Goal: Information Seeking & Learning: Learn about a topic

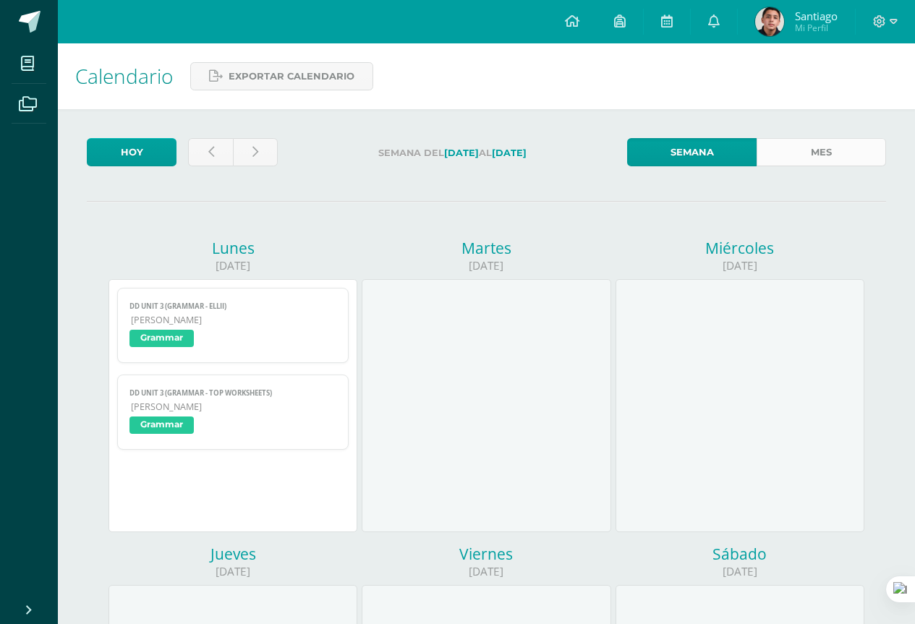
click at [785, 146] on link "Mes" at bounding box center [820, 152] width 129 height 28
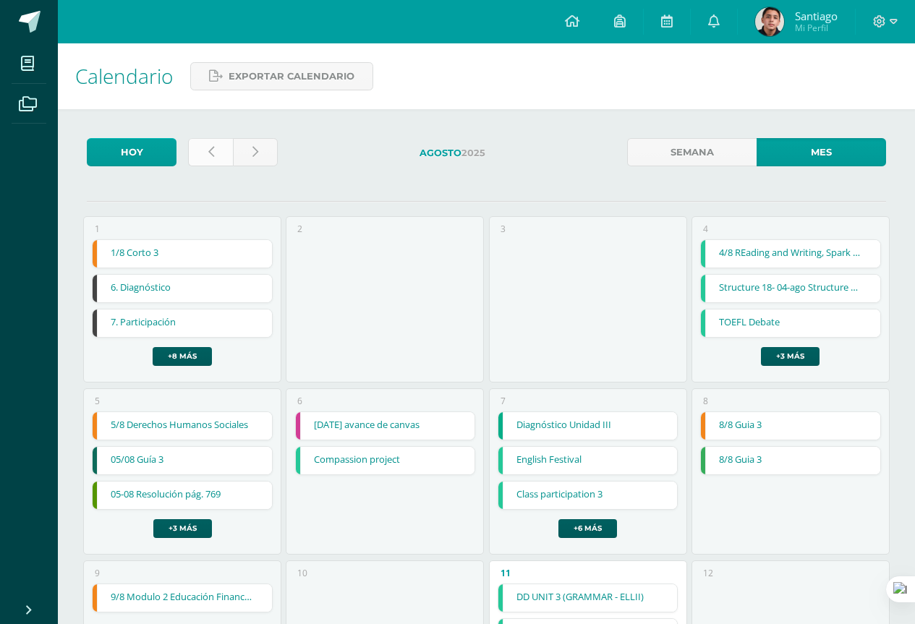
click at [210, 158] on icon at bounding box center [211, 152] width 6 height 12
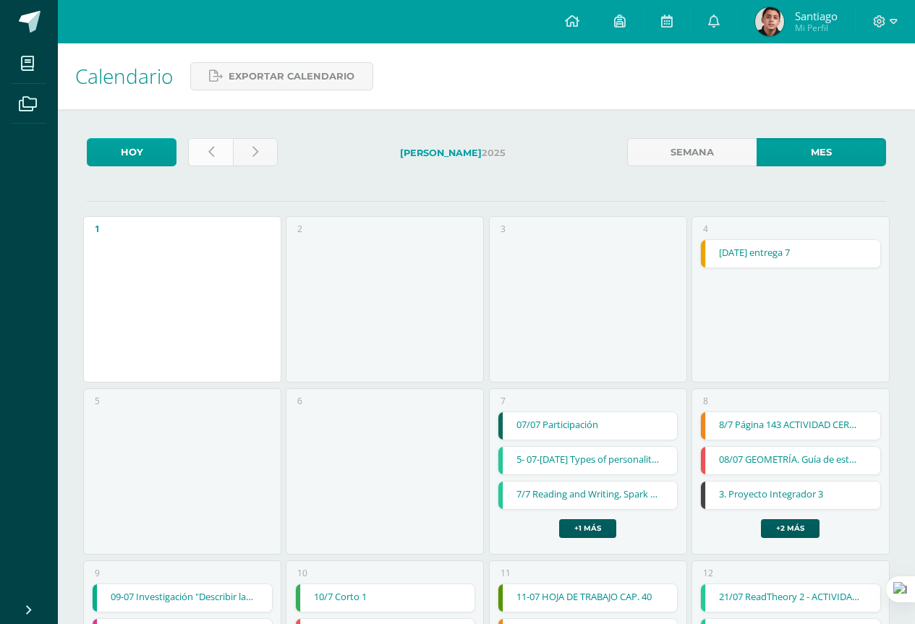
click at [215, 159] on link at bounding box center [210, 152] width 45 height 28
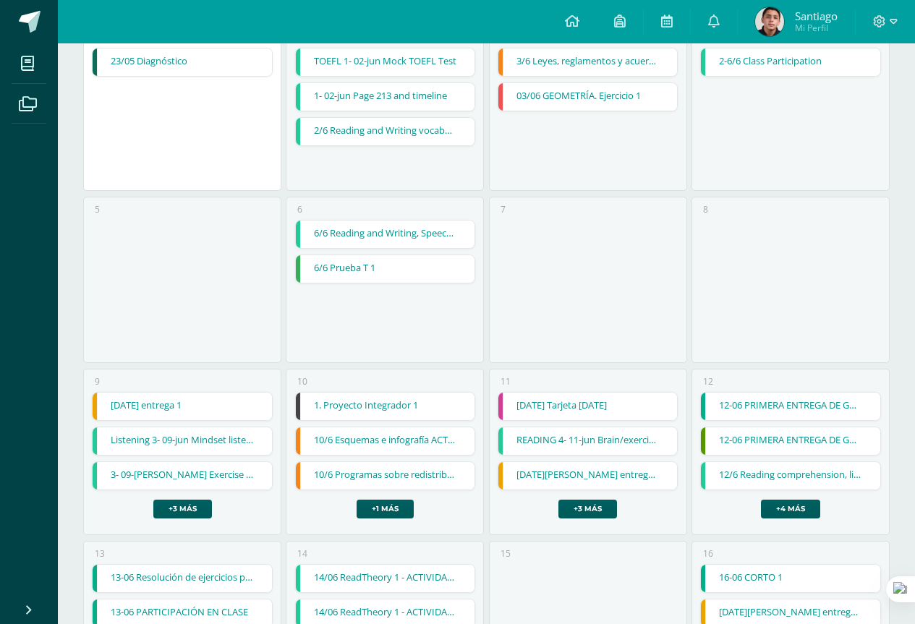
scroll to position [217, 0]
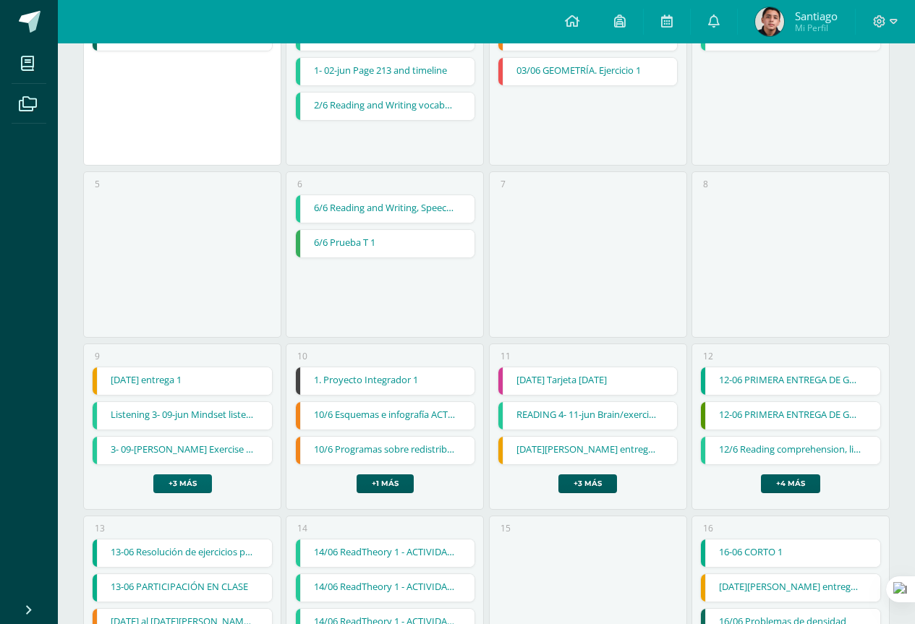
click at [197, 479] on link "+3 más" at bounding box center [182, 483] width 59 height 19
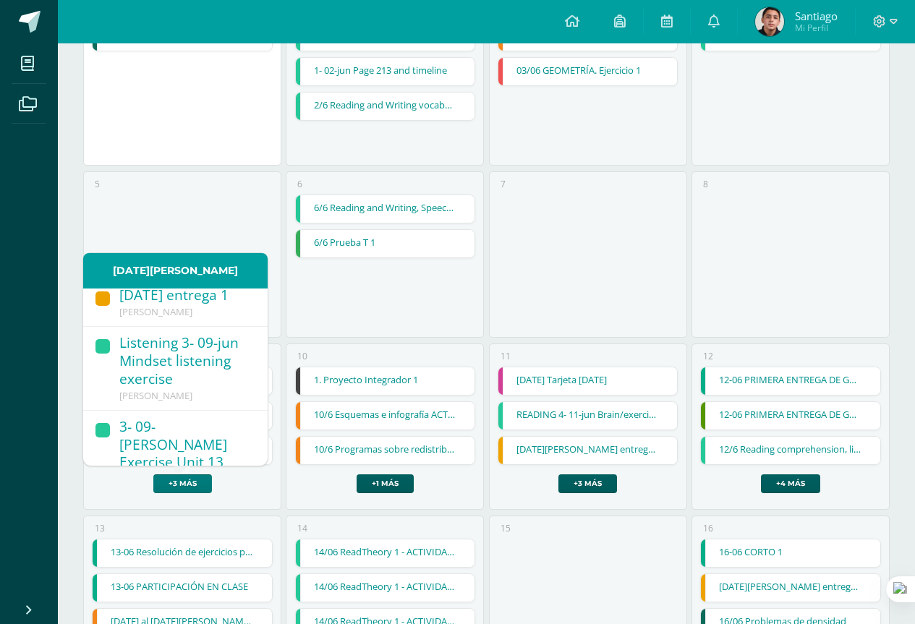
scroll to position [0, 0]
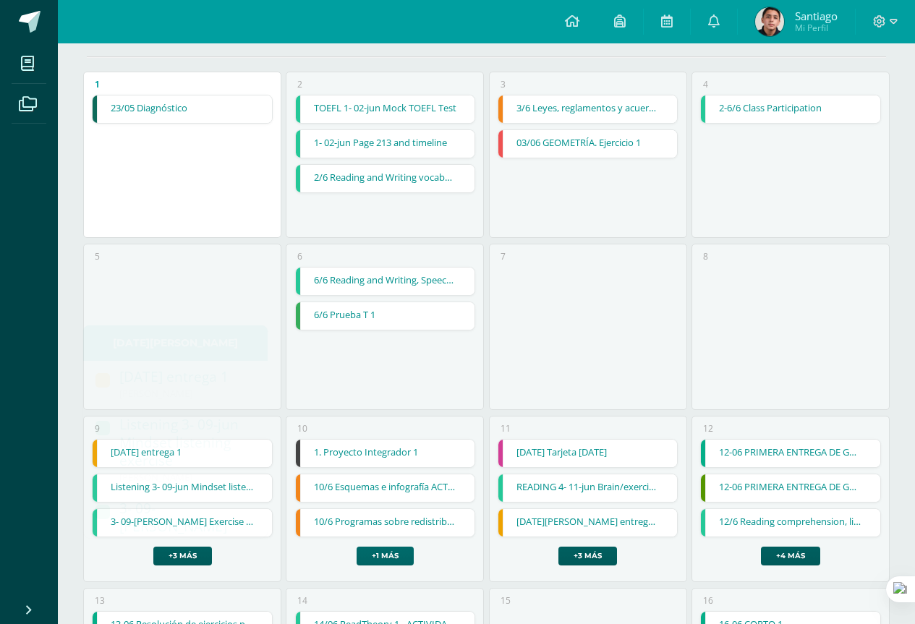
click at [378, 547] on link "+1 más" at bounding box center [384, 556] width 57 height 19
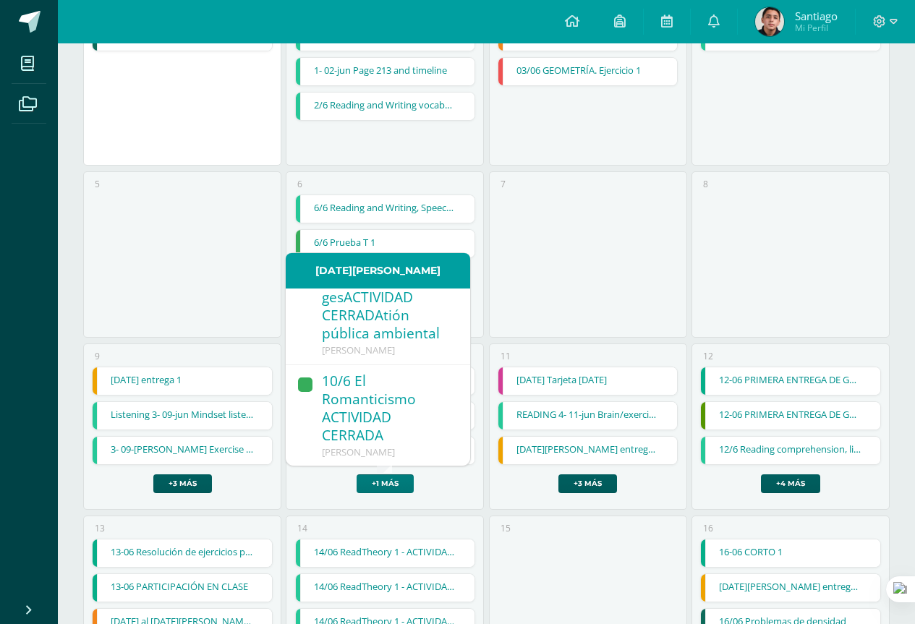
scroll to position [283, 0]
click at [606, 491] on link "+3 más" at bounding box center [587, 483] width 59 height 19
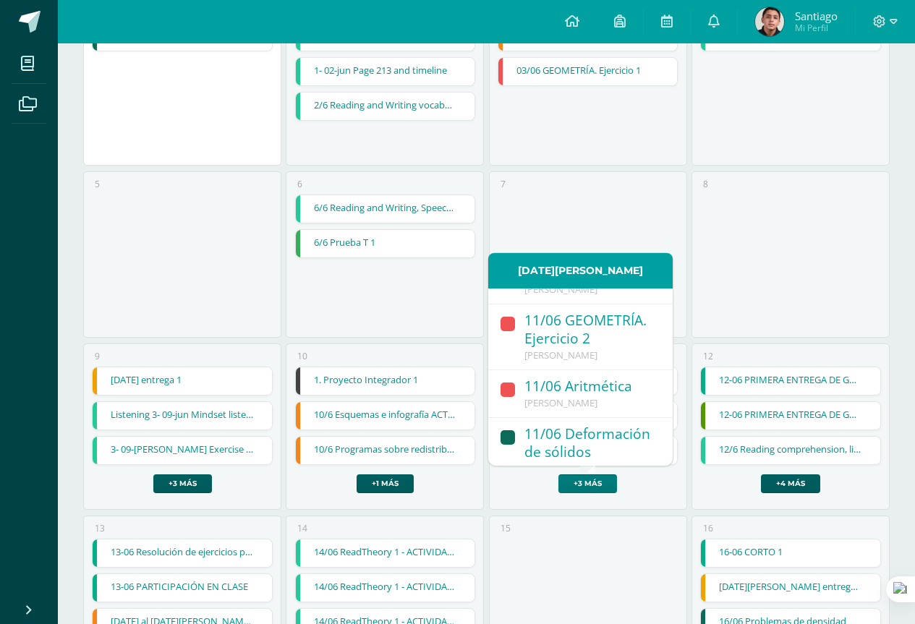
scroll to position [234, 0]
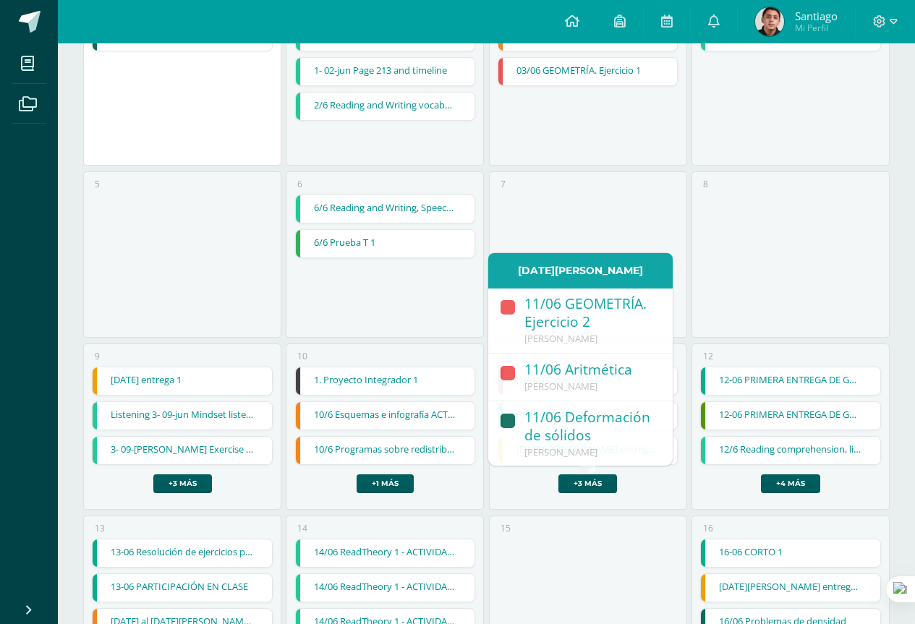
click at [571, 533] on div "15" at bounding box center [588, 599] width 198 height 166
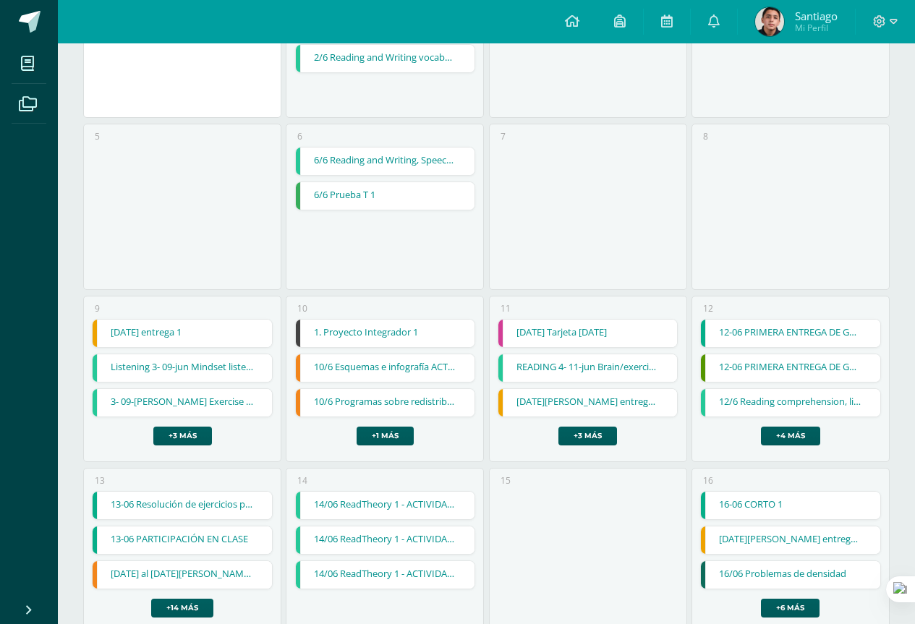
scroll to position [289, 0]
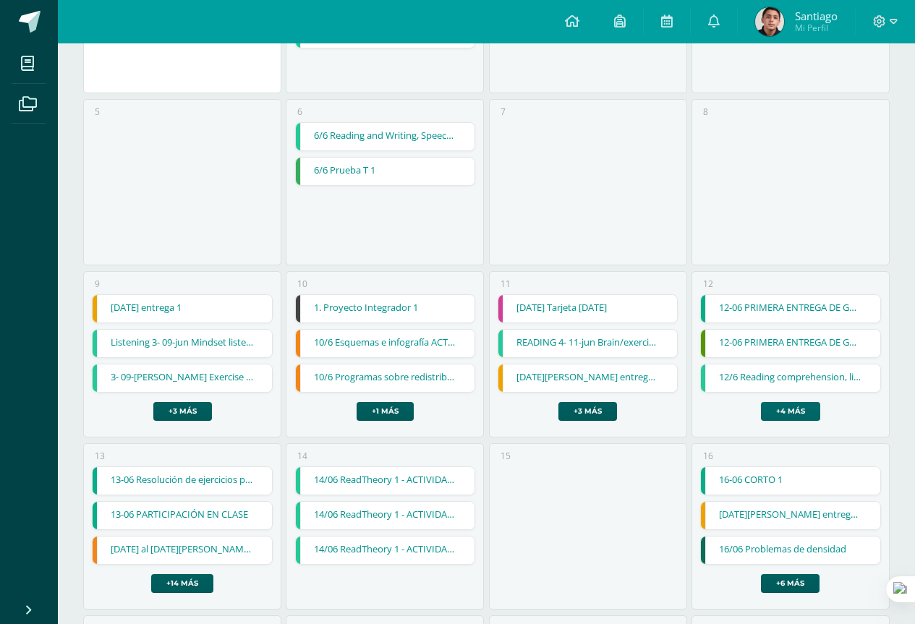
click at [782, 406] on link "+4 más" at bounding box center [790, 411] width 59 height 19
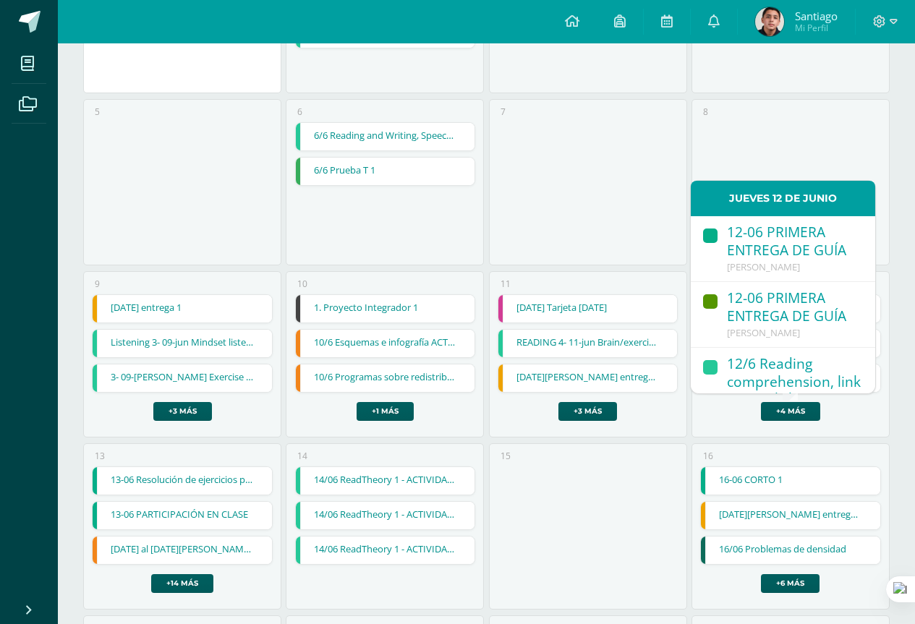
click at [792, 247] on div "12-06 PRIMERA ENTREGA DE GUÍA" at bounding box center [794, 242] width 134 height 38
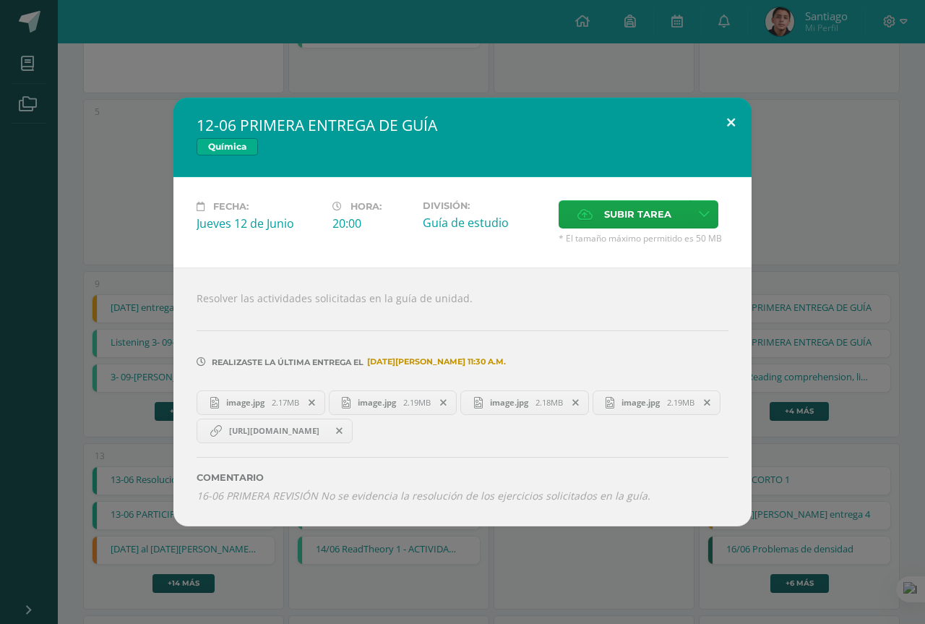
click at [721, 128] on button at bounding box center [731, 122] width 41 height 49
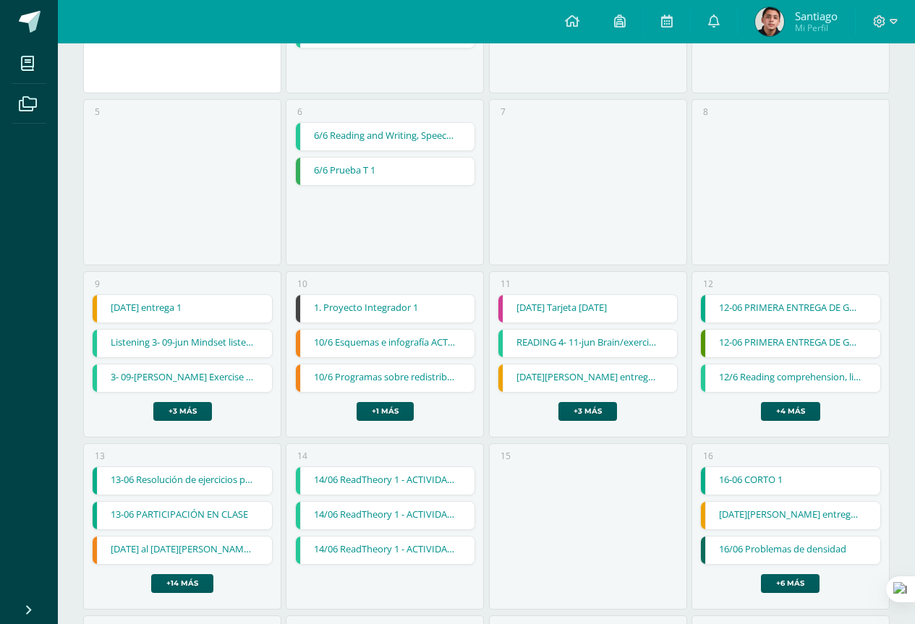
click at [800, 346] on link "12-06 PRIMERA ENTREGA DE GUÍA" at bounding box center [790, 343] width 179 height 27
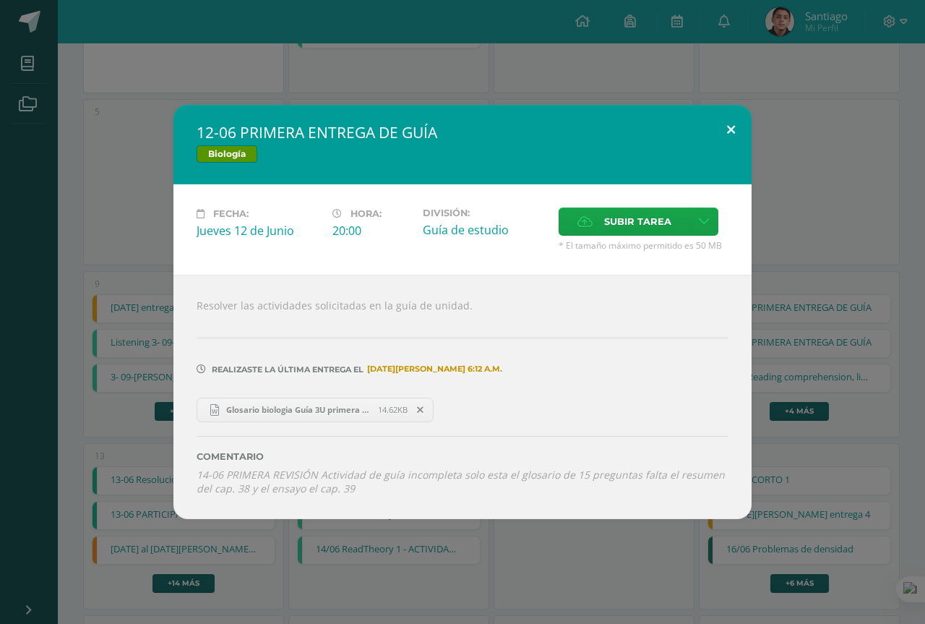
click at [733, 130] on button at bounding box center [731, 129] width 41 height 49
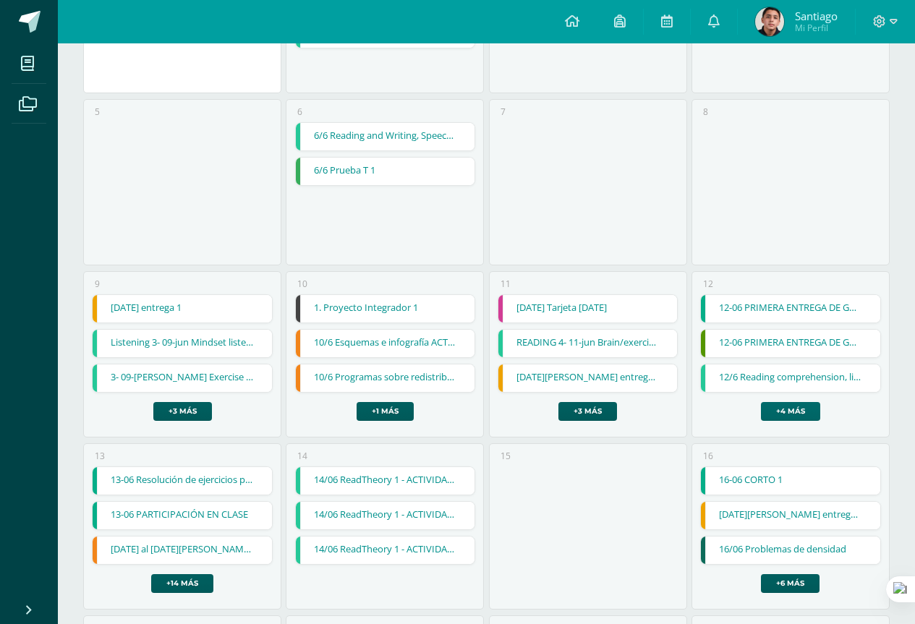
click at [782, 407] on link "+4 más" at bounding box center [790, 411] width 59 height 19
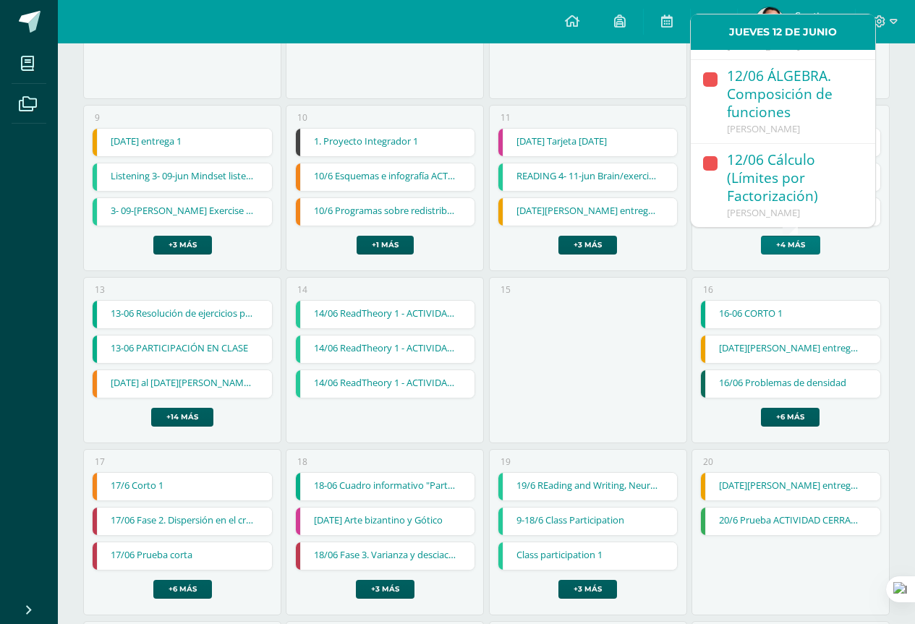
scroll to position [506, 0]
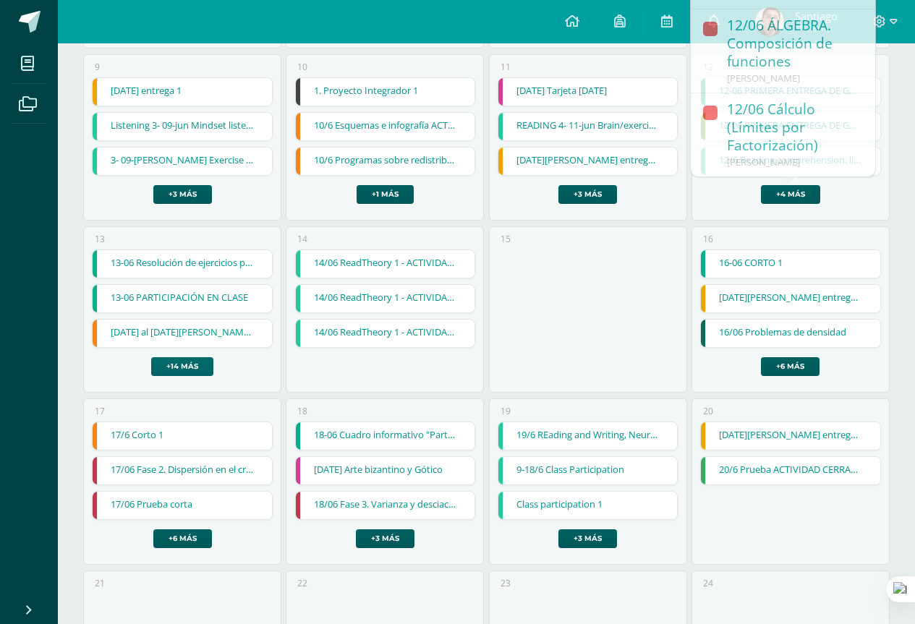
click at [175, 369] on link "+14 más" at bounding box center [182, 366] width 62 height 19
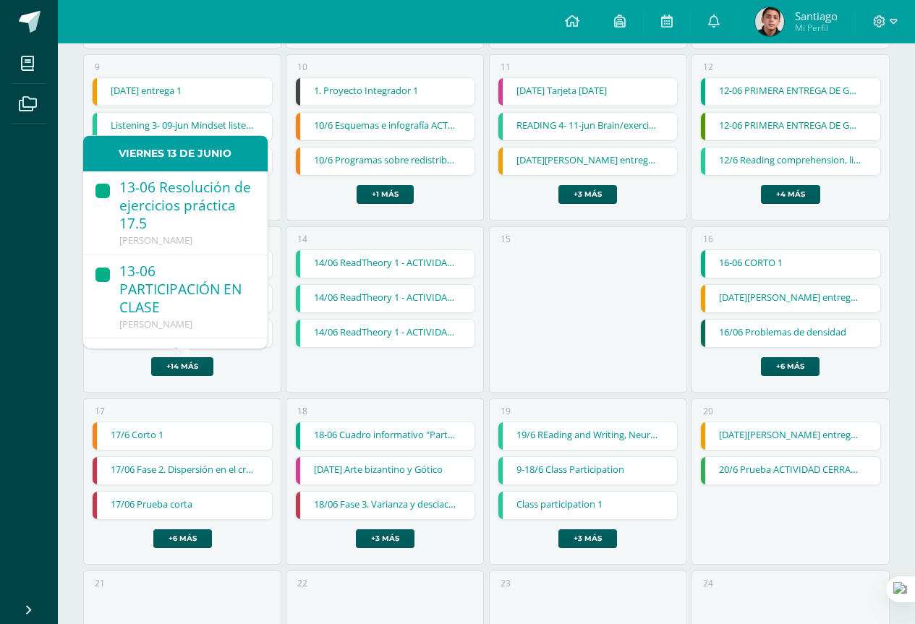
click at [192, 244] on span "[PERSON_NAME]" at bounding box center [155, 240] width 73 height 13
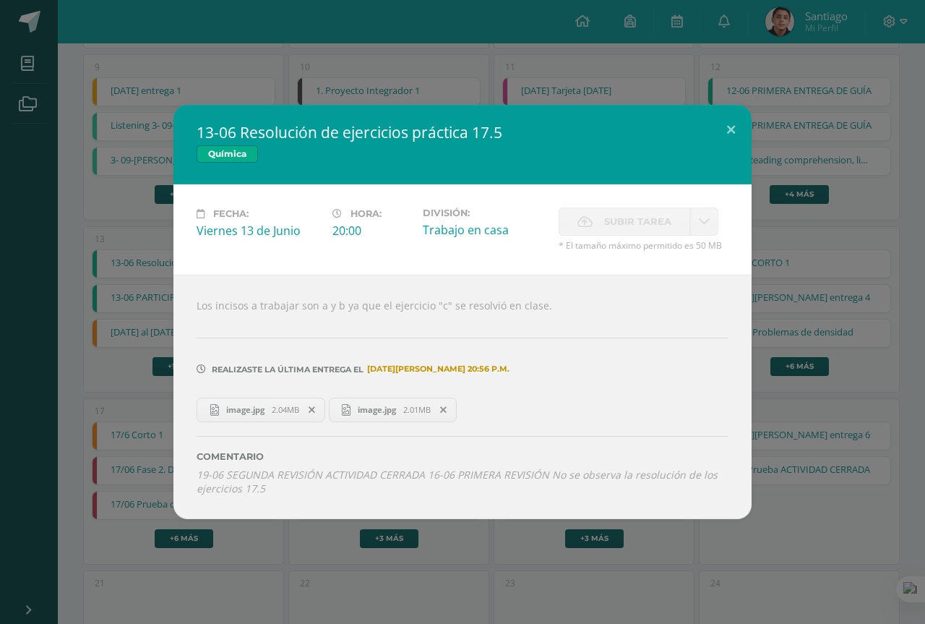
click at [455, 569] on div "13-06 Resolución de ejercicios práctica 17.5 Química Fecha: Viernes 13 de Junio…" at bounding box center [462, 312] width 925 height 624
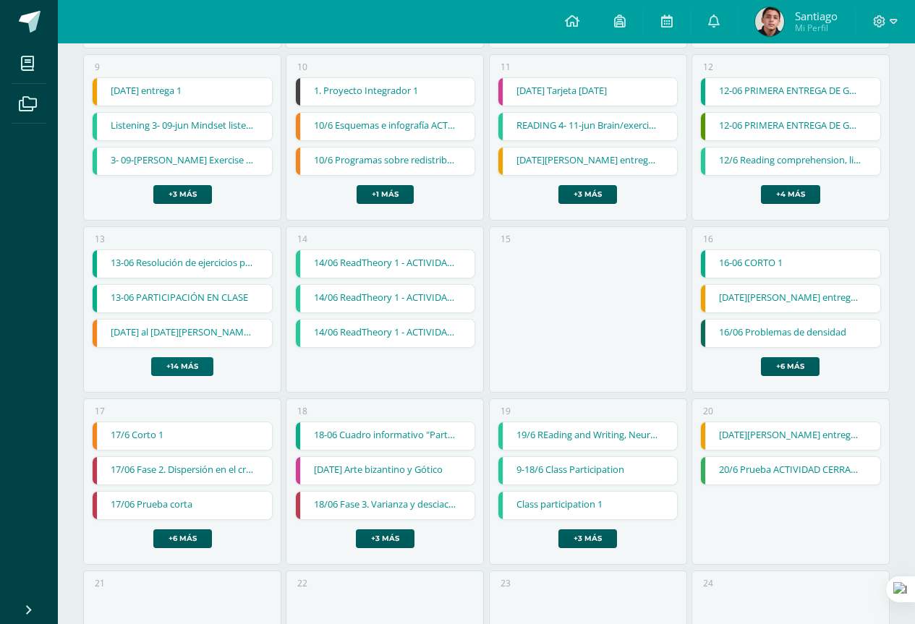
click at [189, 365] on link "+14 más" at bounding box center [182, 366] width 62 height 19
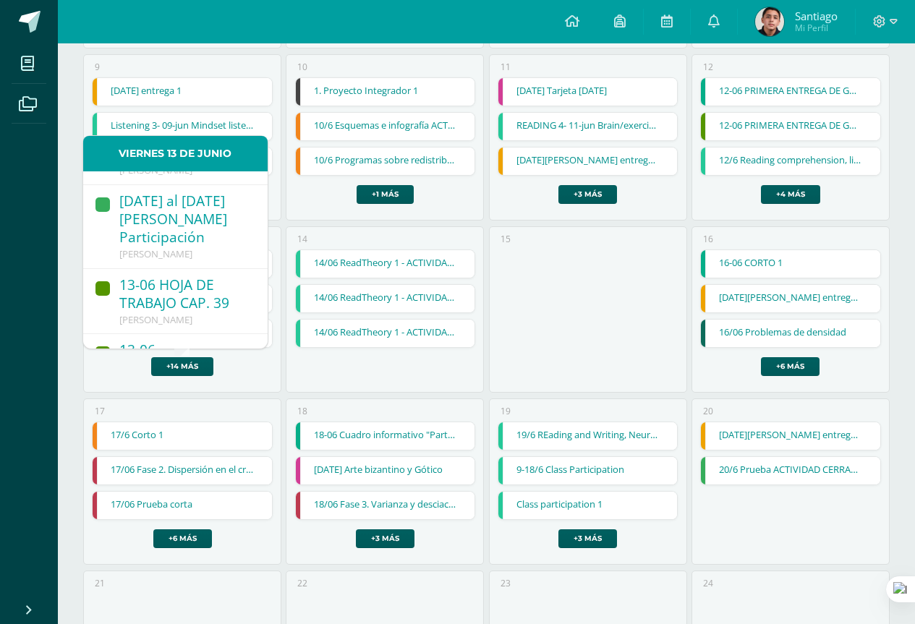
click at [184, 276] on div "13-06 HOJA DE TRABAJO CAP. 39" at bounding box center [186, 295] width 134 height 38
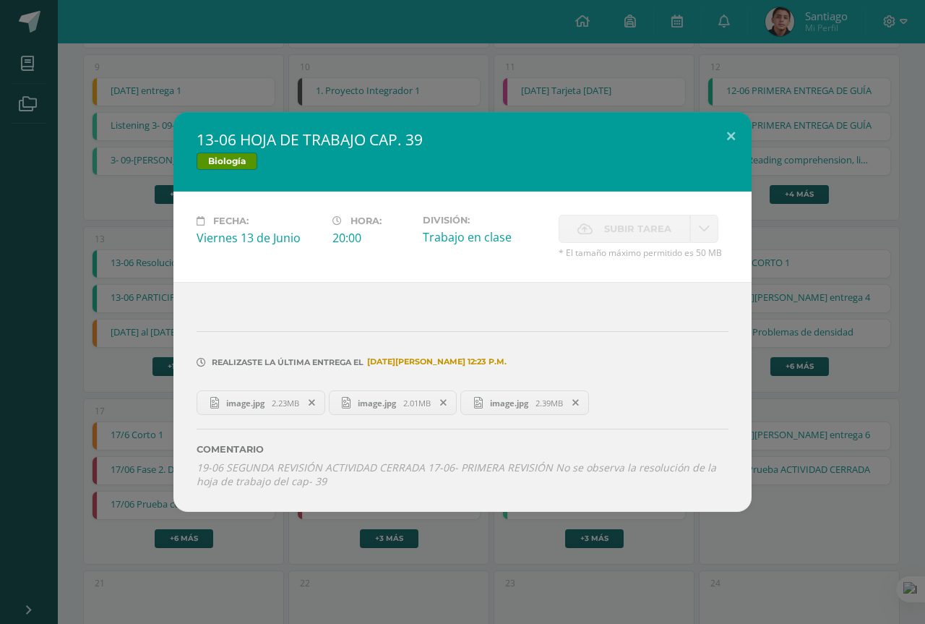
click at [379, 563] on div "13-06 HOJA DE TRABAJO CAP. 39 Biología Fecha: Viernes 13 de Junio Hora: 20:00 D…" at bounding box center [462, 312] width 925 height 624
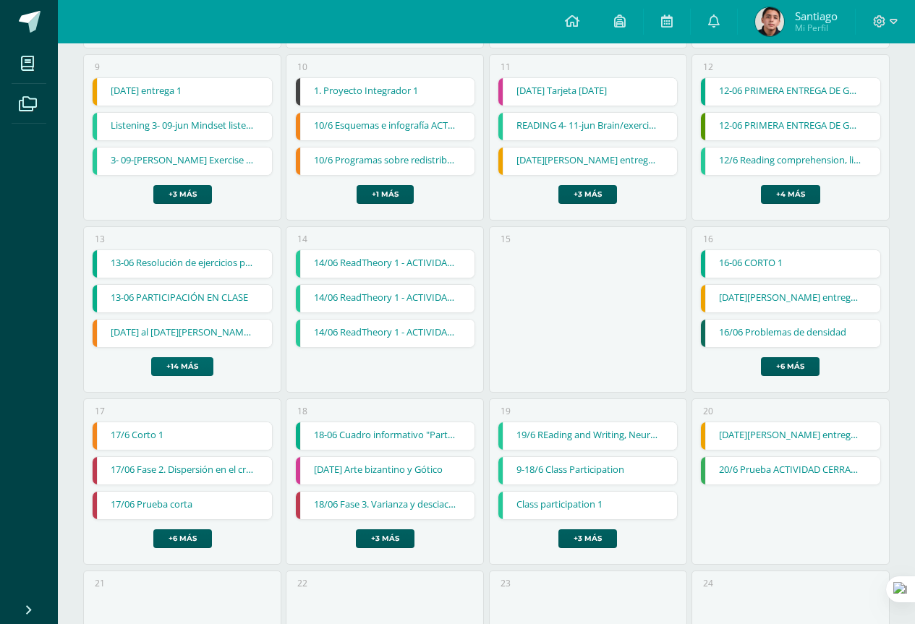
click at [192, 366] on link "+14 más" at bounding box center [182, 366] width 62 height 19
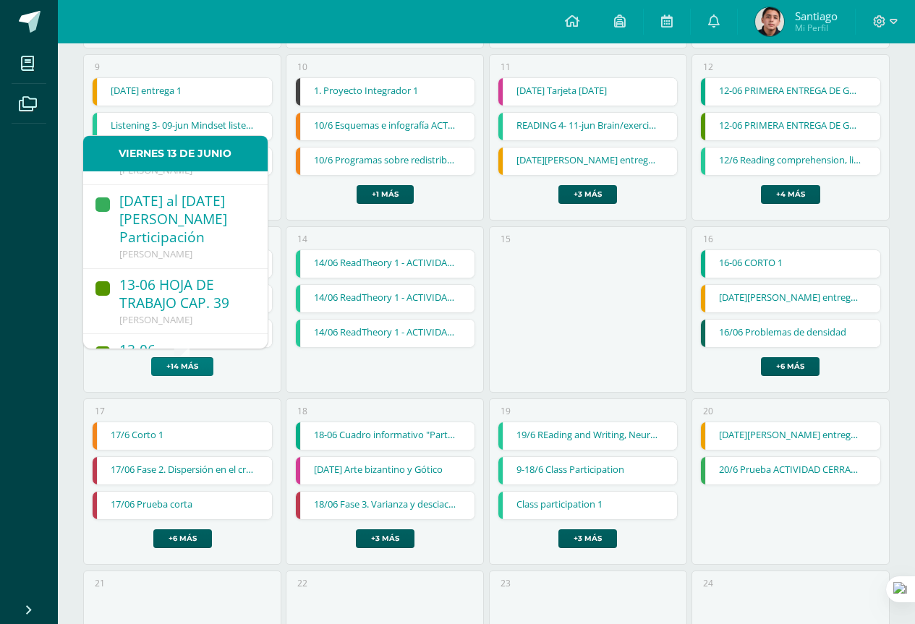
scroll to position [578, 0]
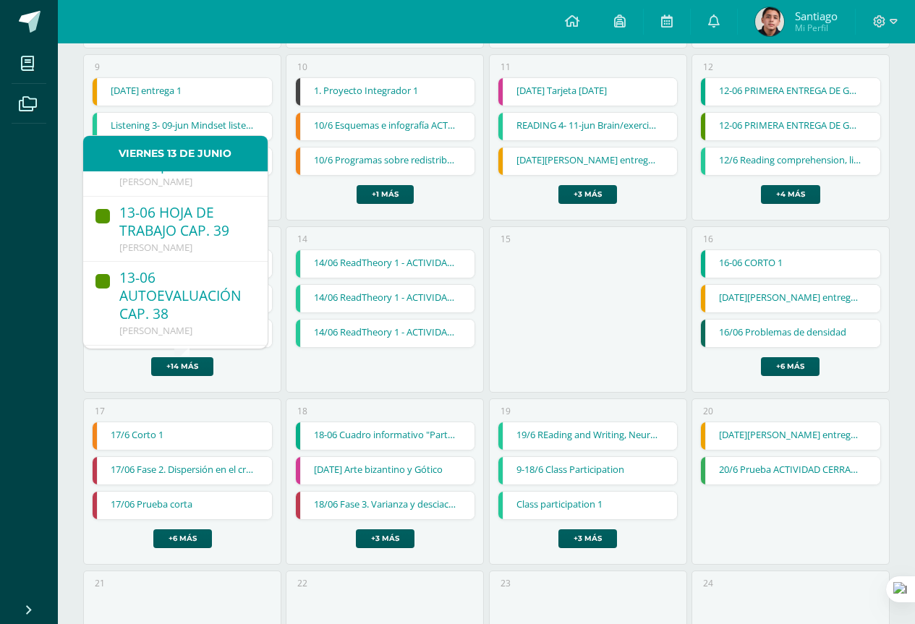
click at [214, 269] on div "13-06 AUTOEVALUACIÓN CAP. 38" at bounding box center [186, 297] width 134 height 56
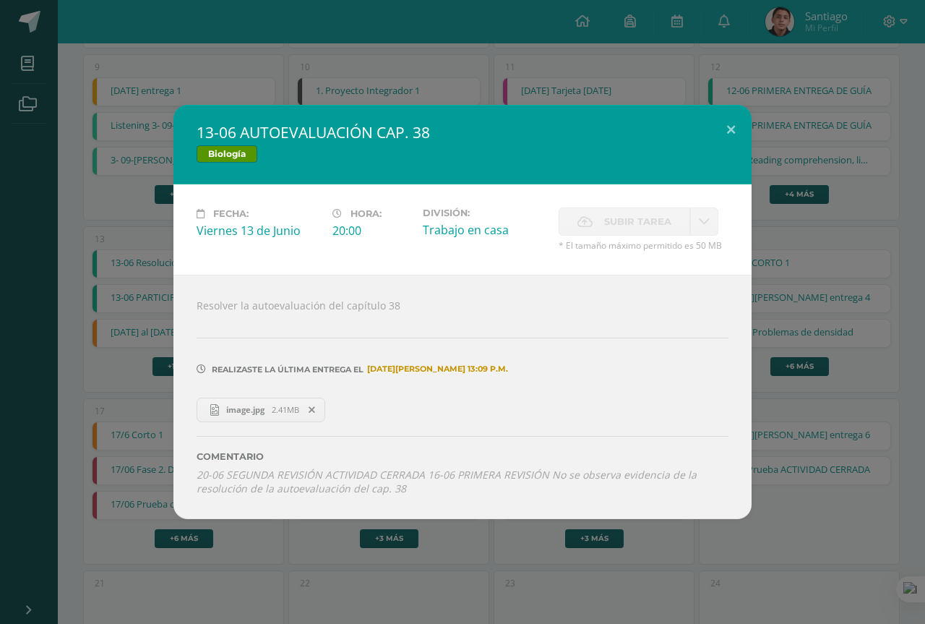
click at [497, 562] on div "13-06 AUTOEVALUACIÓN CAP. 38 Biología Fecha: Viernes 13 de Junio Hora: 20:00 Di…" at bounding box center [462, 312] width 925 height 624
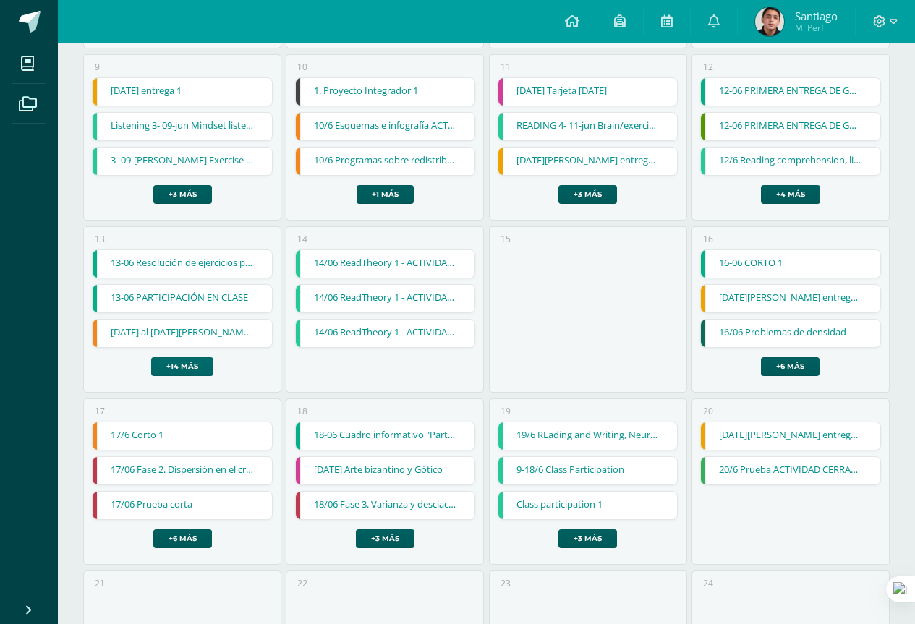
click at [197, 367] on link "+14 más" at bounding box center [182, 366] width 62 height 19
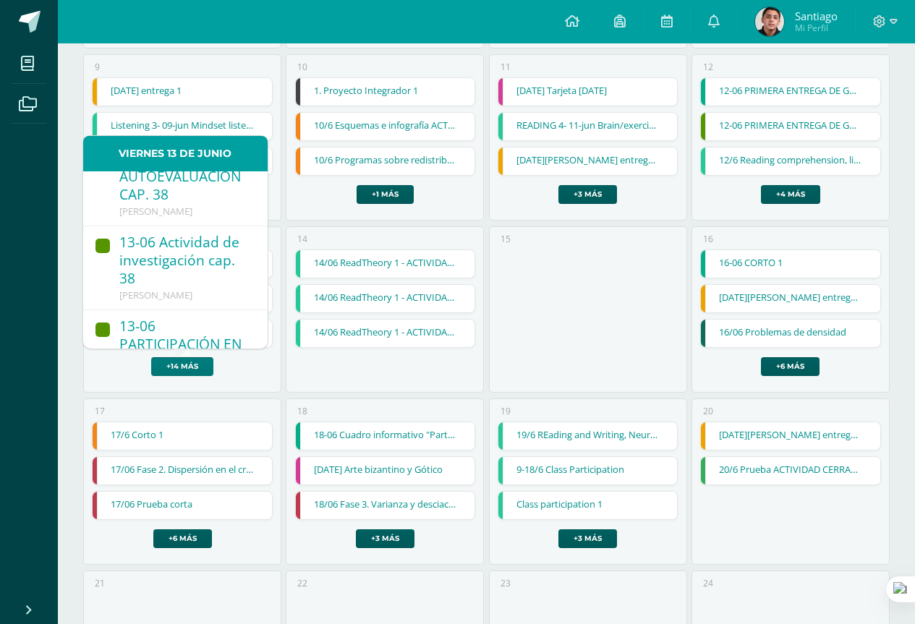
scroll to position [723, 0]
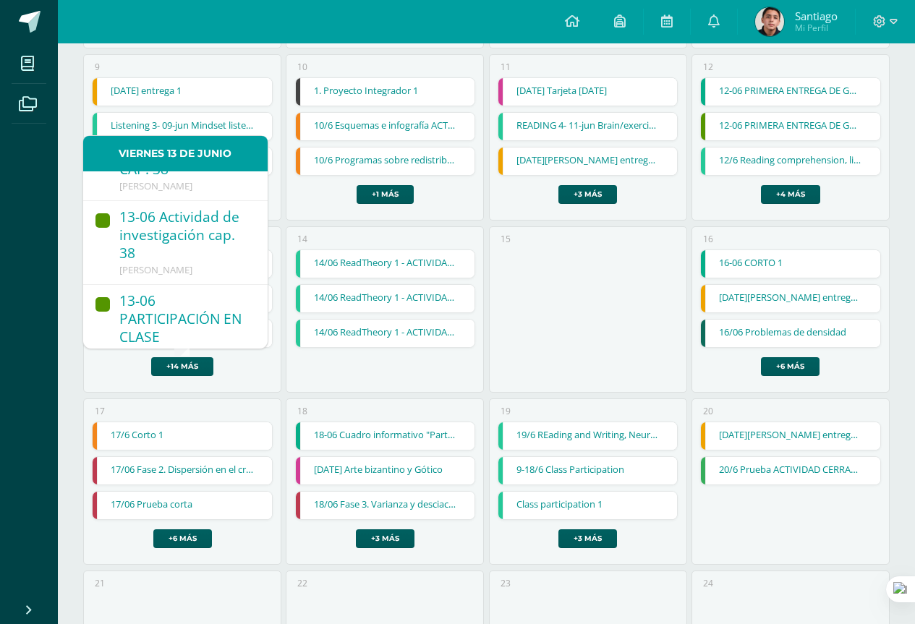
click at [200, 299] on div "13-06 PARTICIPACIÓN EN CLASE" at bounding box center [186, 320] width 134 height 56
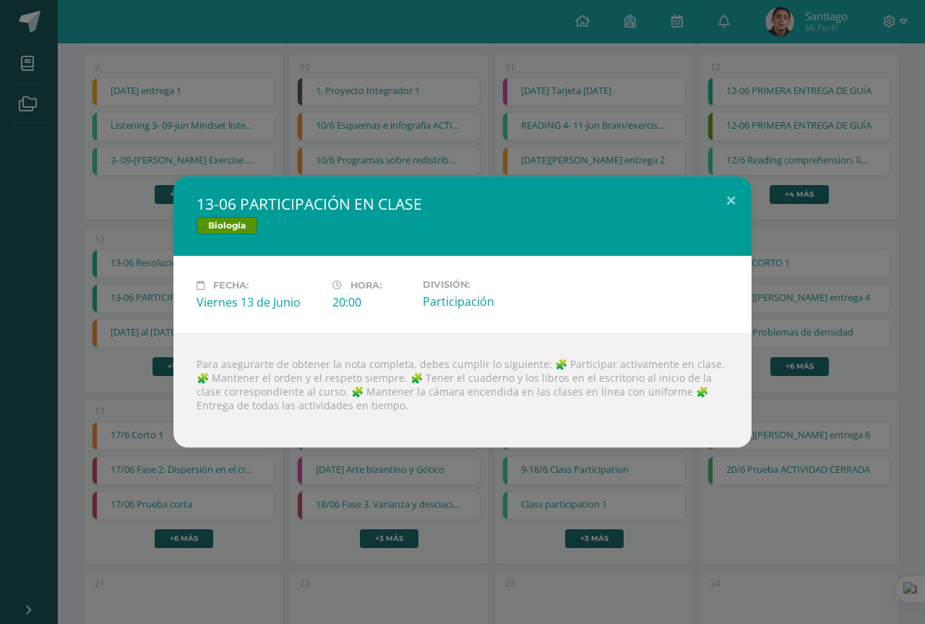
click at [314, 501] on div "13-06 PARTICIPACIÓN EN CLASE Biología Fecha: Viernes 13 de Junio Hora: 20:00 Di…" at bounding box center [462, 312] width 925 height 624
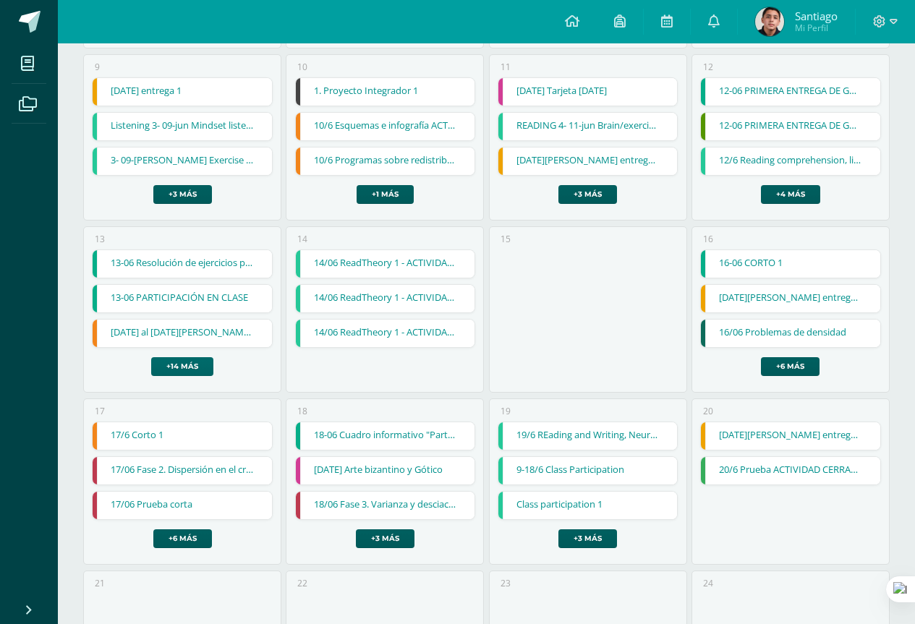
click at [187, 364] on link "+14 más" at bounding box center [182, 366] width 62 height 19
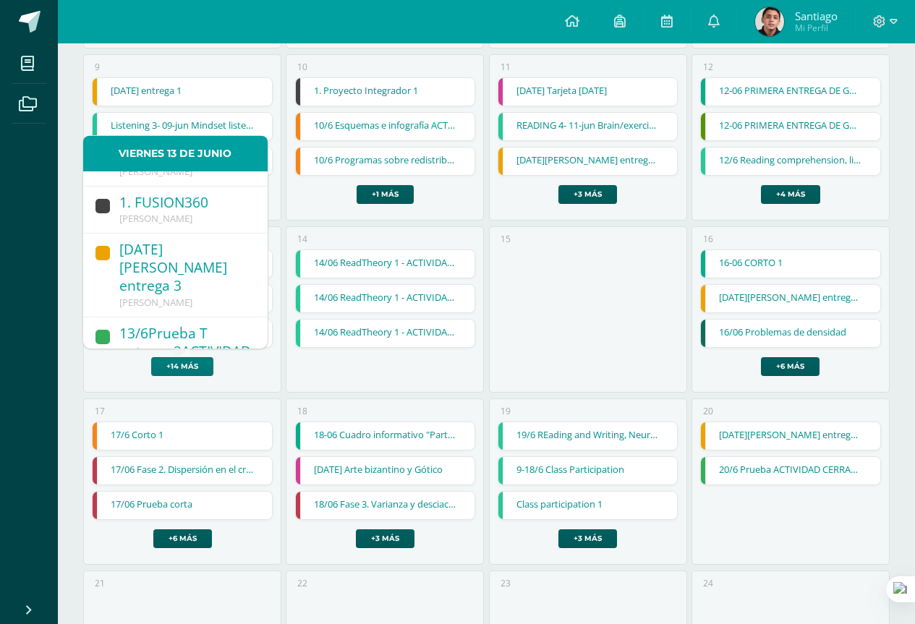
scroll to position [1117, 0]
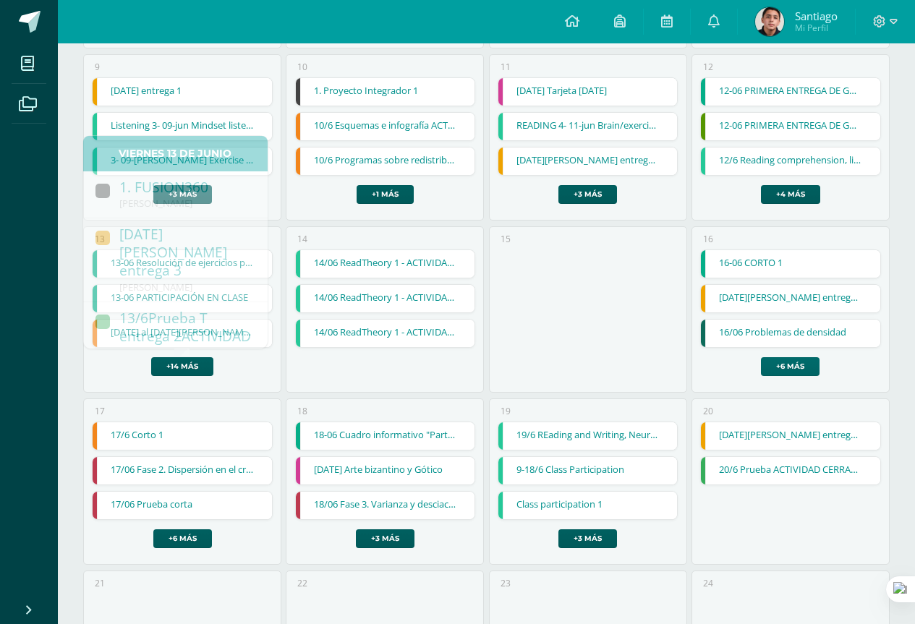
click at [796, 371] on link "+6 más" at bounding box center [790, 366] width 59 height 19
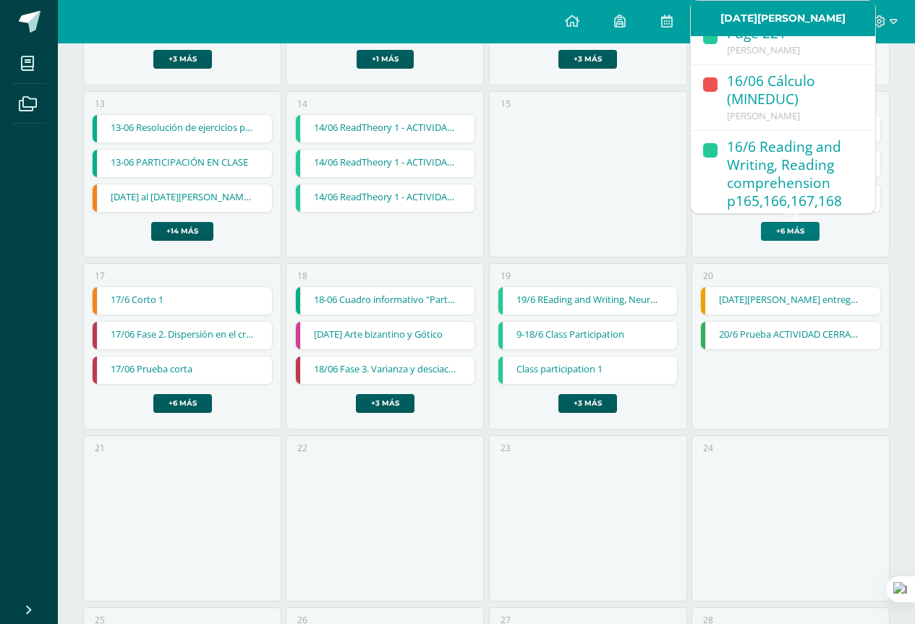
scroll to position [651, 0]
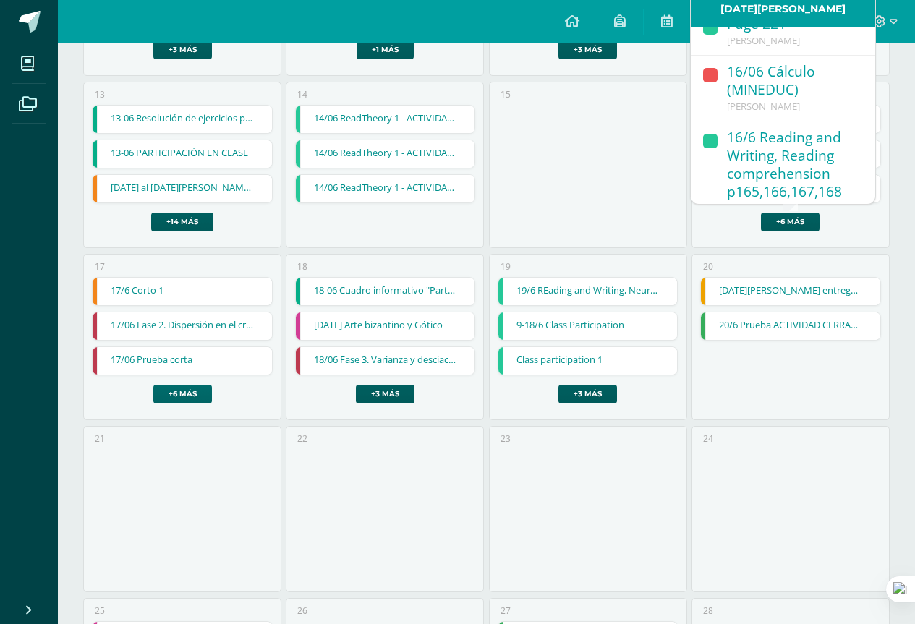
click at [184, 403] on link "+6 más" at bounding box center [182, 394] width 59 height 19
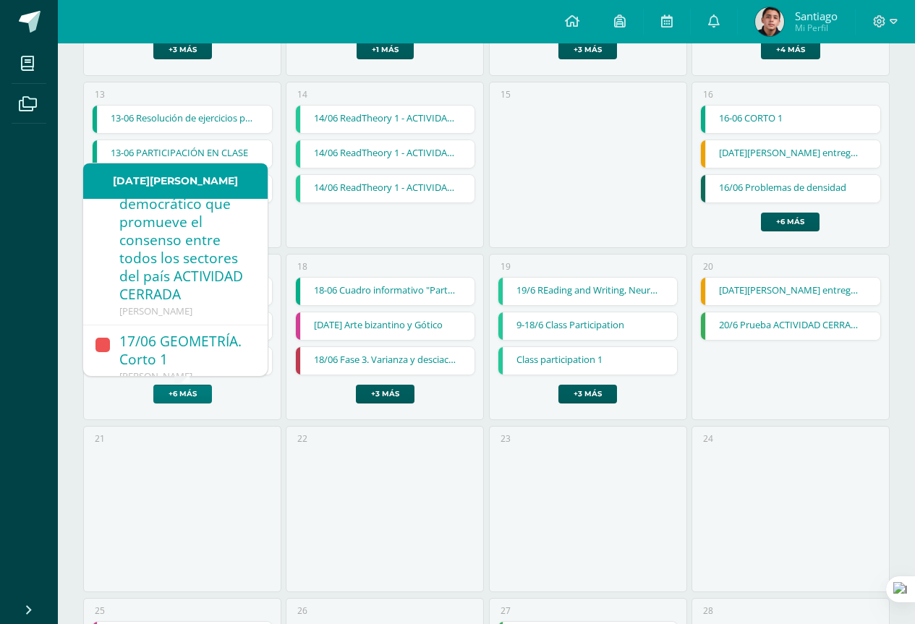
scroll to position [629, 0]
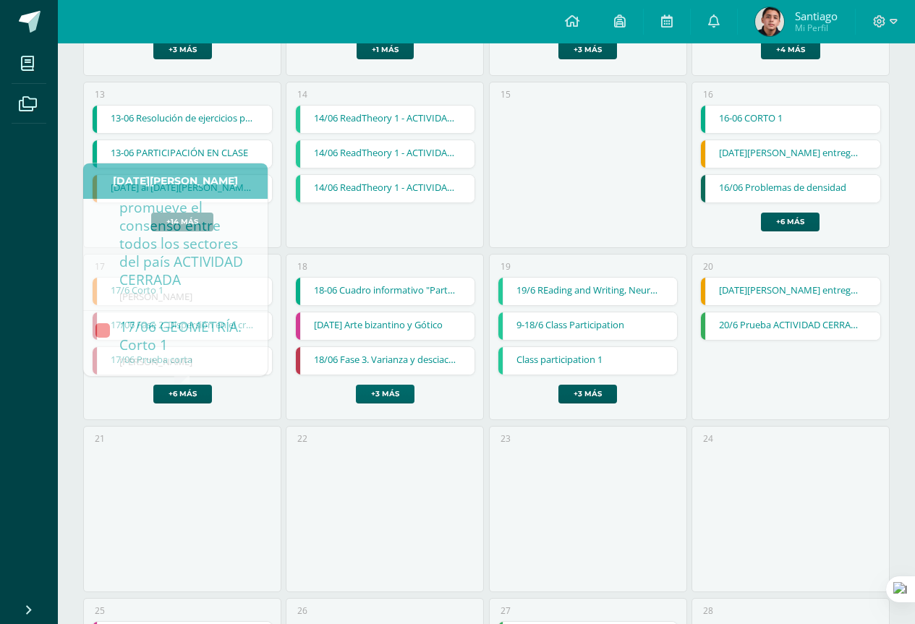
click at [382, 393] on link "+3 más" at bounding box center [385, 394] width 59 height 19
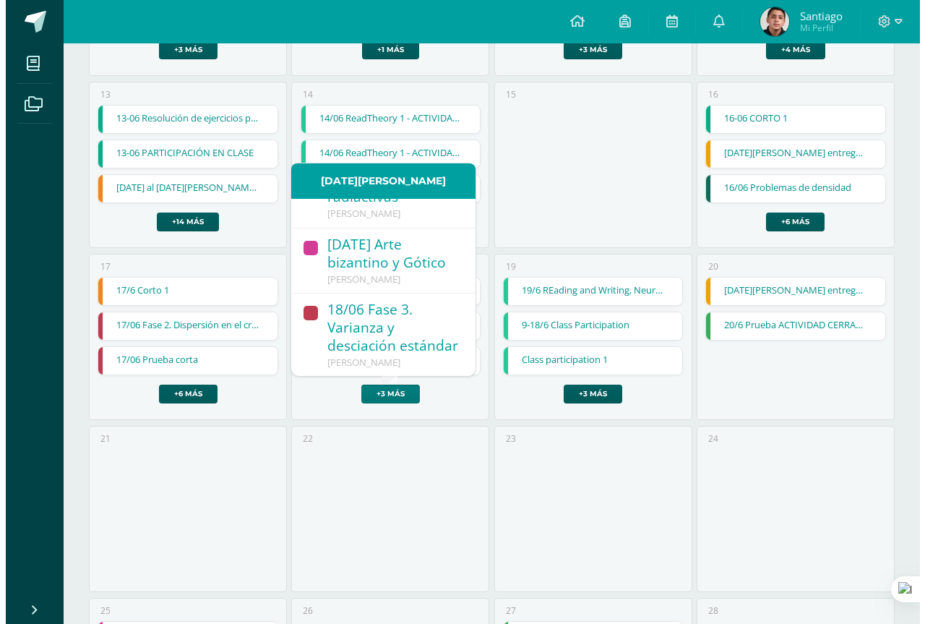
scroll to position [0, 0]
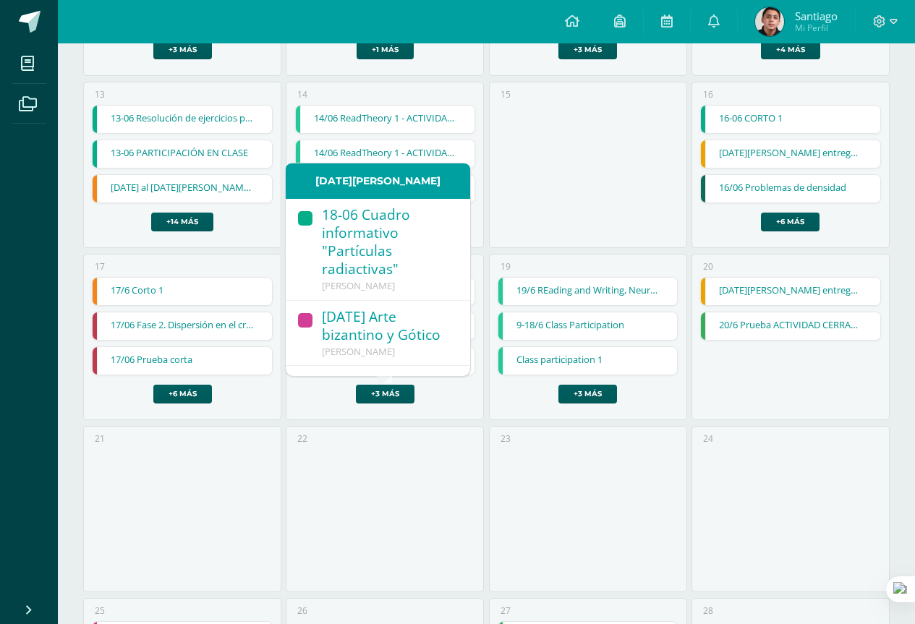
click at [389, 276] on div "18-06 Cuadro informativo "Partículas radiactivas"" at bounding box center [389, 243] width 134 height 74
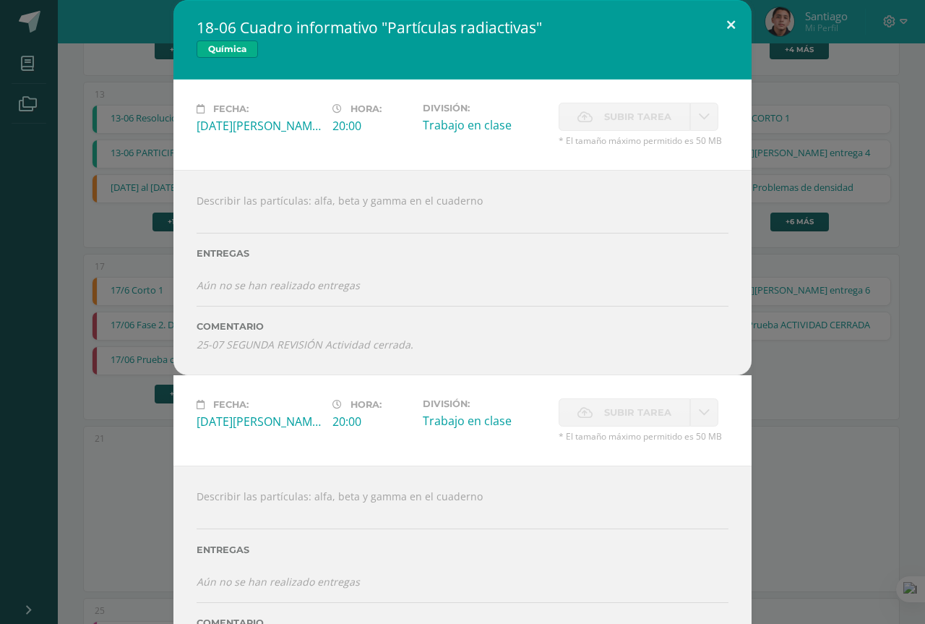
click at [719, 31] on button at bounding box center [731, 24] width 41 height 49
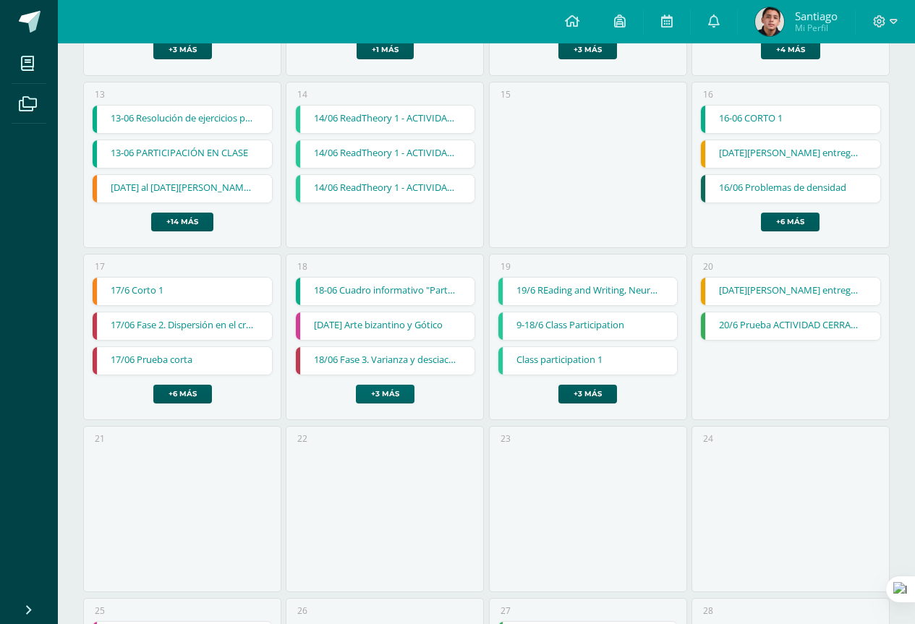
click at [398, 396] on link "+3 más" at bounding box center [385, 394] width 59 height 19
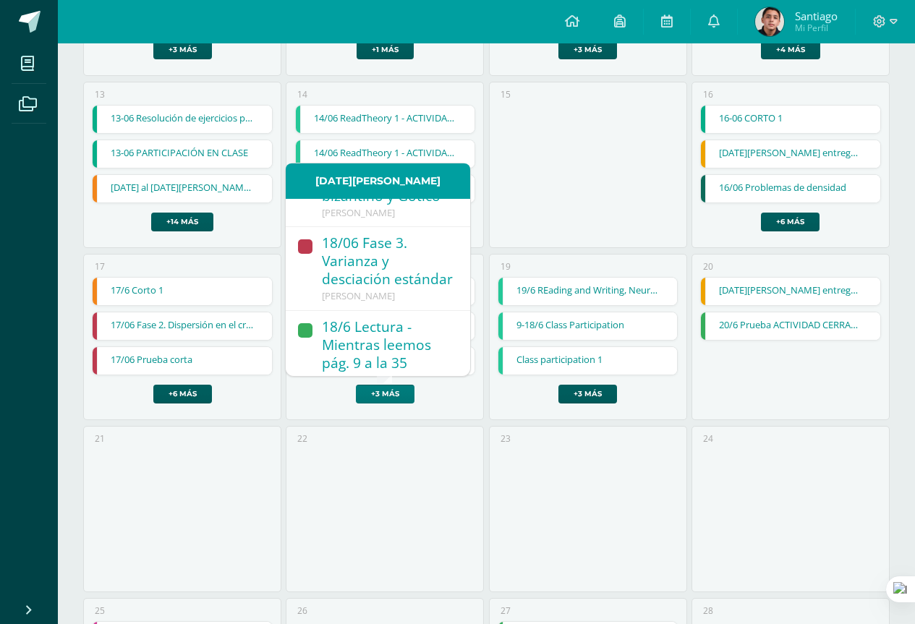
scroll to position [145, 0]
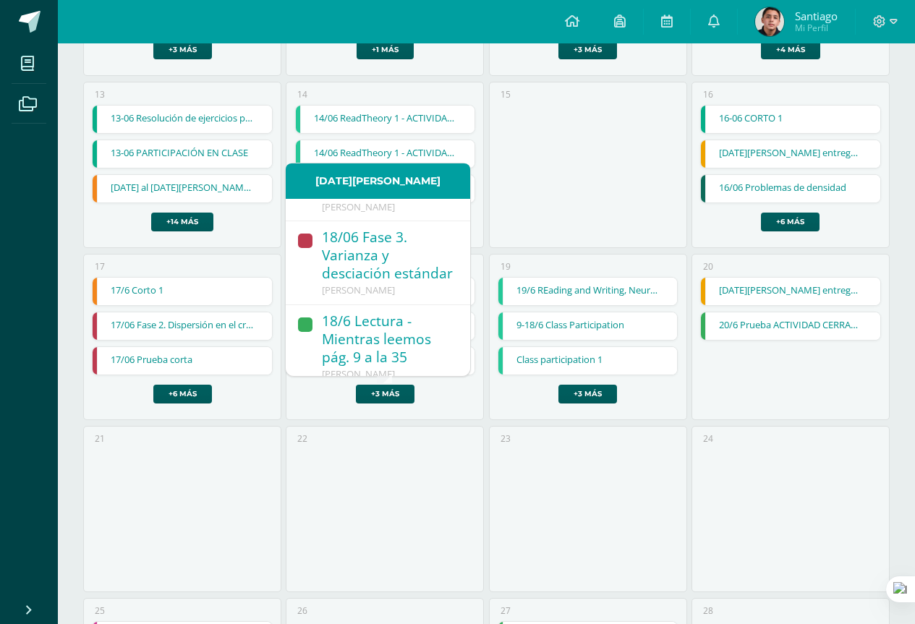
click at [390, 248] on div "18/06 Fase 3. Varianza y desciación estándar" at bounding box center [389, 256] width 134 height 56
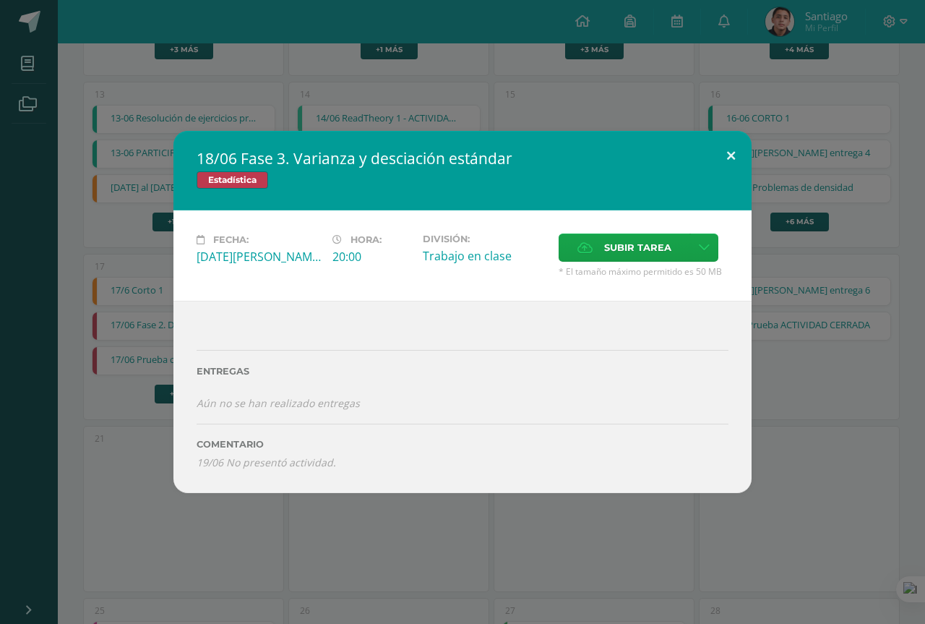
click at [727, 156] on button at bounding box center [731, 155] width 41 height 49
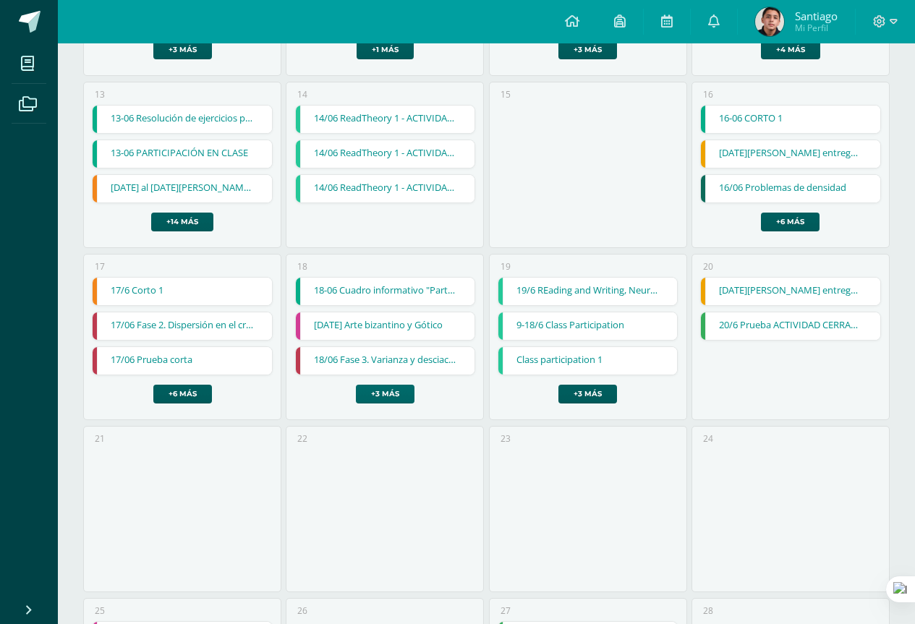
click at [384, 400] on link "+3 más" at bounding box center [385, 394] width 59 height 19
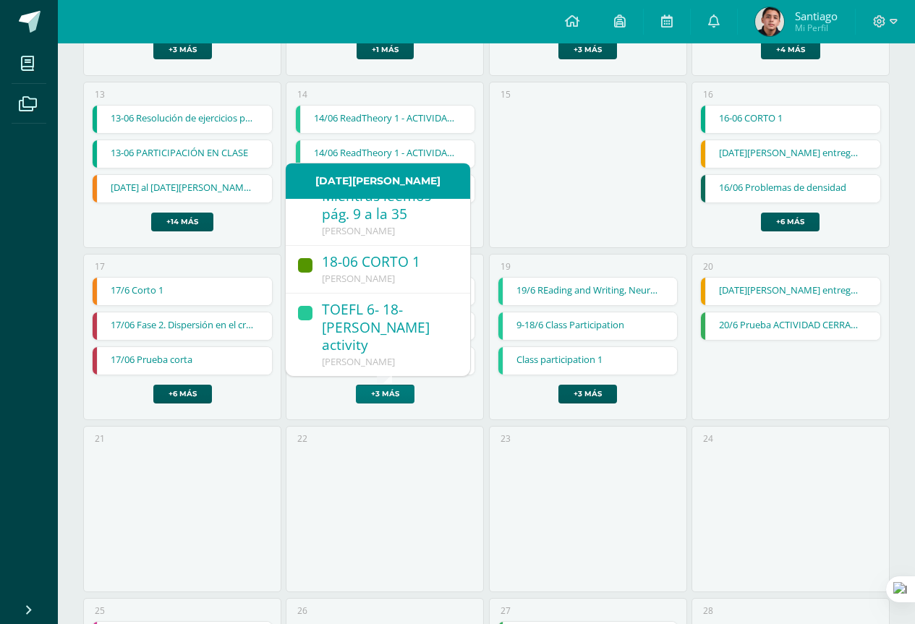
scroll to position [215, 0]
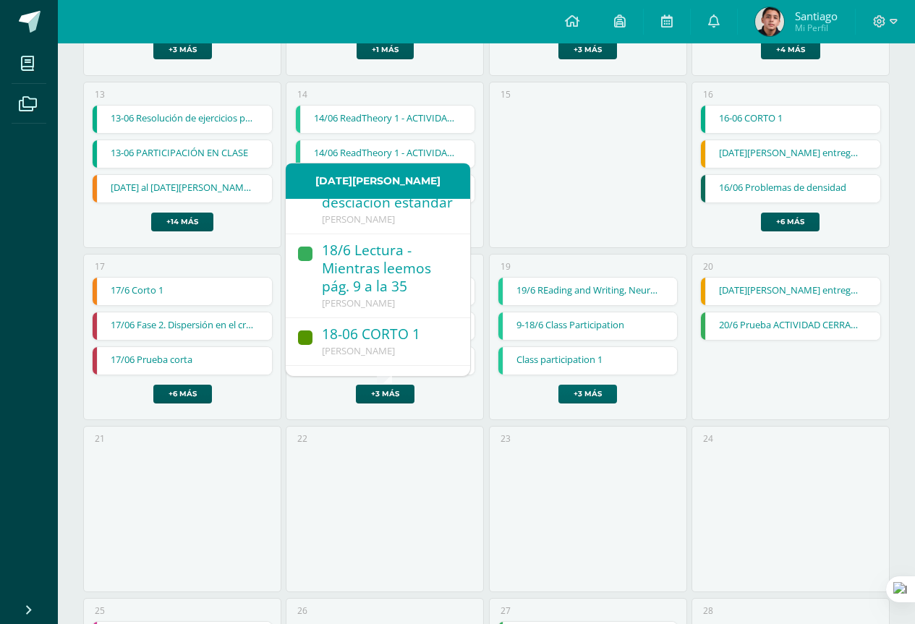
click at [584, 398] on link "+3 más" at bounding box center [587, 394] width 59 height 19
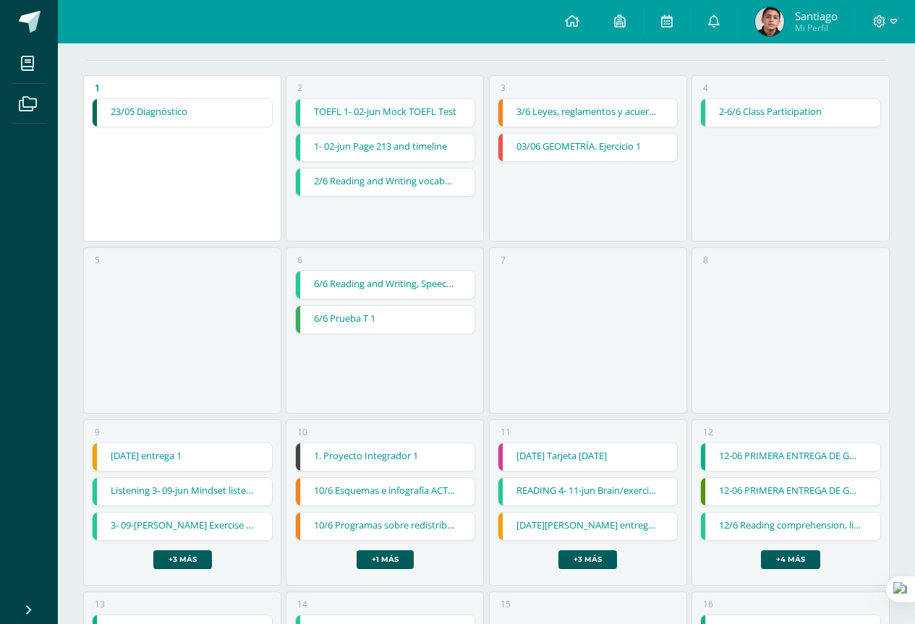
scroll to position [0, 0]
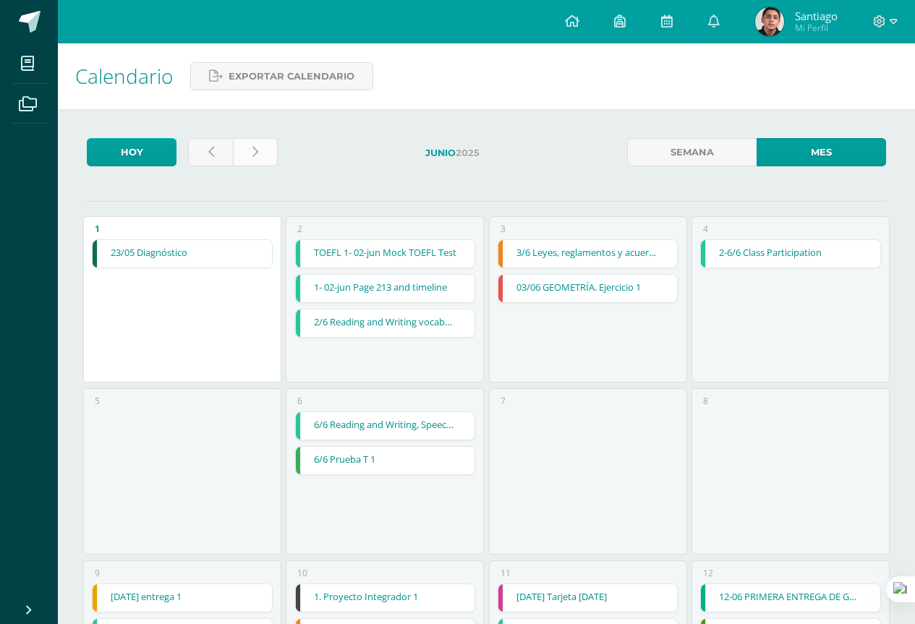
click at [259, 155] on link at bounding box center [255, 152] width 45 height 28
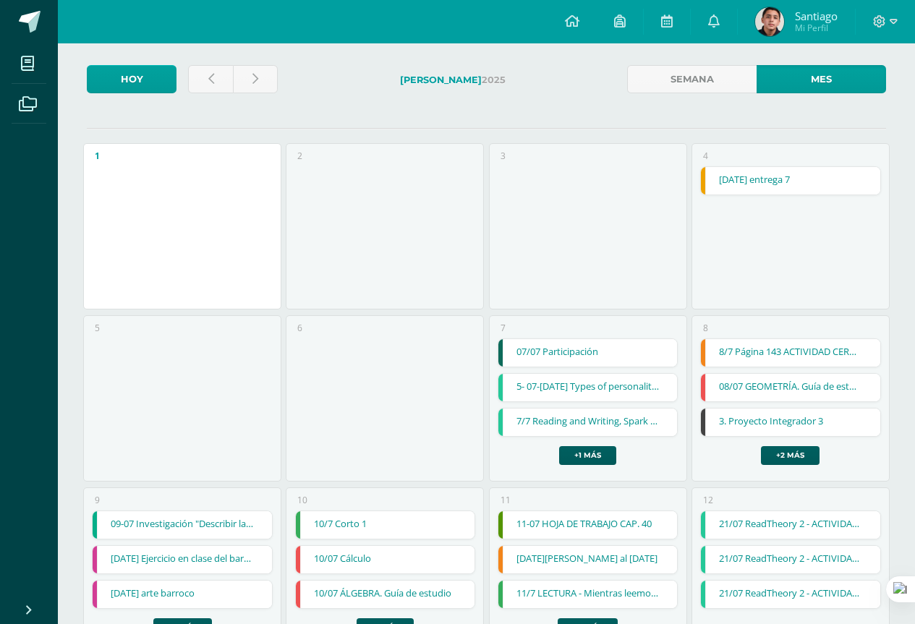
scroll to position [145, 0]
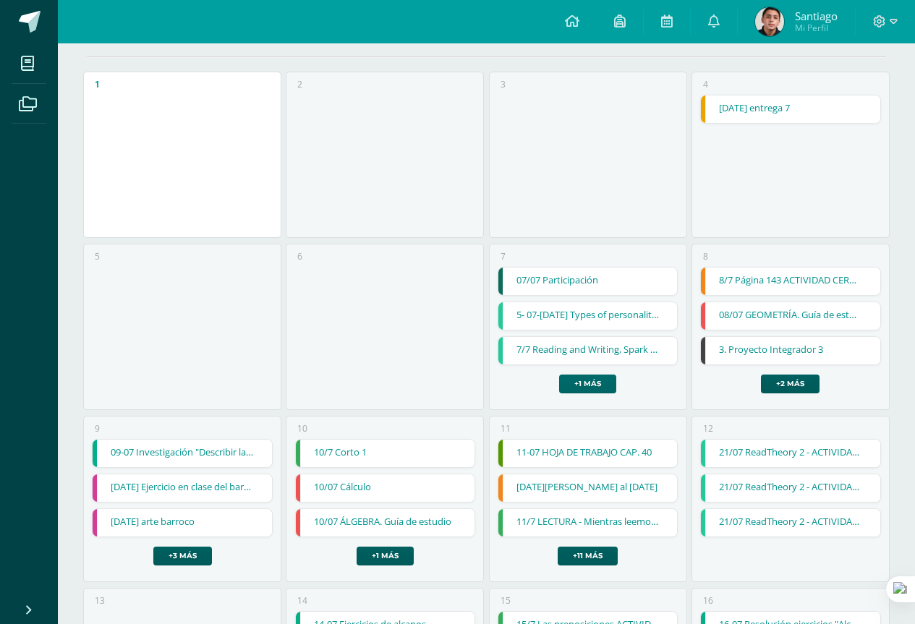
click at [602, 390] on link "+1 más" at bounding box center [587, 384] width 57 height 19
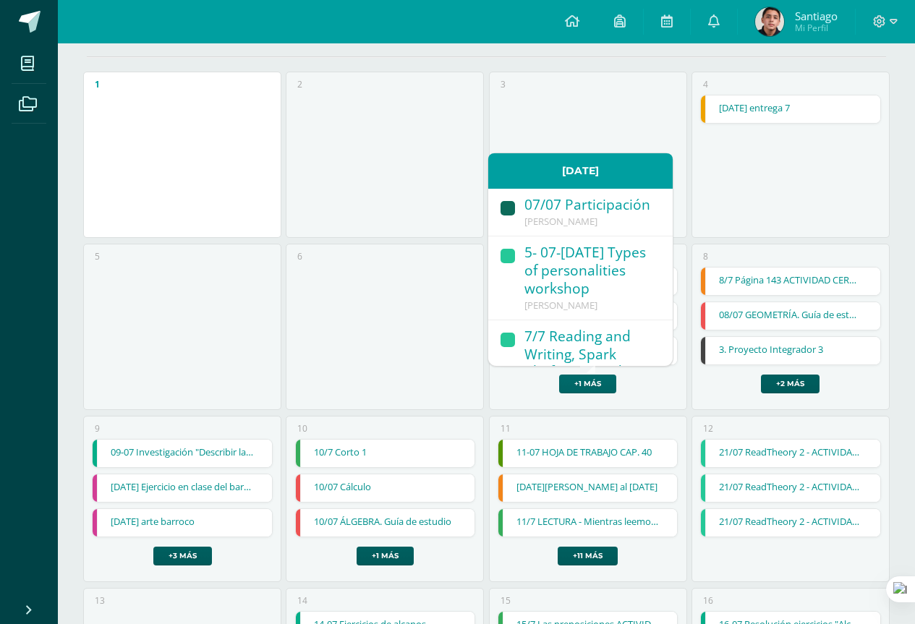
click at [591, 381] on link "+1 más" at bounding box center [587, 384] width 57 height 19
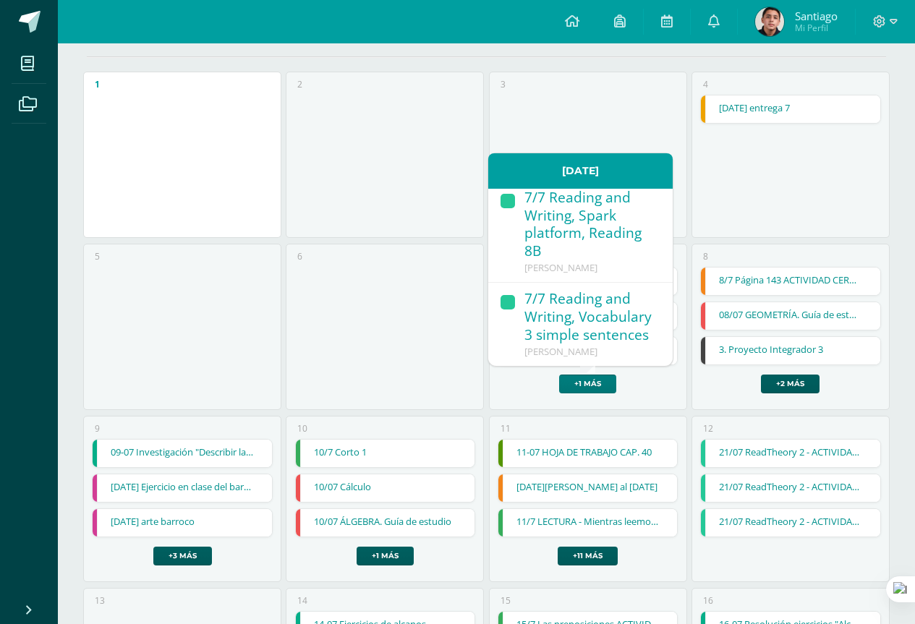
scroll to position [175, 0]
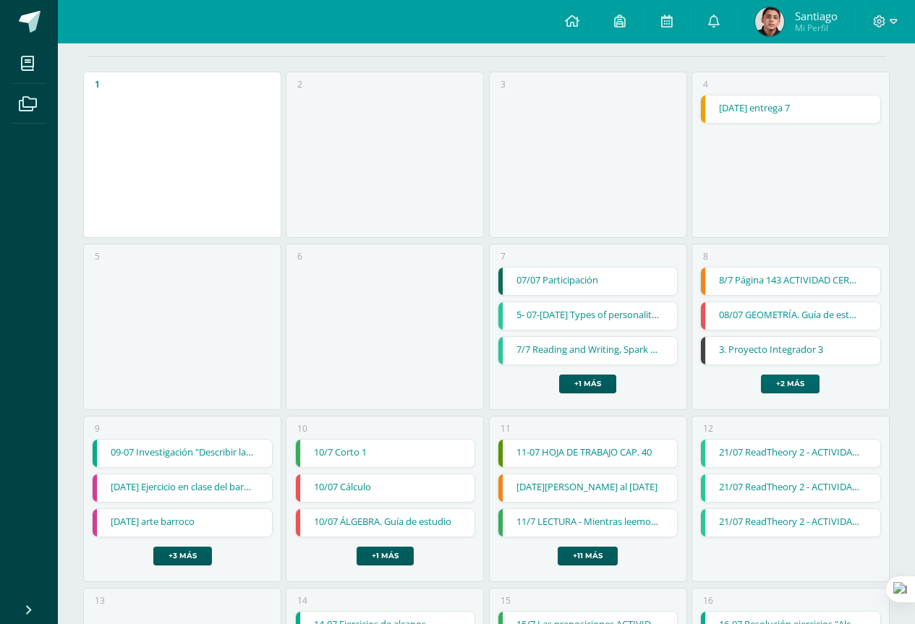
click at [784, 386] on link "+2 más" at bounding box center [790, 384] width 59 height 19
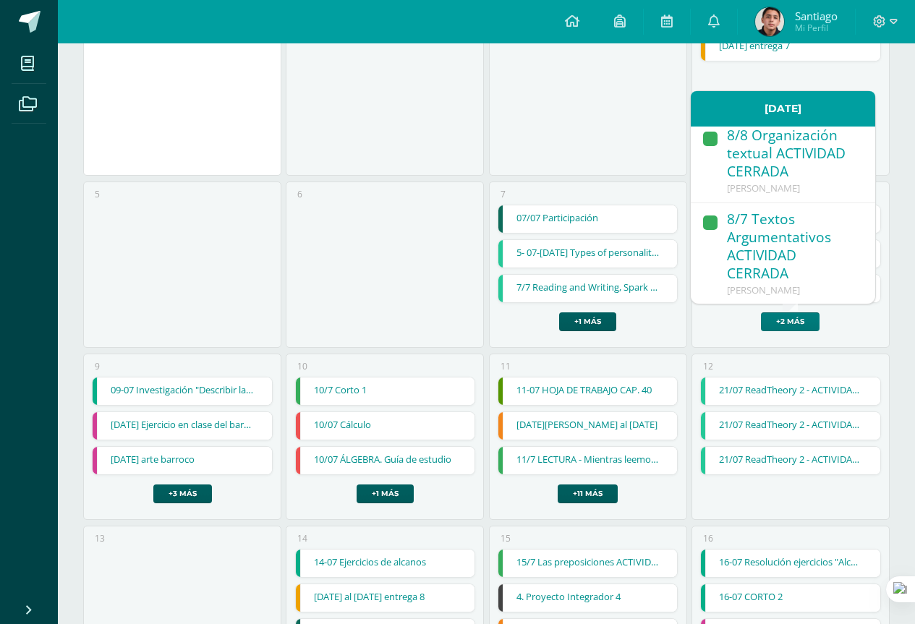
scroll to position [362, 0]
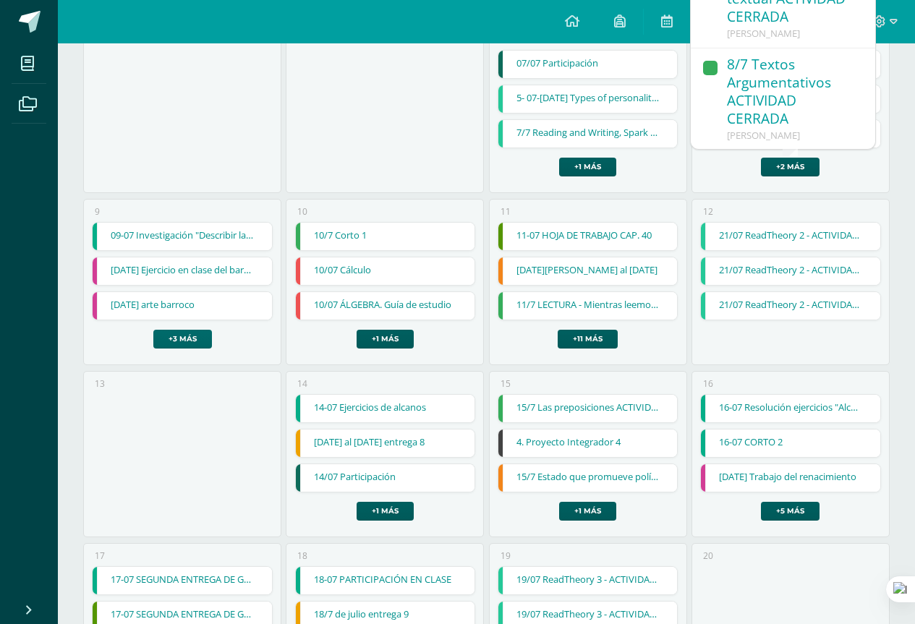
click at [183, 338] on link "+3 más" at bounding box center [182, 339] width 59 height 19
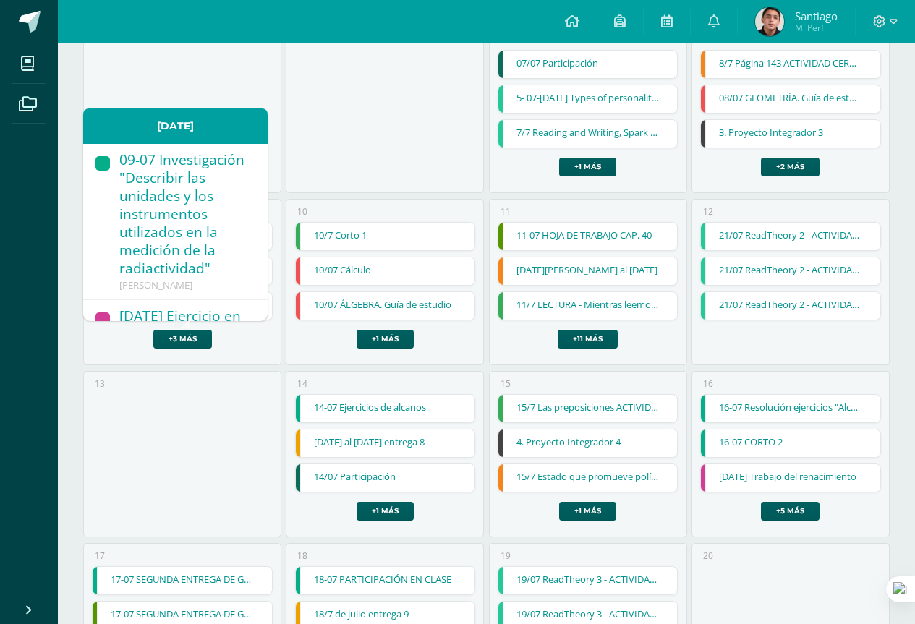
click at [200, 182] on div "09-07 Investigación "Describir las unidades y los instrumentos utilizados en la…" at bounding box center [186, 215] width 134 height 128
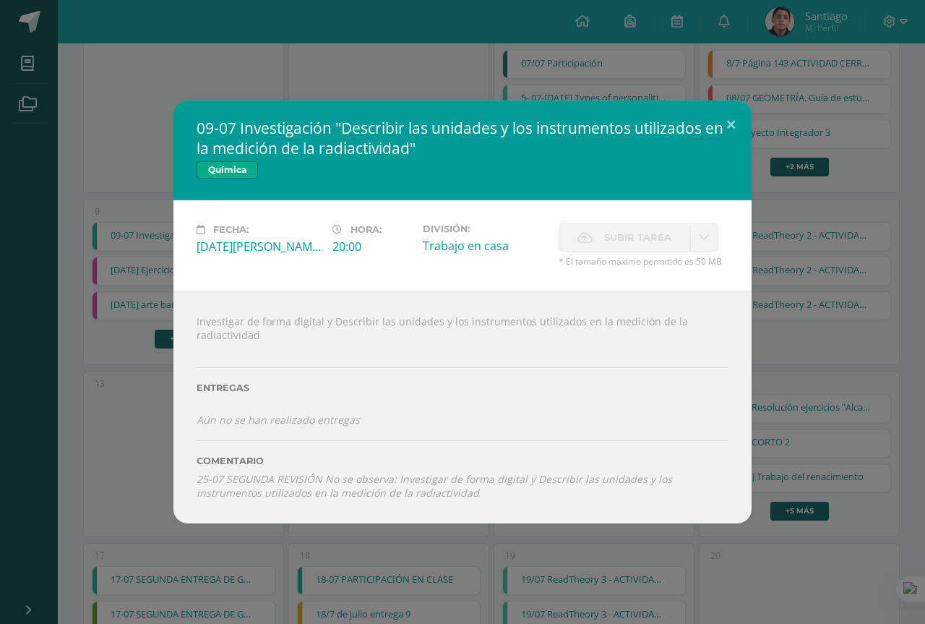
click at [583, 241] on icon at bounding box center [585, 237] width 15 height 9
click at [774, 342] on div "09-07 Investigación "Describir las unidades y los instrumentos utilizados en la…" at bounding box center [463, 312] width 914 height 423
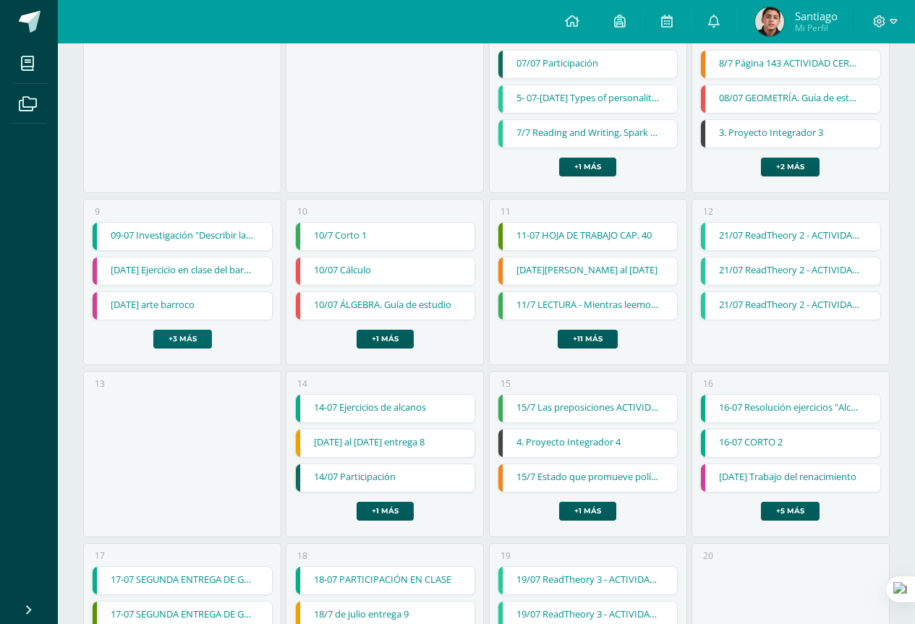
click at [188, 345] on link "+3 más" at bounding box center [182, 339] width 59 height 19
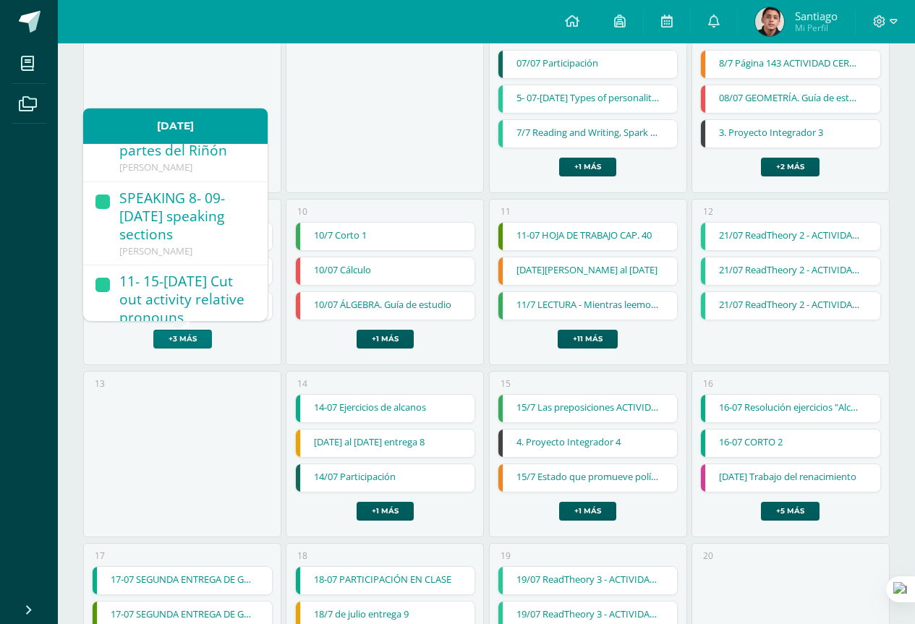
scroll to position [289, 0]
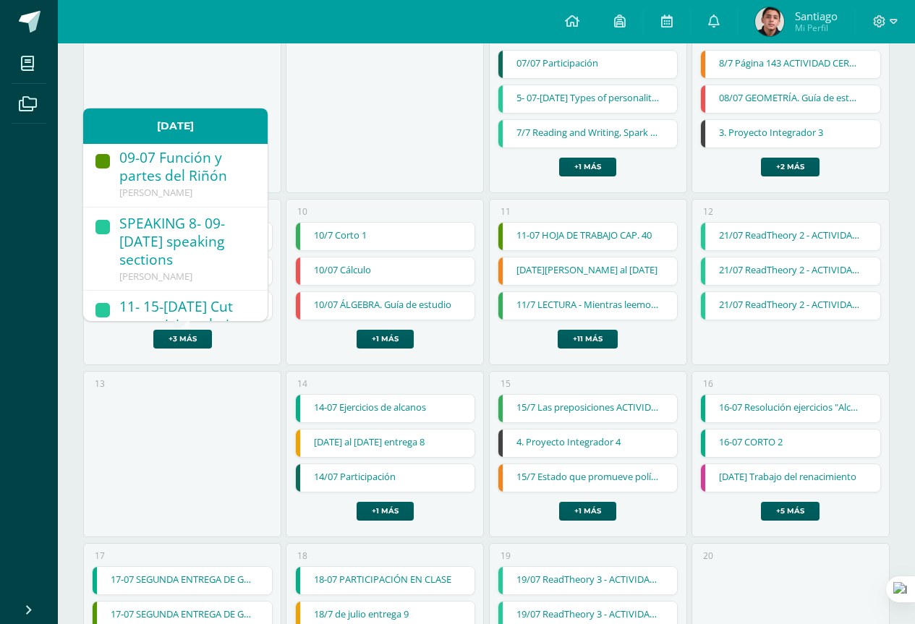
click at [215, 200] on div "[PERSON_NAME]" at bounding box center [186, 193] width 134 height 13
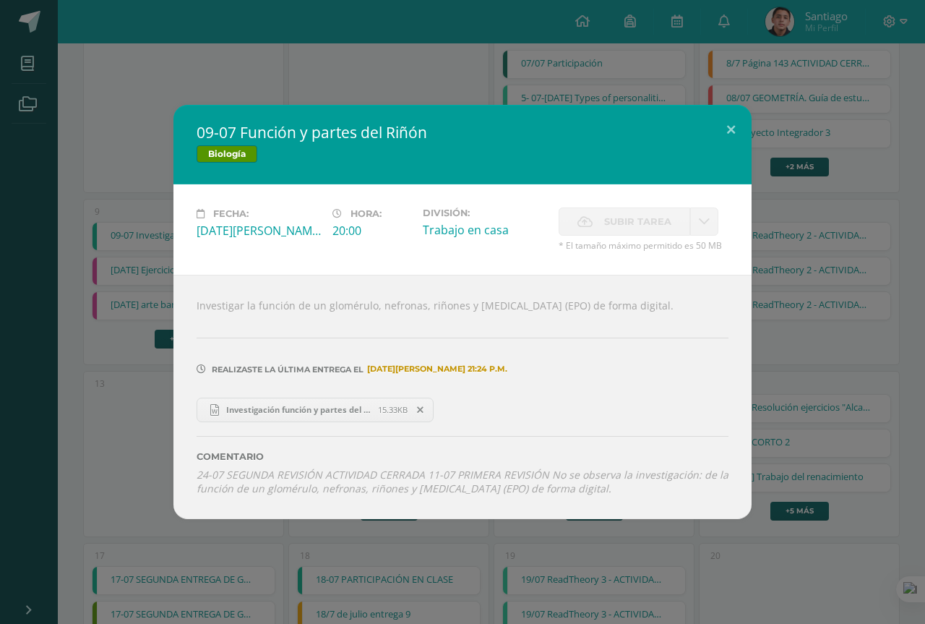
click at [155, 393] on div "09-07 Función y partes del Riñón Biología Fecha: Miércoles 09 de Julio Hora: 20…" at bounding box center [463, 312] width 914 height 414
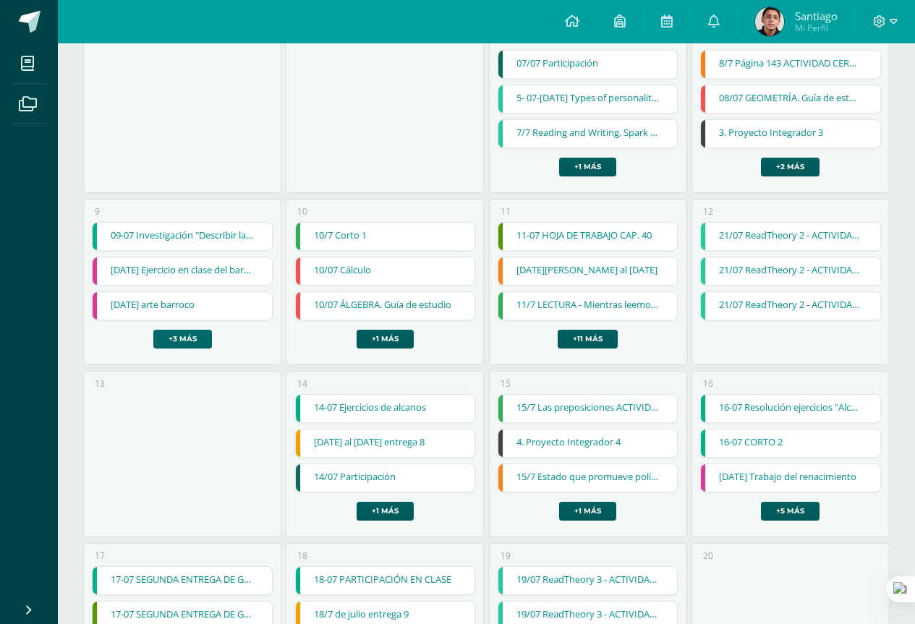
click at [185, 339] on link "+3 más" at bounding box center [182, 339] width 59 height 19
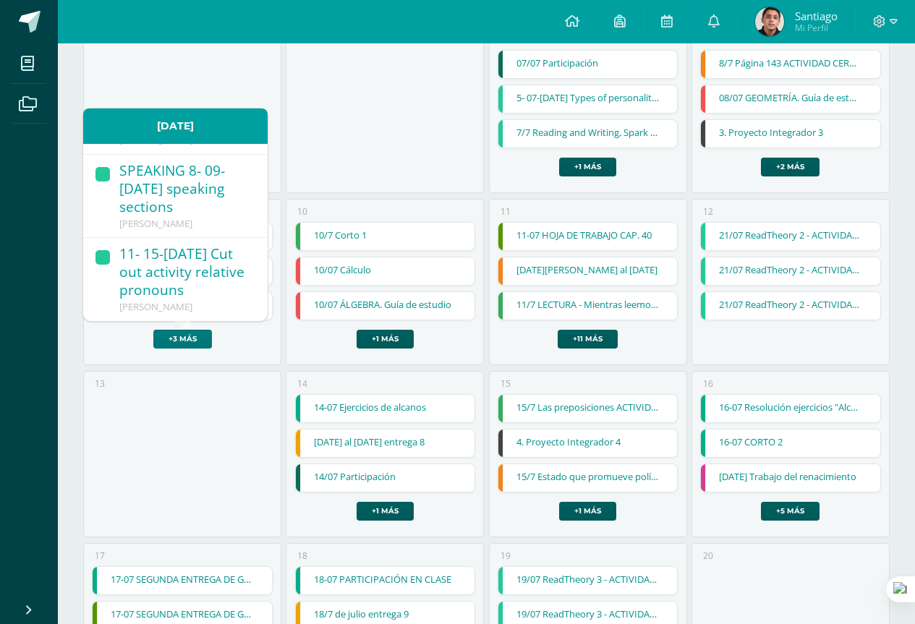
scroll to position [396, 0]
click at [406, 339] on link "+1 más" at bounding box center [384, 339] width 57 height 19
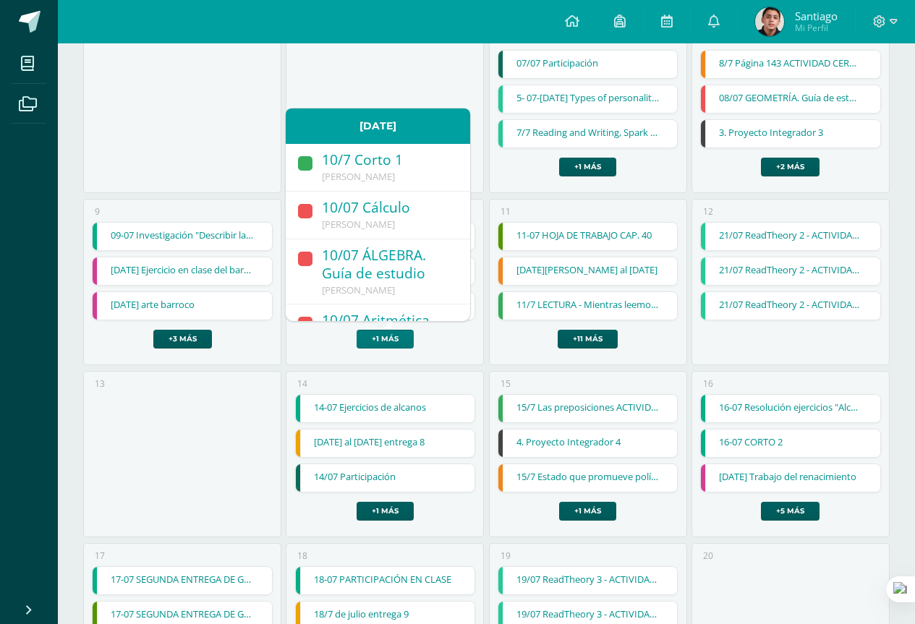
scroll to position [30, 0]
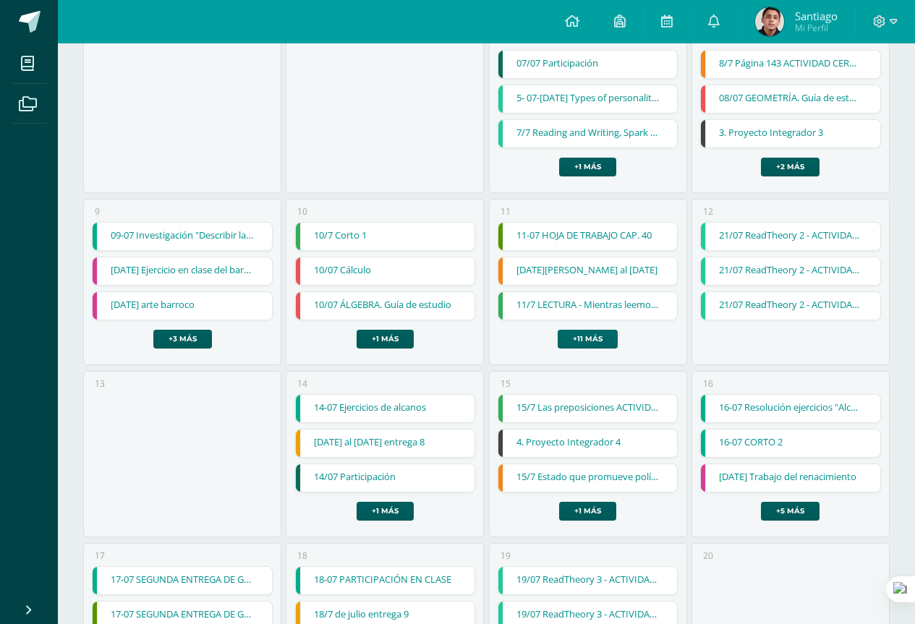
click at [588, 341] on link "+11 más" at bounding box center [587, 339] width 60 height 19
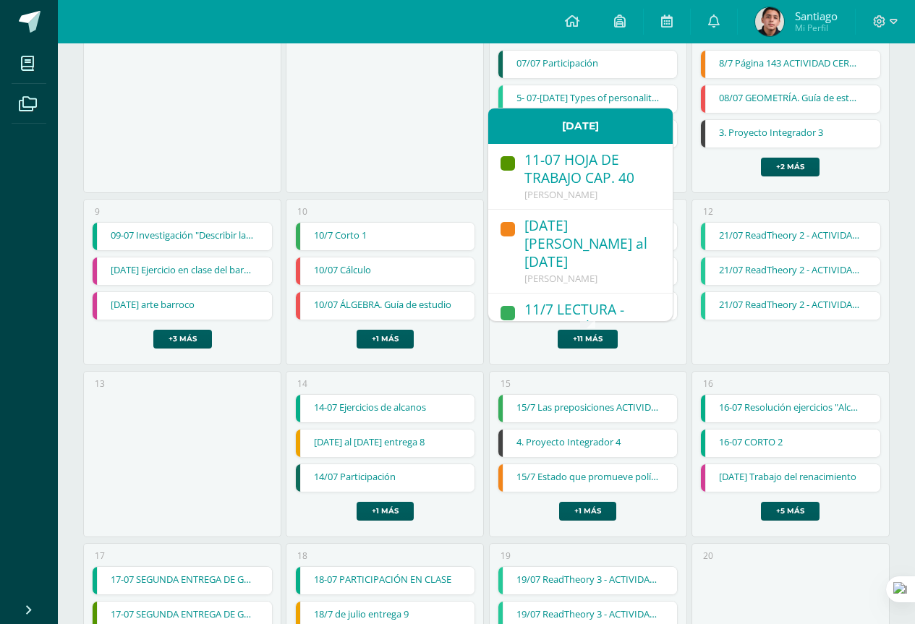
click at [571, 181] on div "11-07 HOJA DE TRABAJO CAP. 40" at bounding box center [591, 170] width 134 height 38
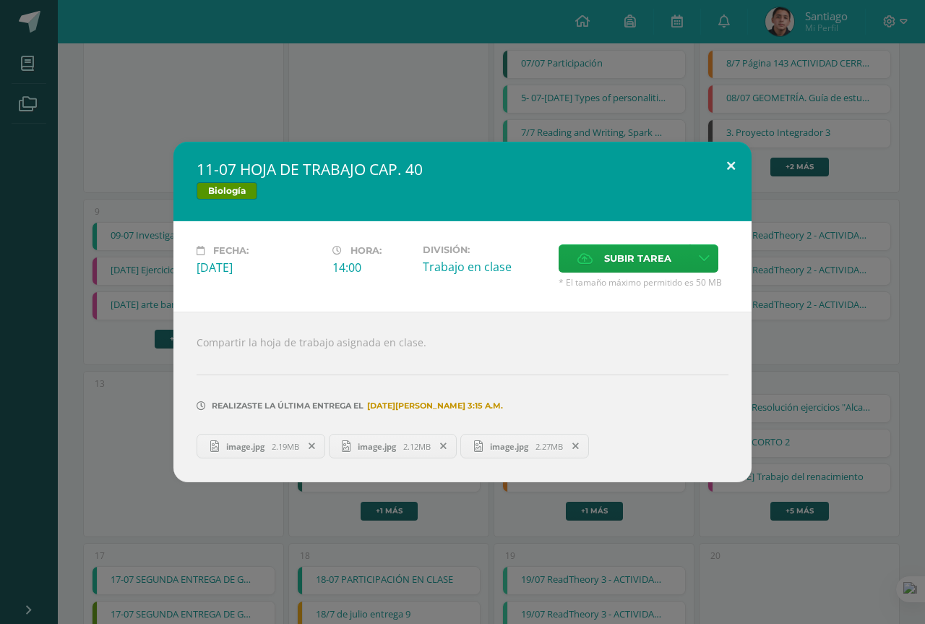
click at [731, 165] on button at bounding box center [731, 166] width 41 height 49
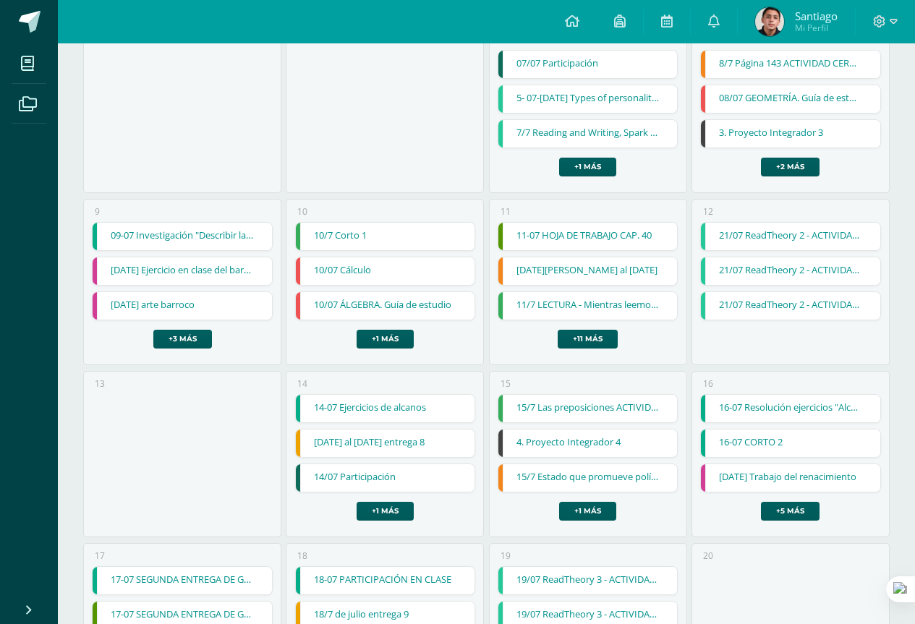
click at [619, 335] on div "11-07 HOJA DE TRABAJO CAP. 40 11-07 HOJA DE TRABAJO CAP. 40 Biología Fecha: Vie…" at bounding box center [587, 285] width 181 height 127
click at [594, 340] on link "+11 más" at bounding box center [587, 339] width 60 height 19
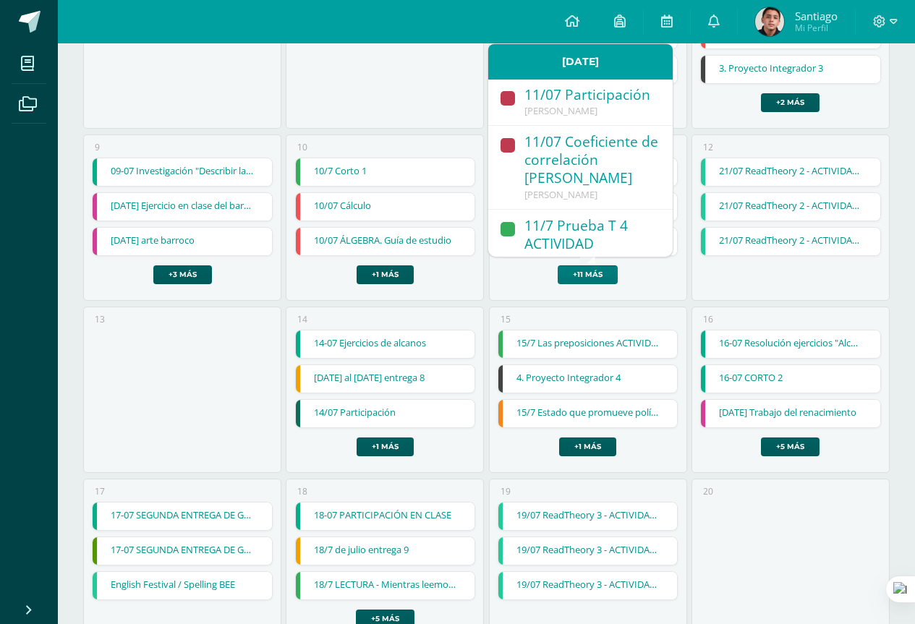
scroll to position [506, 0]
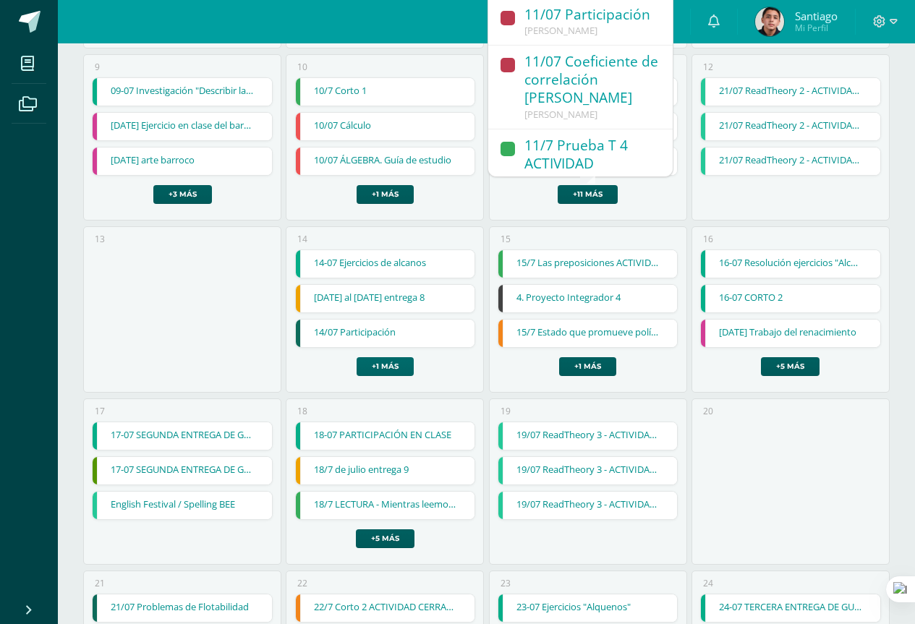
click at [377, 367] on link "+1 más" at bounding box center [384, 366] width 57 height 19
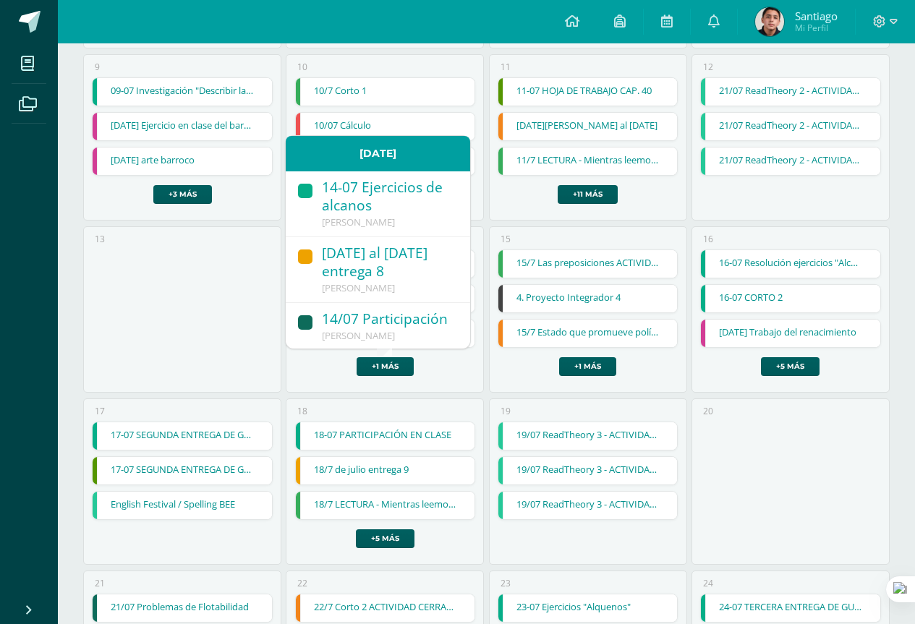
click at [402, 215] on div "14-07 Ejercicios de alcanos" at bounding box center [389, 198] width 134 height 38
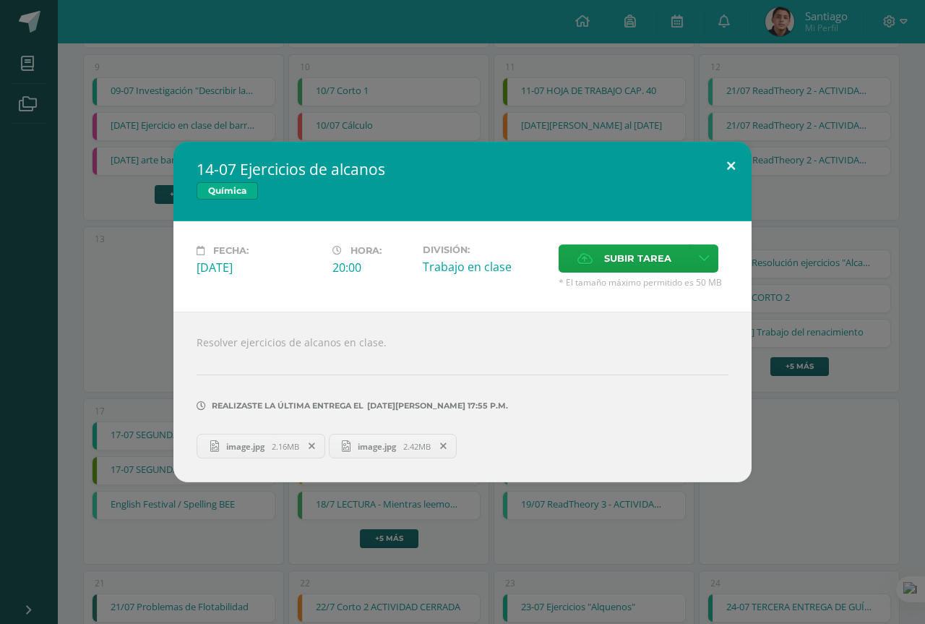
click at [717, 182] on button at bounding box center [731, 166] width 41 height 49
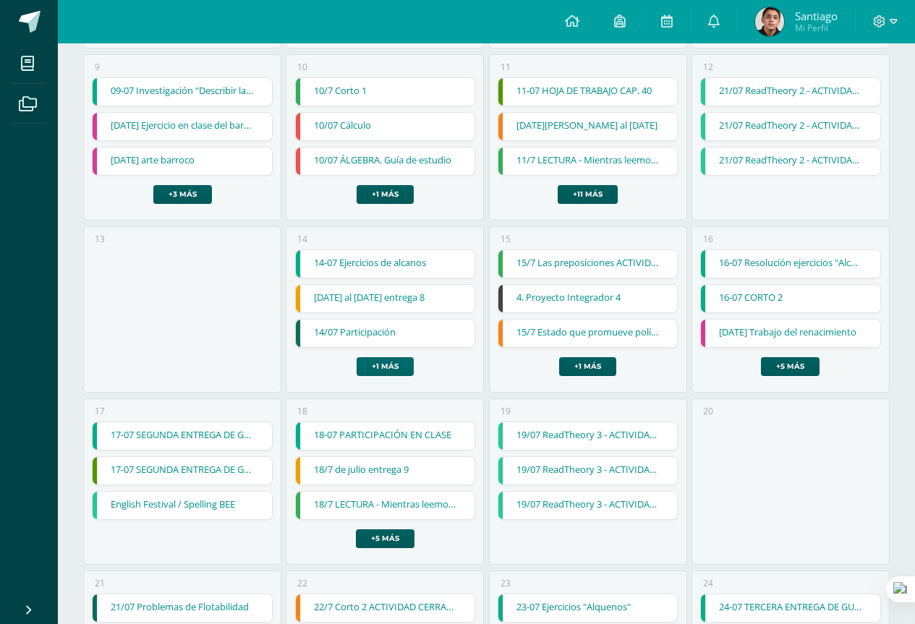
click at [401, 362] on link "+1 más" at bounding box center [384, 366] width 57 height 19
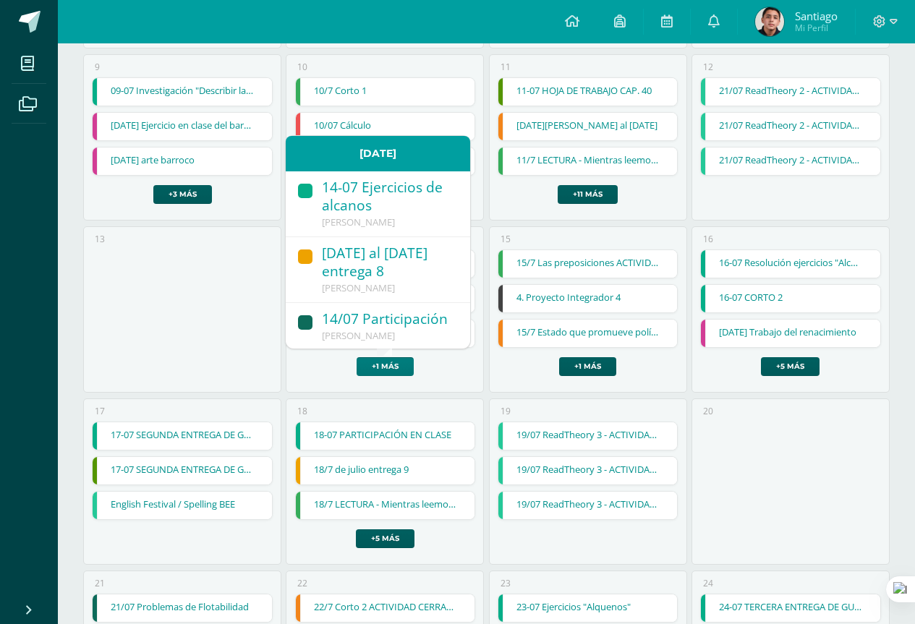
scroll to position [67, 0]
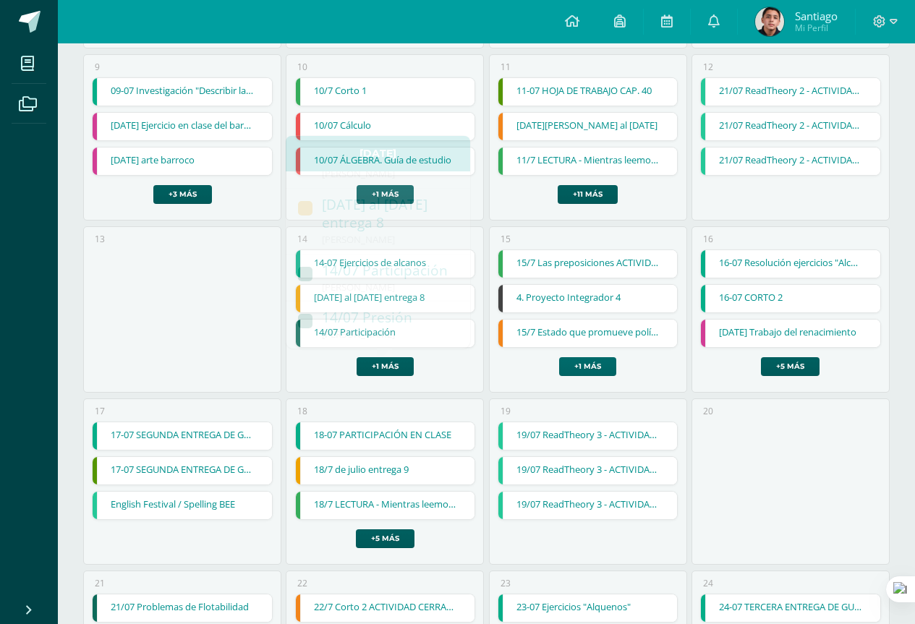
click at [583, 368] on link "+1 más" at bounding box center [587, 366] width 57 height 19
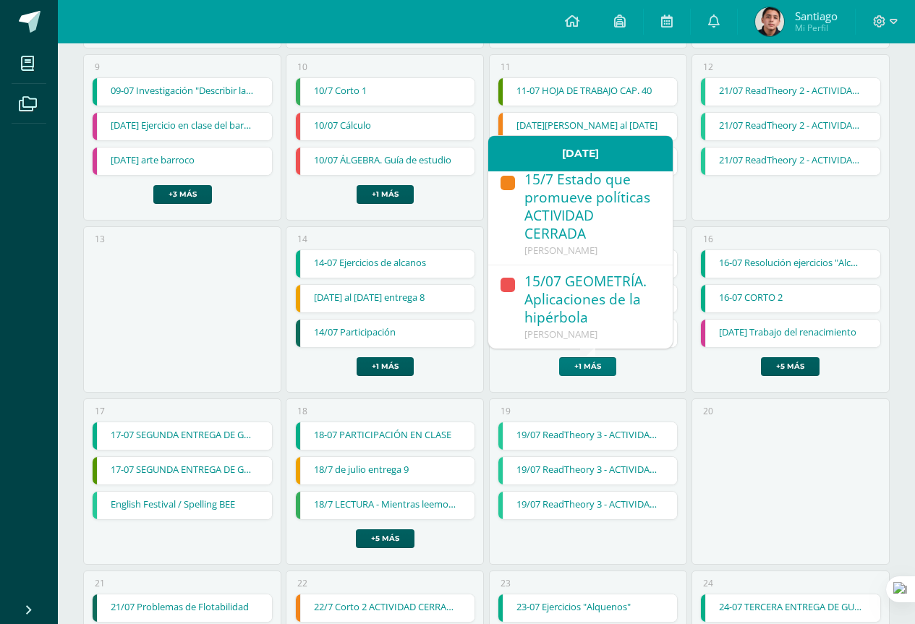
scroll to position [193, 0]
click at [773, 362] on link "+5 más" at bounding box center [790, 366] width 59 height 19
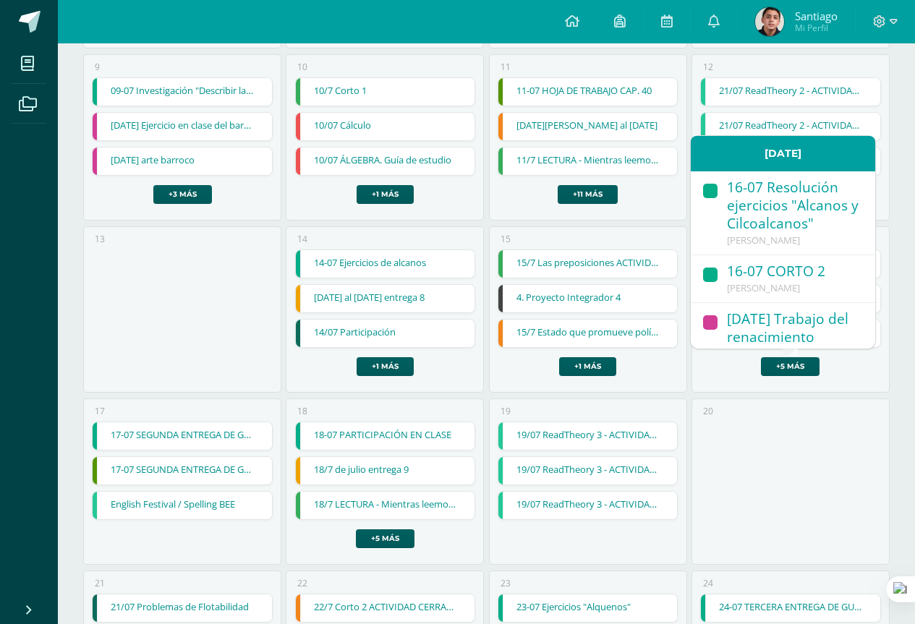
click at [763, 220] on div "16-07 Resolución ejercicios "Alcanos y Cilcoalcanos"" at bounding box center [794, 207] width 134 height 56
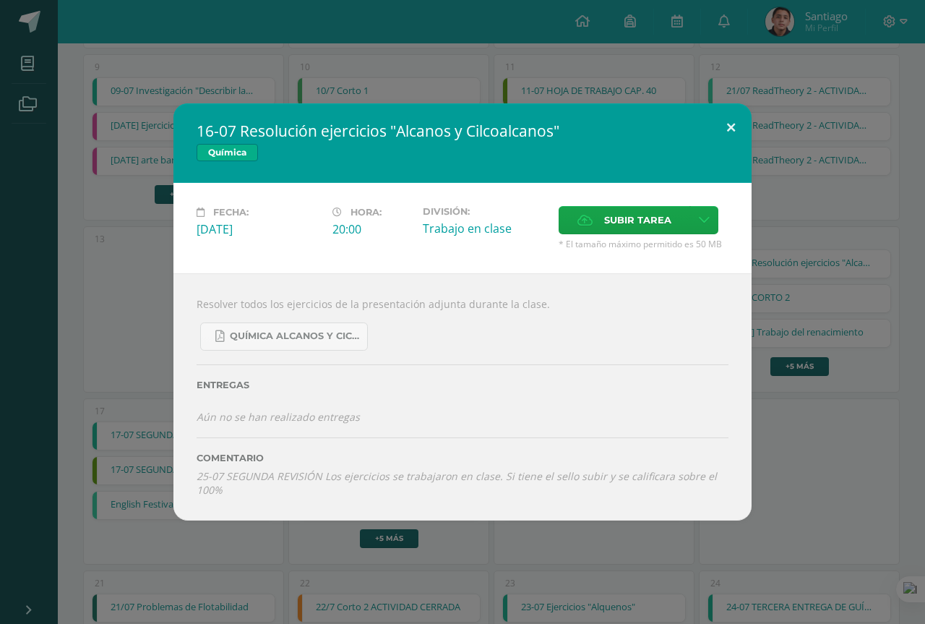
click at [730, 137] on button at bounding box center [731, 127] width 41 height 49
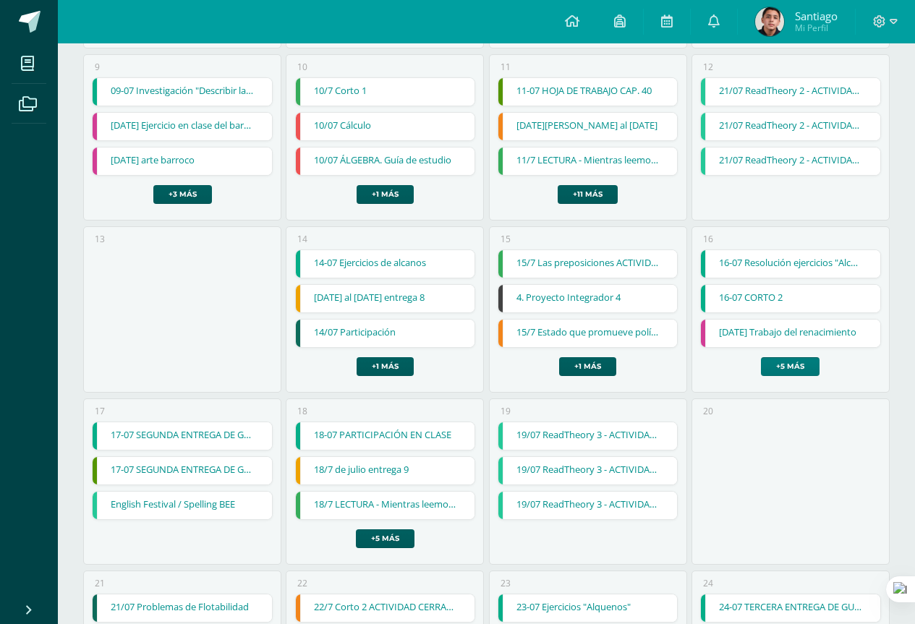
click at [791, 361] on link "+5 más" at bounding box center [790, 366] width 59 height 19
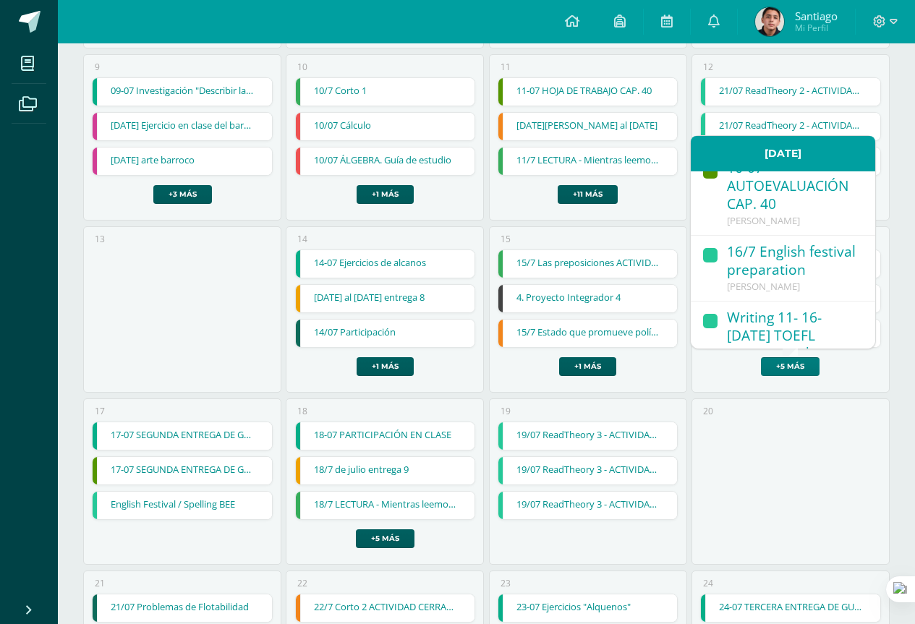
scroll to position [217, 0]
click at [761, 214] on div "16-07 AUTOEVALUACIÓN CAP. 40" at bounding box center [794, 186] width 134 height 56
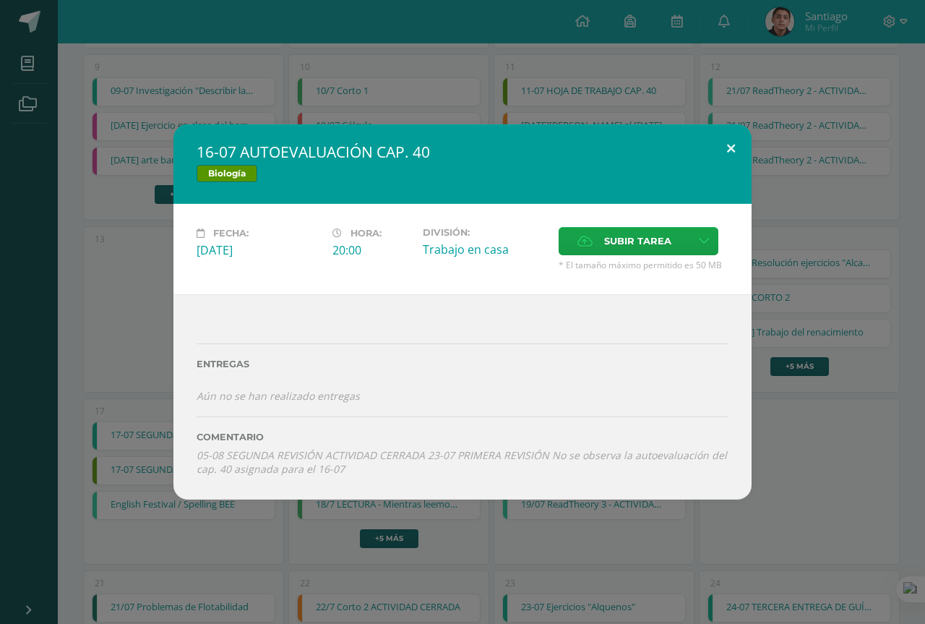
click at [732, 150] on button at bounding box center [731, 148] width 41 height 49
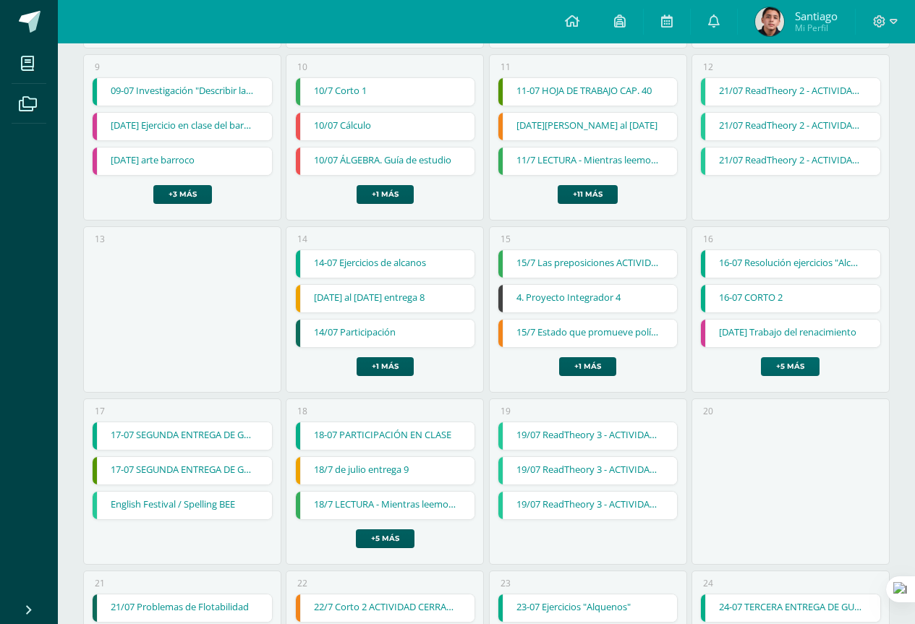
click at [803, 362] on link "+5 más" at bounding box center [790, 366] width 59 height 19
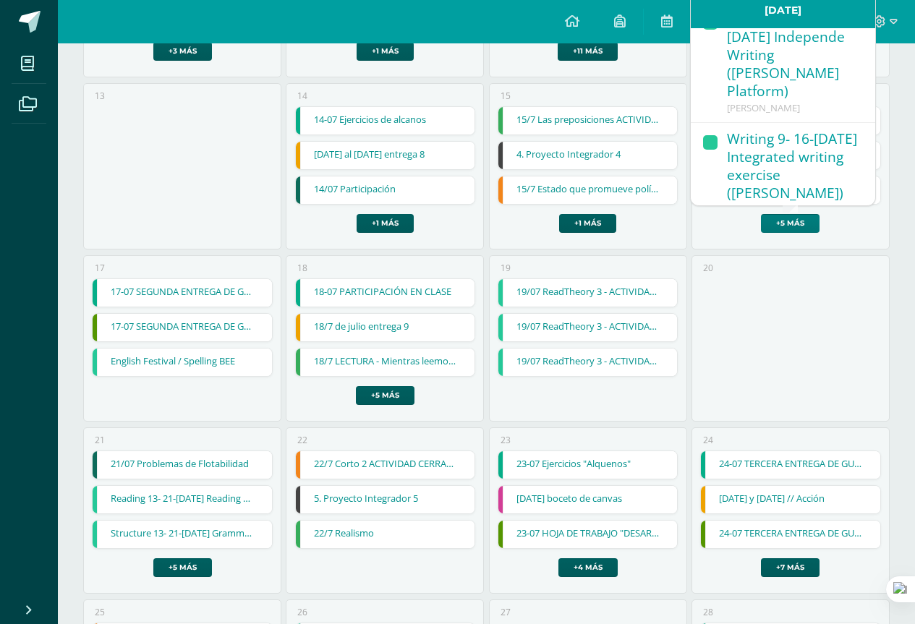
scroll to position [651, 0]
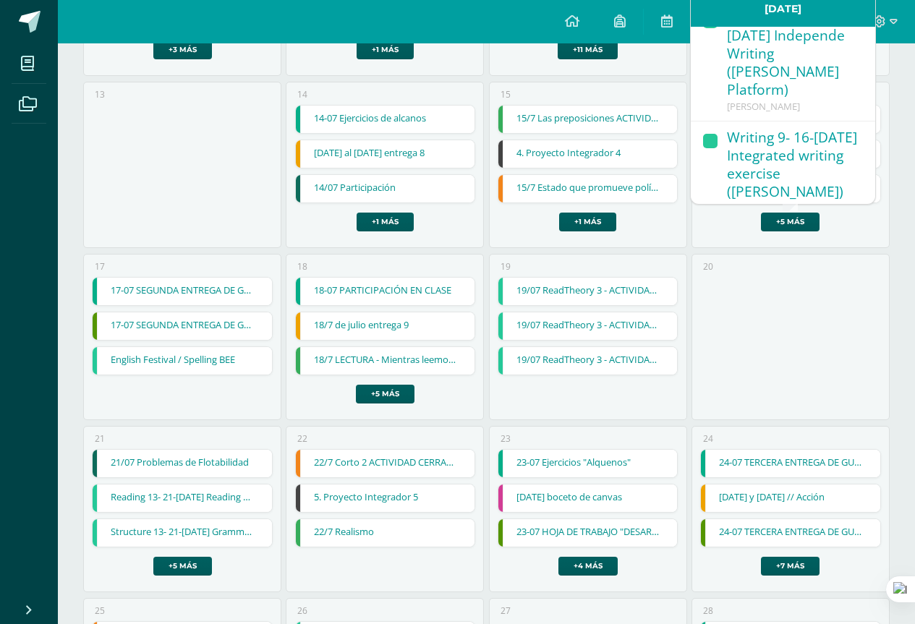
click at [182, 294] on link "17-07 SEGUNDA ENTREGA DE GUÍA" at bounding box center [182, 291] width 179 height 27
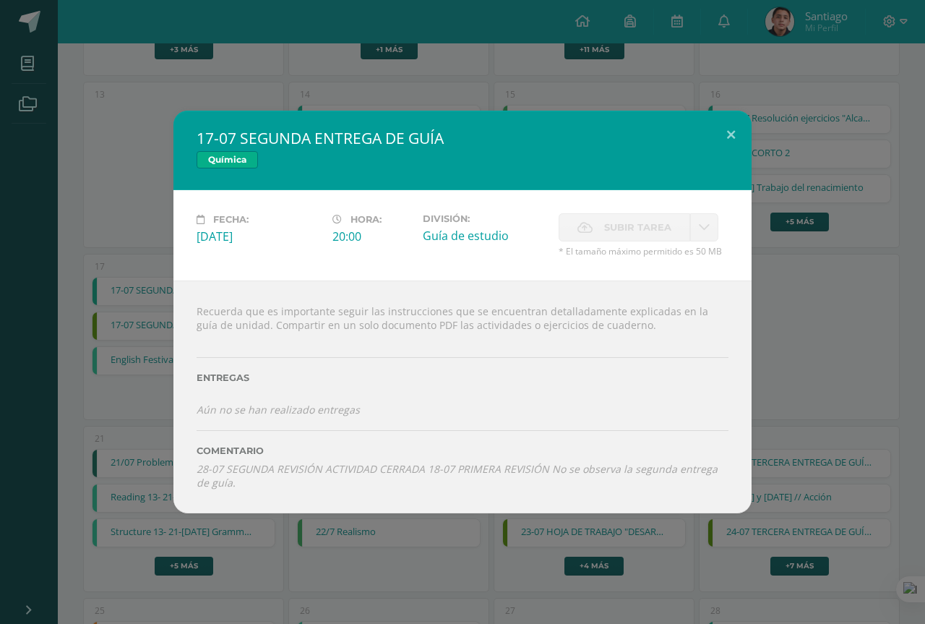
click at [113, 403] on div "17-07 SEGUNDA ENTREGA DE GUÍA Química Fecha: Jueves 17 de Julio Hora: 20:00 Div…" at bounding box center [463, 312] width 914 height 403
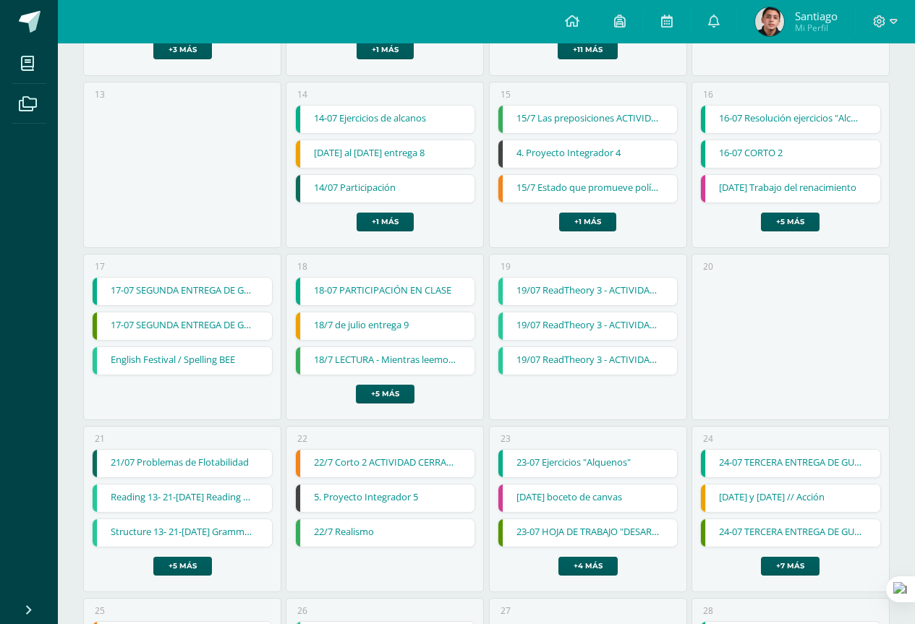
click at [147, 329] on link "17-07 SEGUNDA ENTREGA DE GUÍA" at bounding box center [182, 325] width 179 height 27
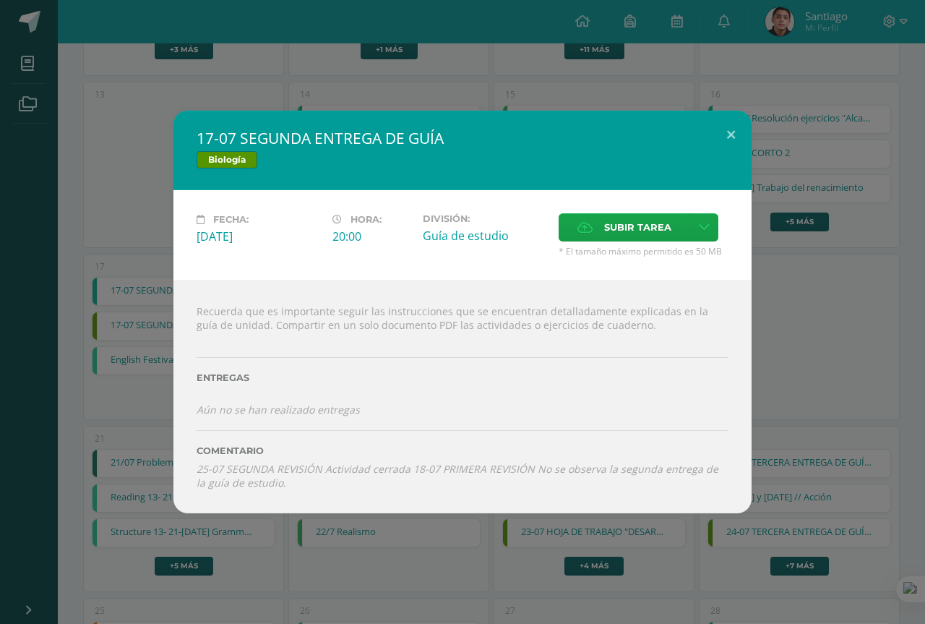
click at [123, 437] on div "17-07 SEGUNDA ENTREGA DE GUÍA Biología Fecha: Jueves 17 de Julio Hora: 20:00 Di…" at bounding box center [463, 312] width 914 height 403
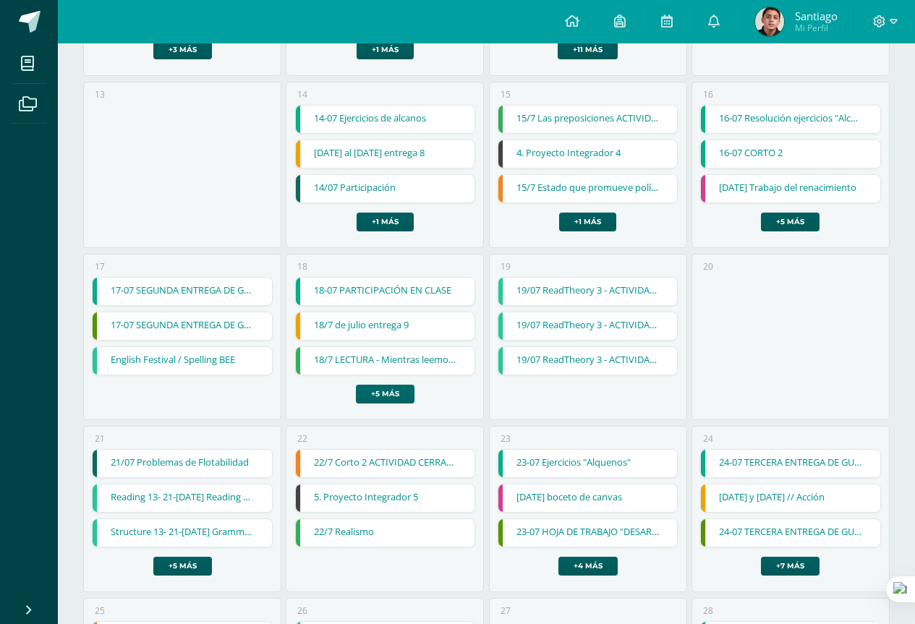
click at [385, 395] on link "+5 más" at bounding box center [385, 394] width 59 height 19
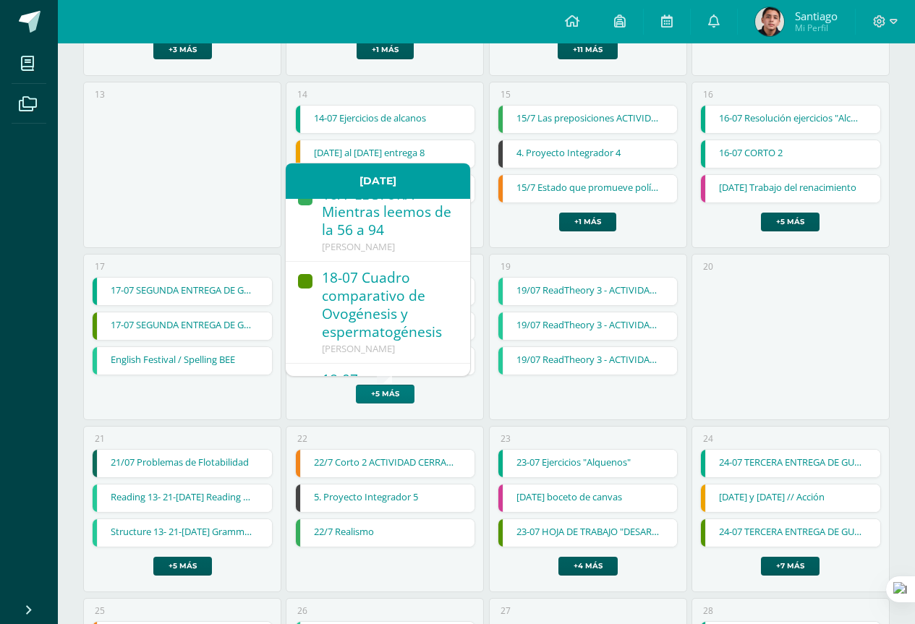
scroll to position [145, 0]
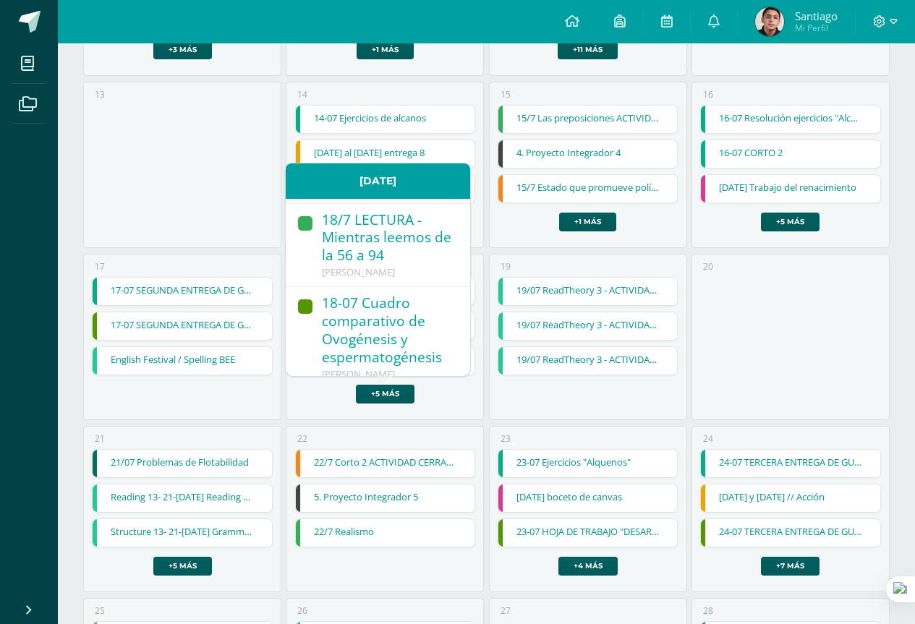
click at [408, 322] on div "18-07 Cuadro comparativo de Ovogénesis y espermatogénesis" at bounding box center [389, 331] width 134 height 74
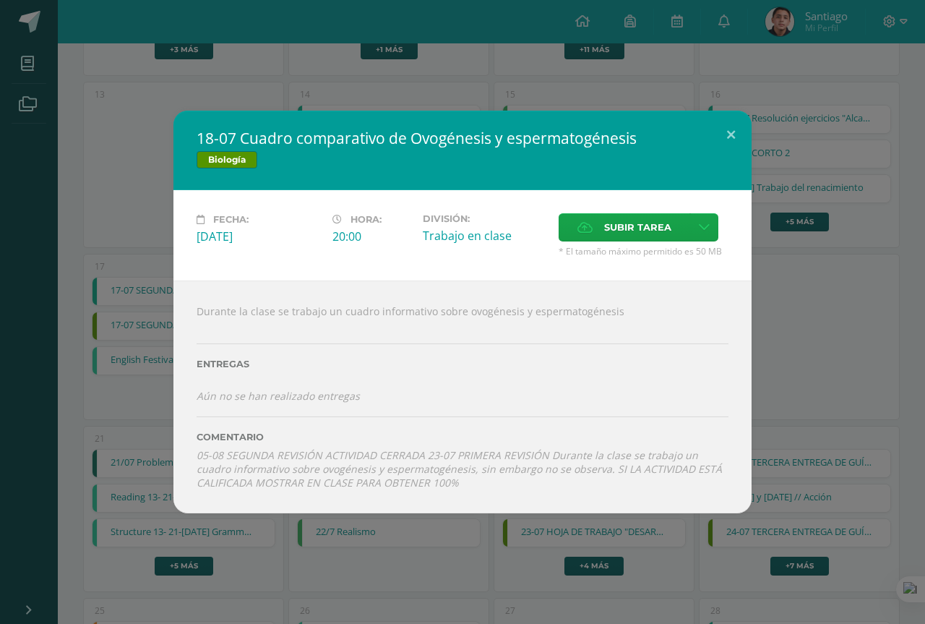
click at [158, 435] on div "18-07 Cuadro comparativo de Ovogénesis y espermatogénesis Biología Fecha: Viern…" at bounding box center [463, 312] width 914 height 403
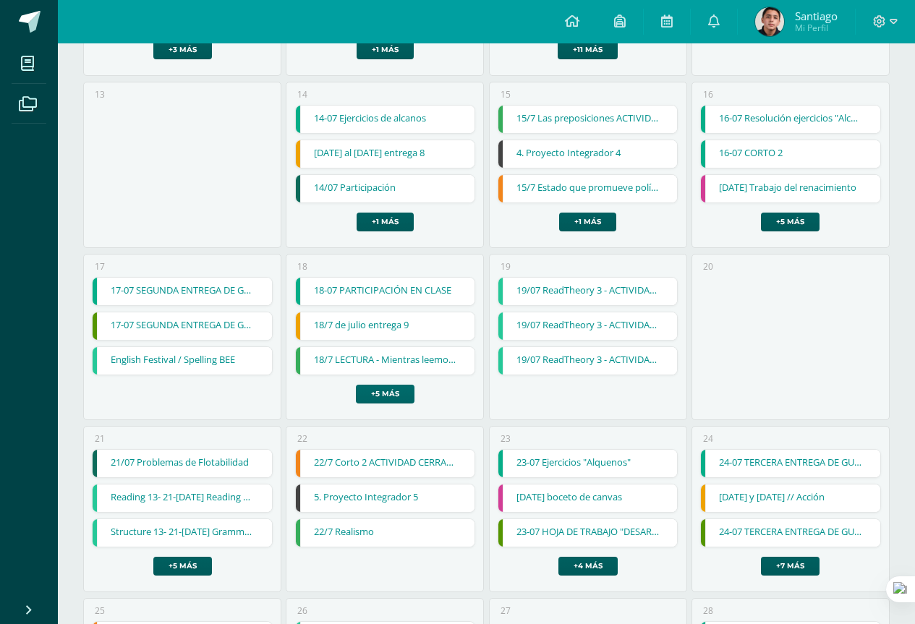
click at [408, 393] on link "+5 más" at bounding box center [385, 394] width 59 height 19
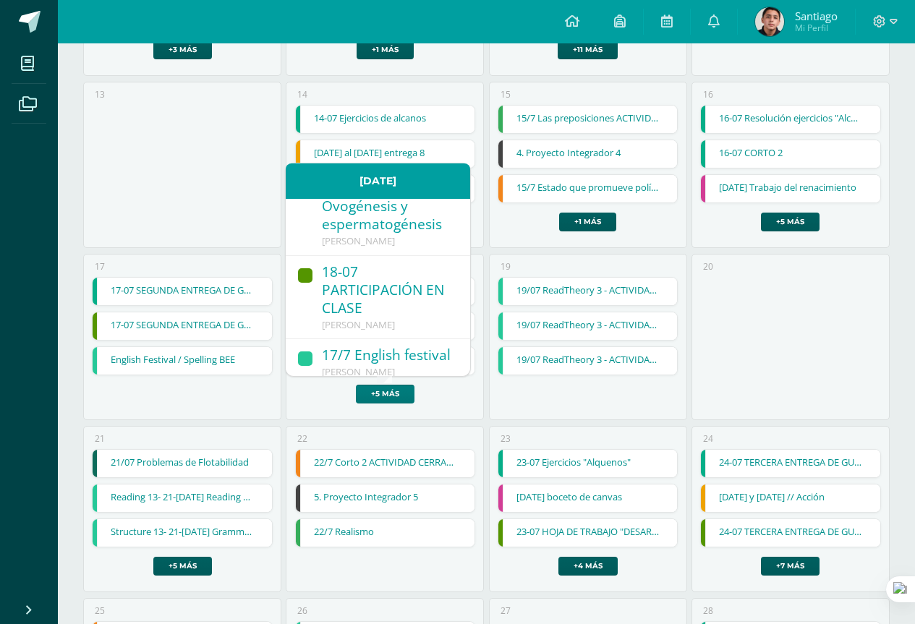
scroll to position [289, 0]
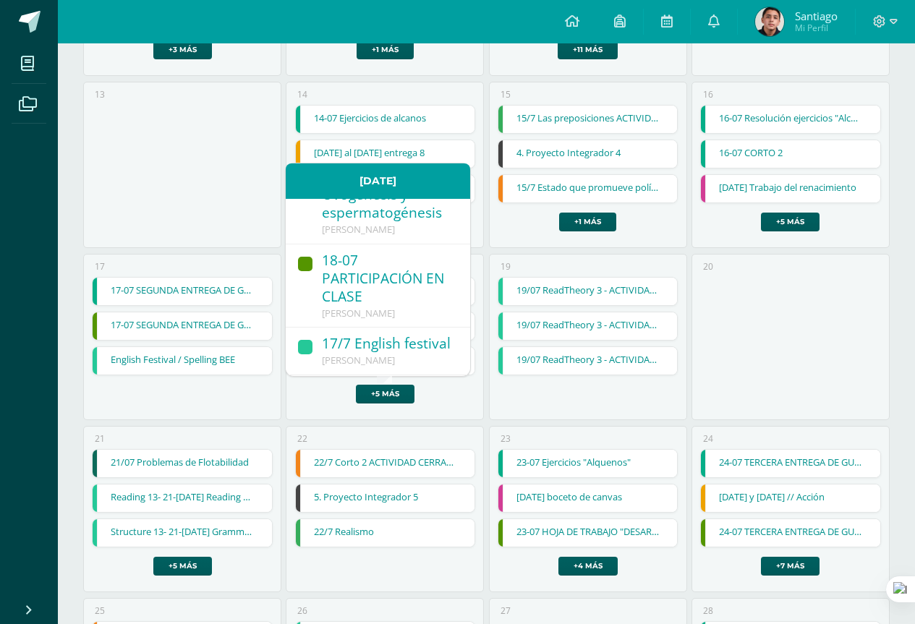
click at [389, 301] on div "18-07 PARTICIPACIÓN EN CLASE" at bounding box center [389, 280] width 134 height 56
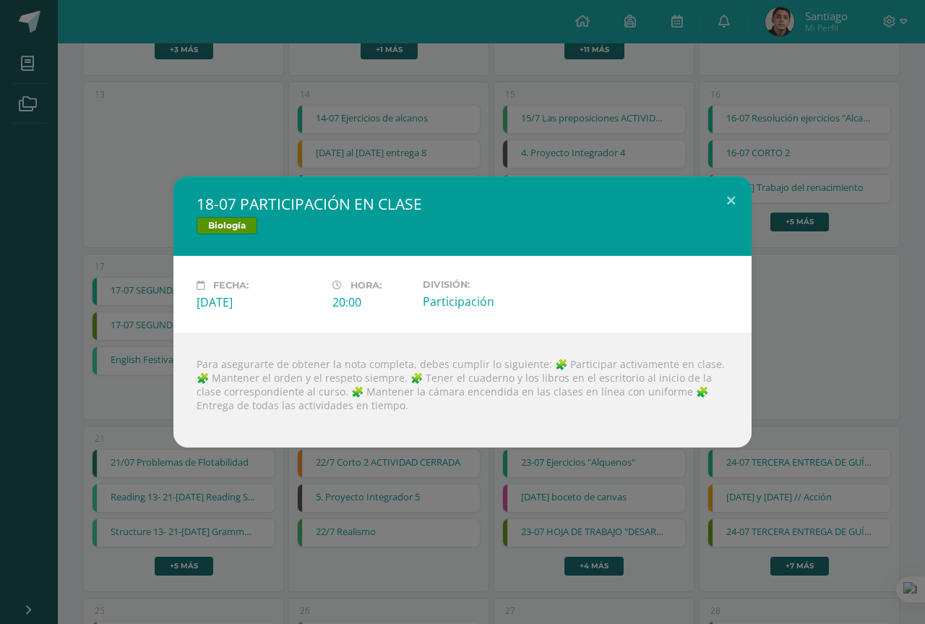
click at [145, 470] on div "18-07 PARTICIPACIÓN EN CLASE Biología Fecha: Viernes 18 de Julio Hora: 20:00 Di…" at bounding box center [462, 312] width 925 height 624
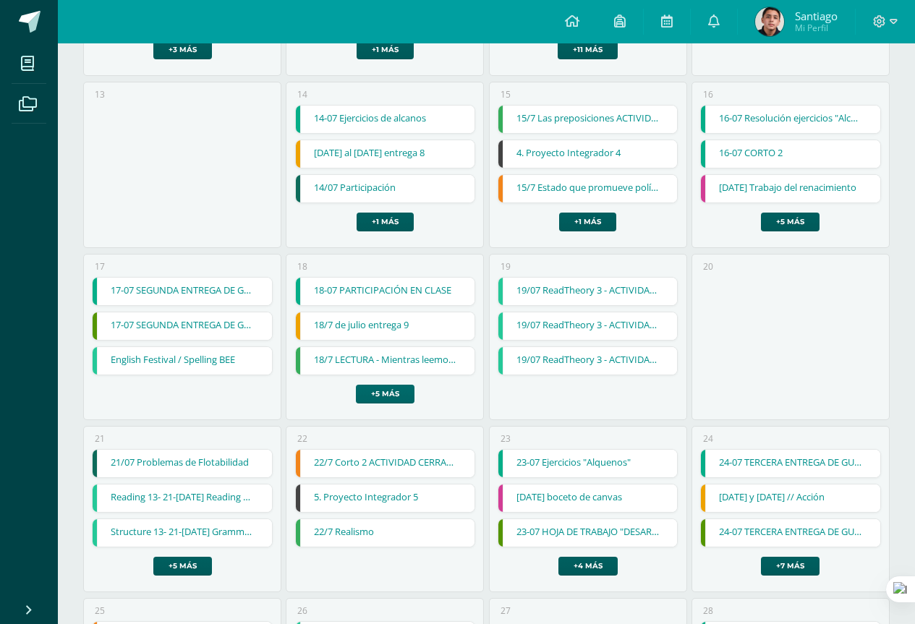
click at [394, 392] on link "+5 más" at bounding box center [385, 394] width 59 height 19
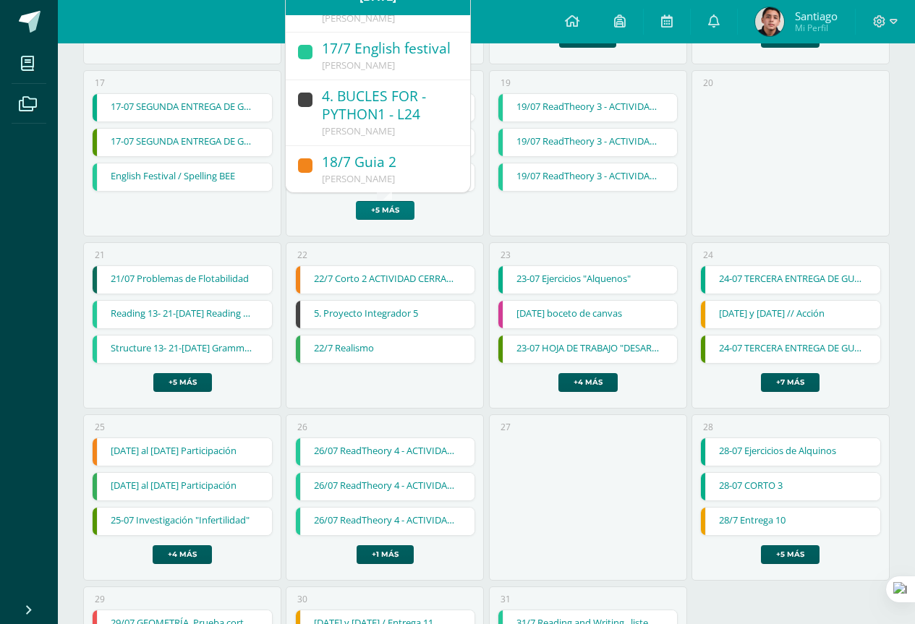
scroll to position [868, 0]
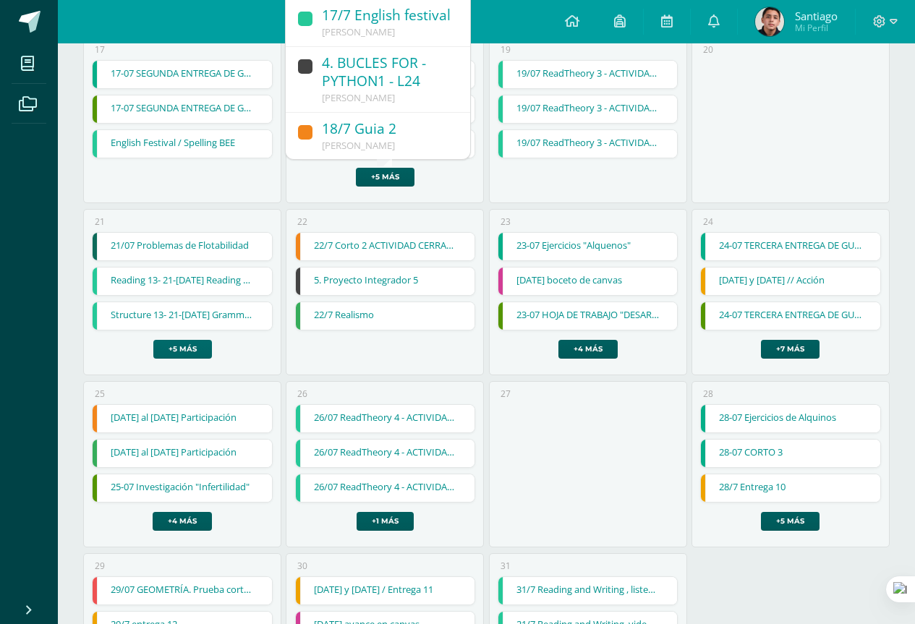
click at [183, 346] on link "+5 más" at bounding box center [182, 349] width 59 height 19
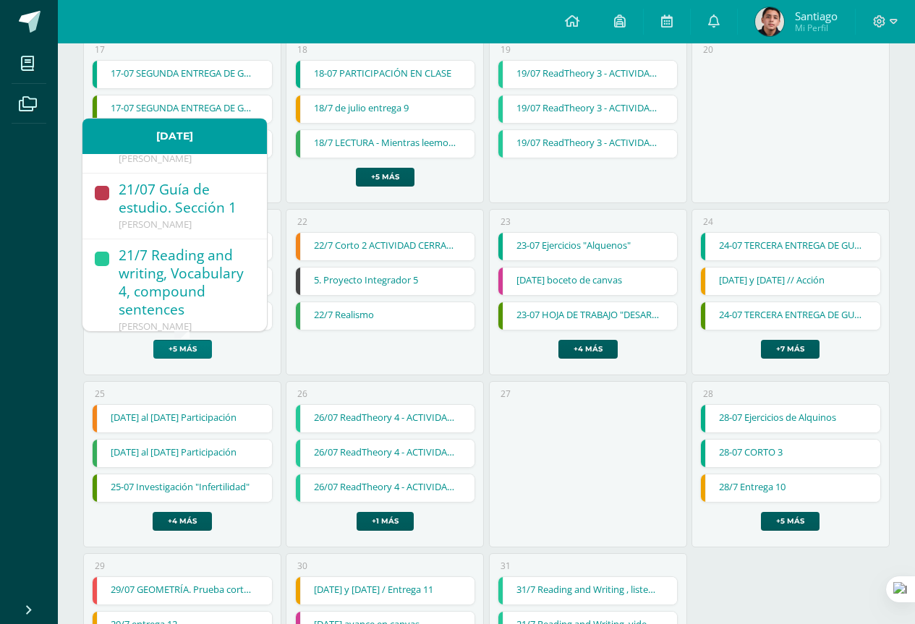
scroll to position [491, 0]
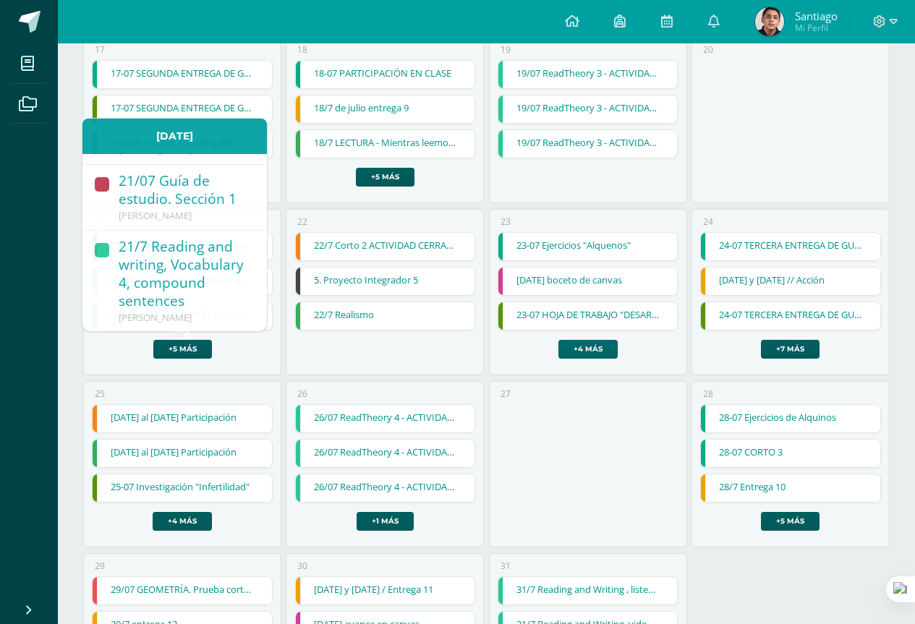
click at [584, 356] on link "+4 más" at bounding box center [587, 349] width 59 height 19
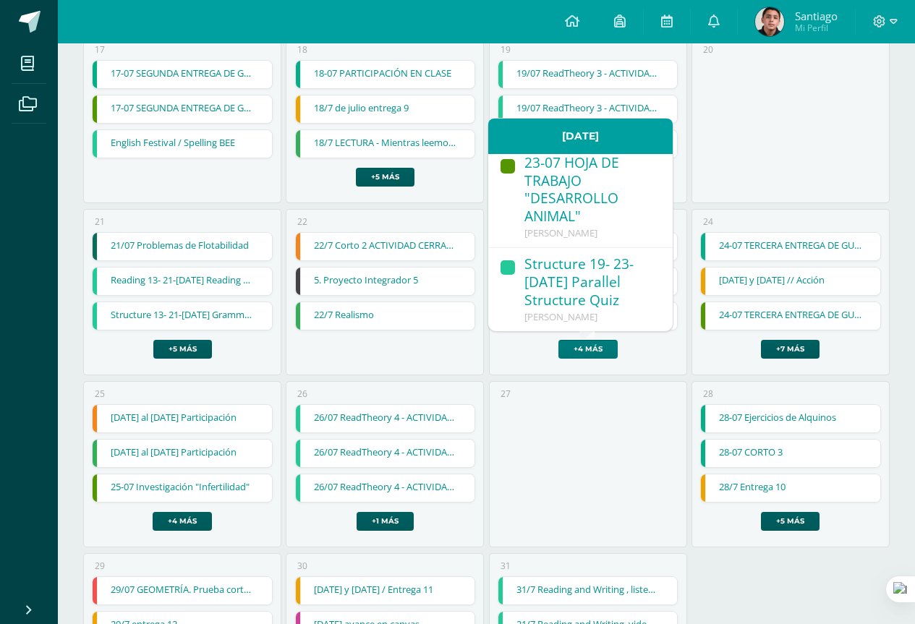
scroll to position [145, 0]
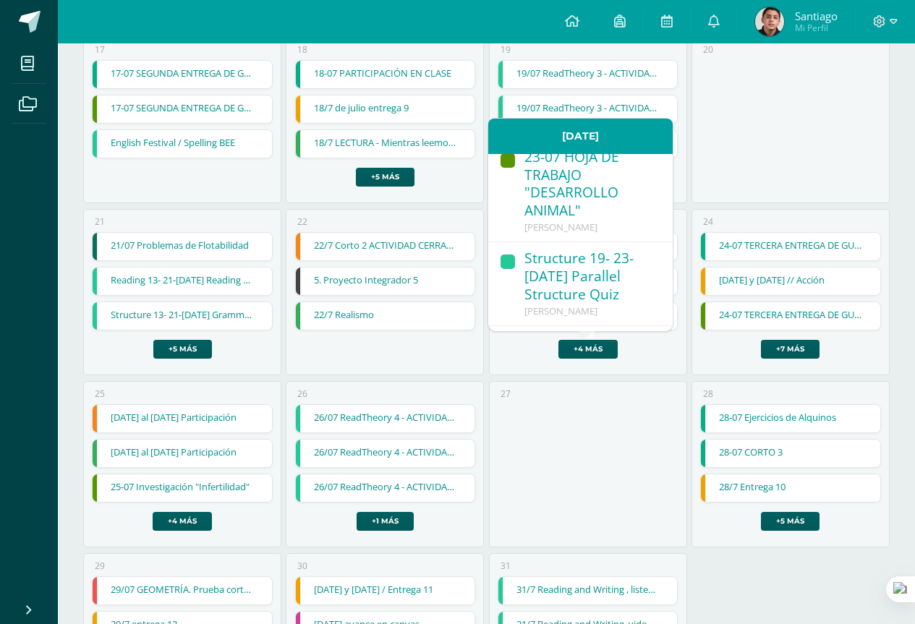
click at [612, 190] on div "23-07 HOJA DE TRABAJO "DESARROLLO ANIMAL"" at bounding box center [591, 185] width 134 height 74
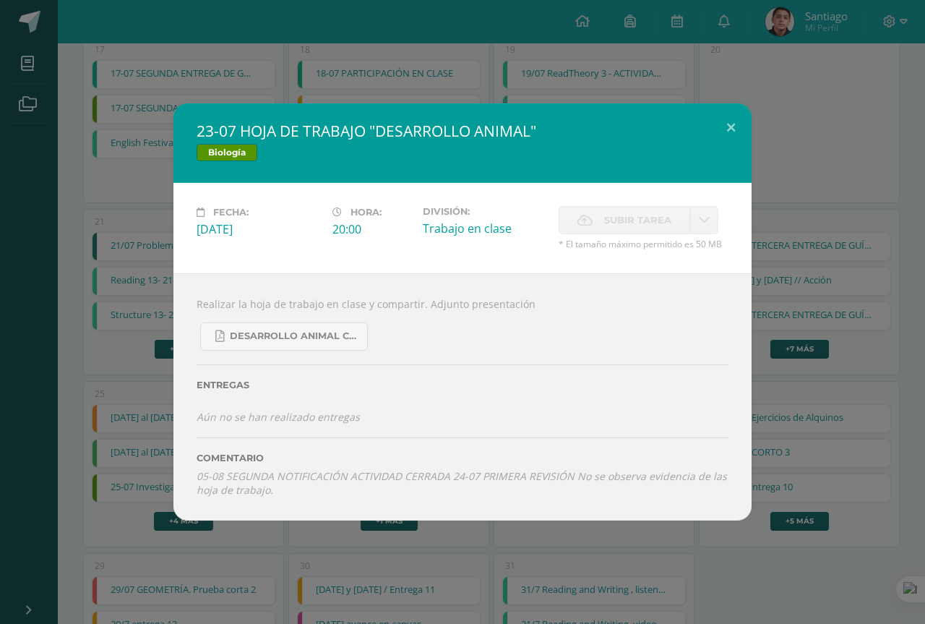
click at [810, 372] on div "23-07 HOJA DE TRABAJO "DESARROLLO ANIMAL" Biología Fecha: Miércoles 23 de Julio…" at bounding box center [463, 311] width 914 height 417
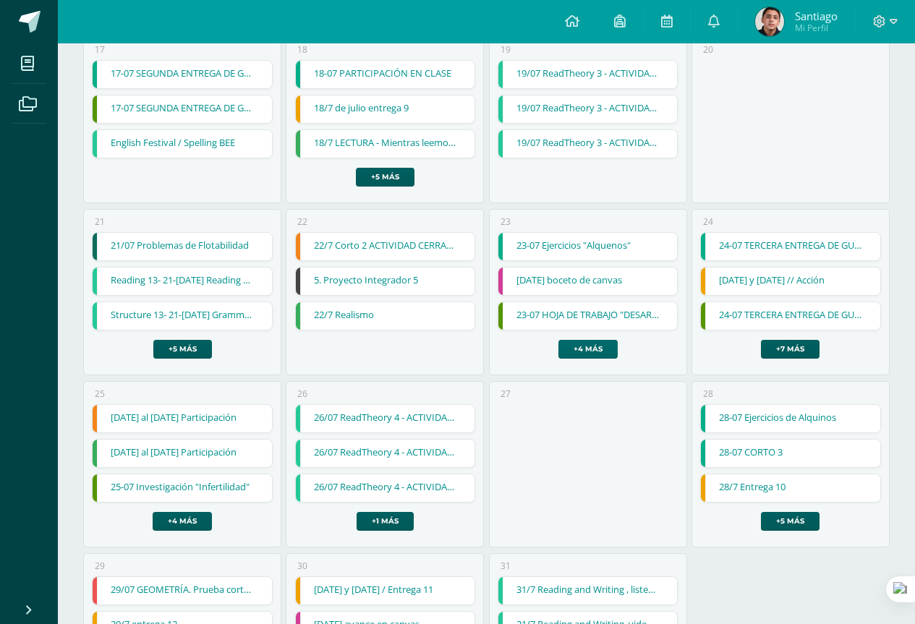
click at [596, 345] on link "+4 más" at bounding box center [587, 349] width 59 height 19
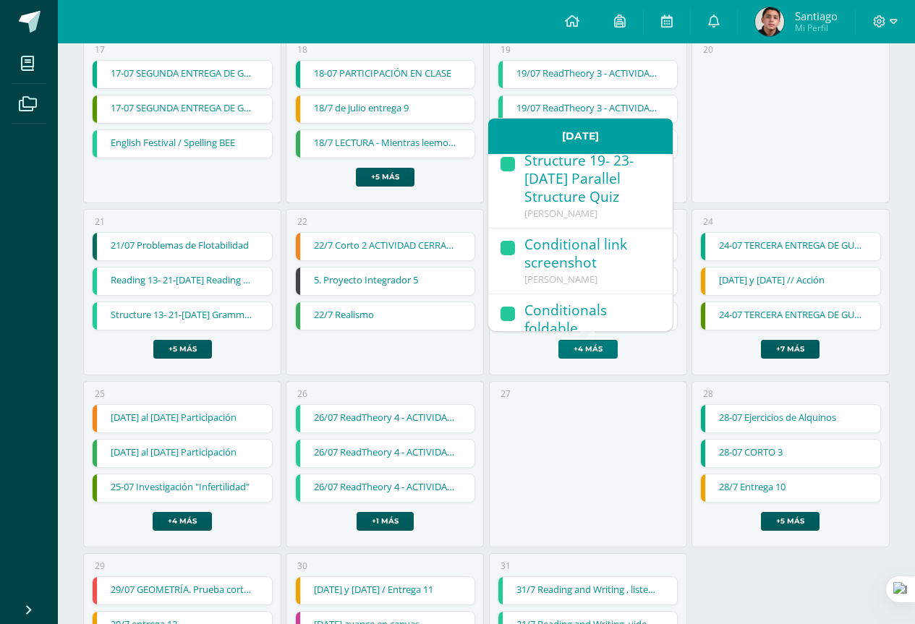
scroll to position [317, 0]
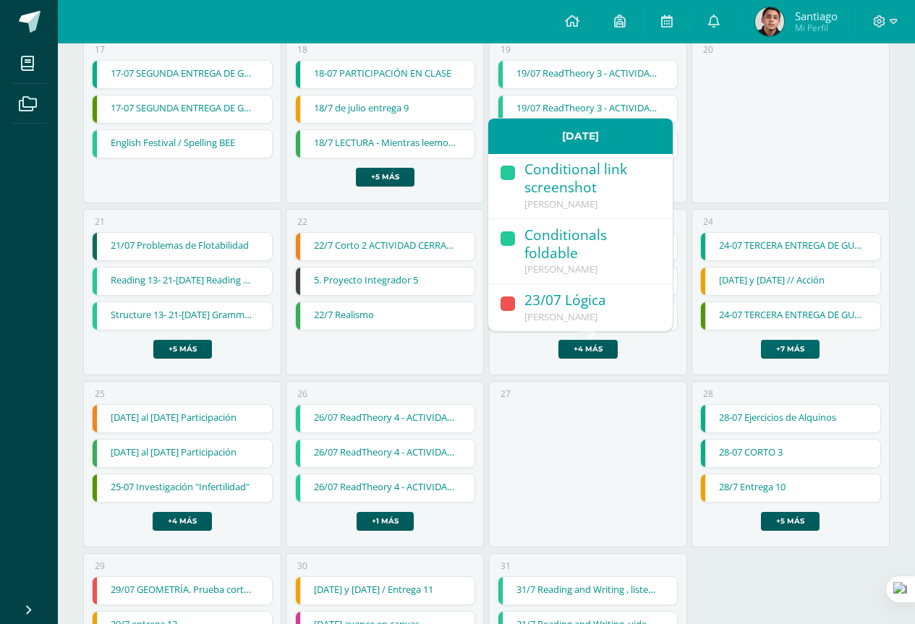
click at [790, 343] on link "+7 más" at bounding box center [790, 349] width 59 height 19
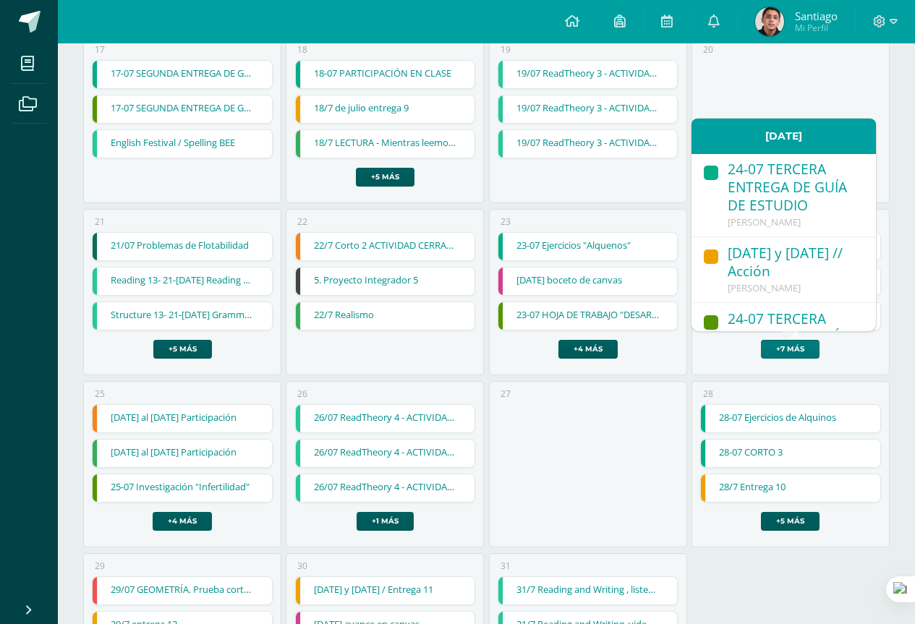
scroll to position [0, 0]
click at [776, 219] on span "[PERSON_NAME]" at bounding box center [763, 222] width 73 height 13
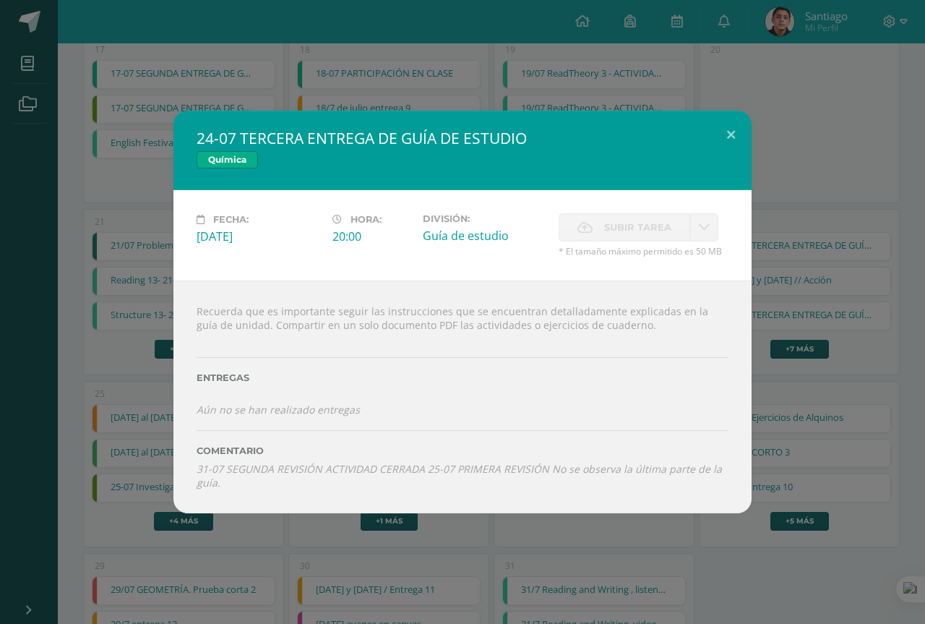
click at [629, 525] on div "24-07 TERCERA ENTREGA DE GUÍA DE ESTUDIO Química Fecha: Jueves 24 de Julio Hora…" at bounding box center [462, 312] width 925 height 624
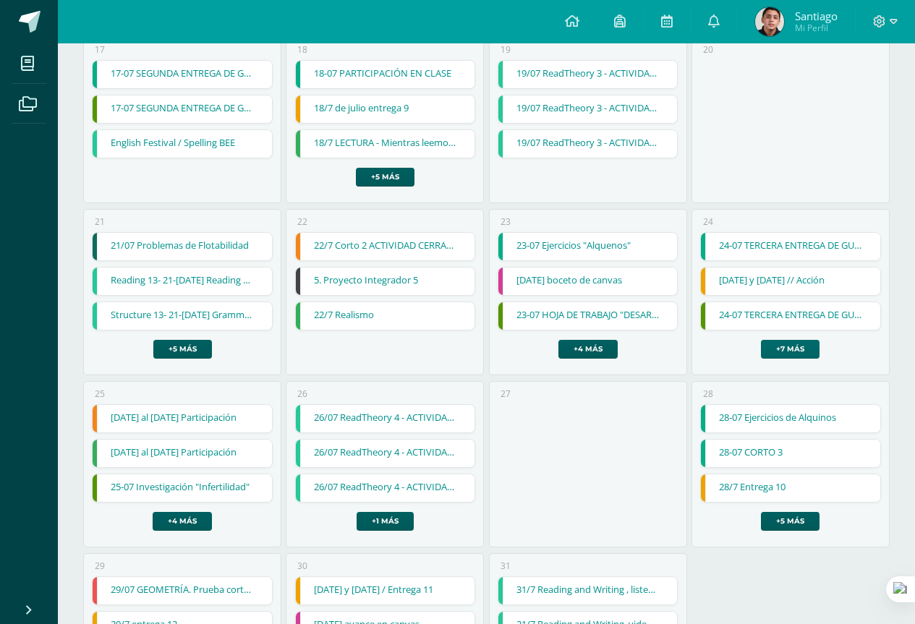
click at [784, 348] on link "+7 más" at bounding box center [790, 349] width 59 height 19
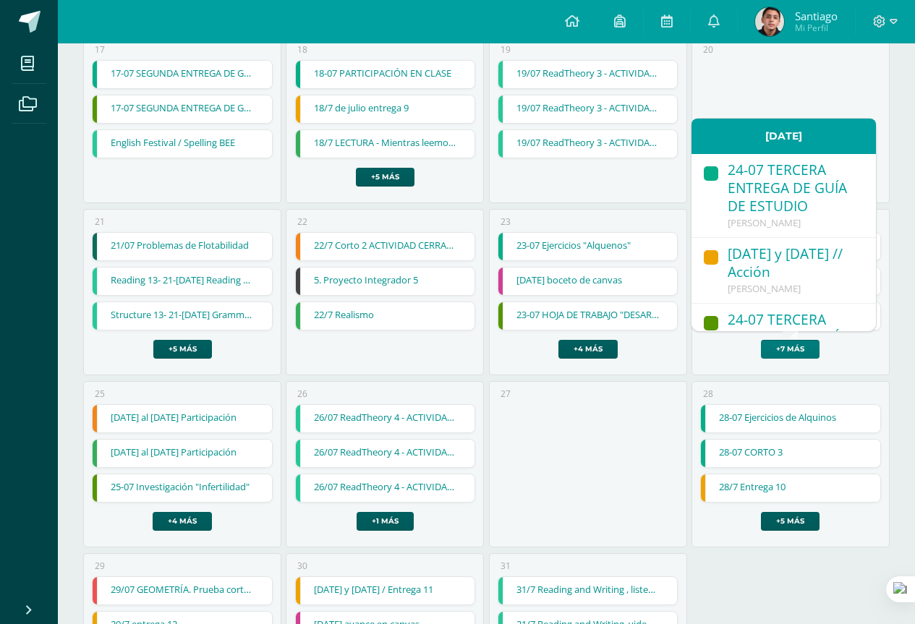
scroll to position [72, 0]
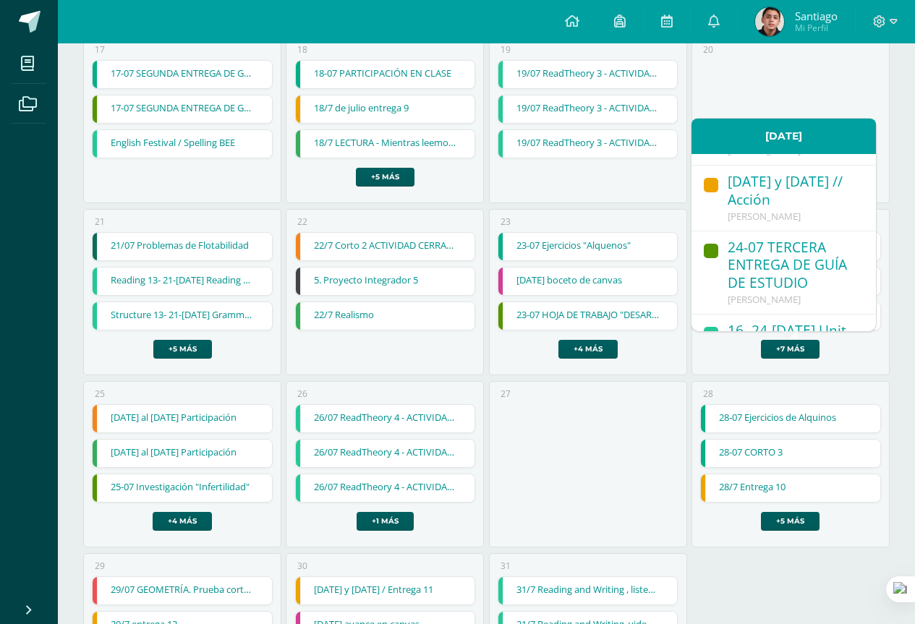
click at [778, 268] on div "24-07 TERCERA ENTREGA DE GUÍA DE ESTUDIO" at bounding box center [794, 267] width 134 height 56
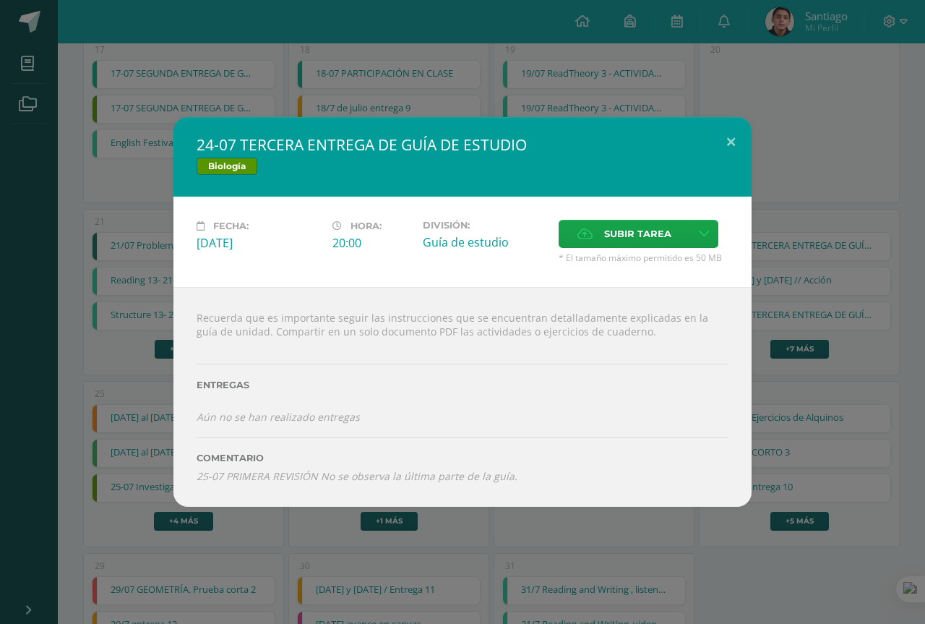
click at [631, 533] on div "24-07 TERCERA ENTREGA DE GUÍA DE ESTUDIO Biología Fecha: Jueves 24 de Julio Hor…" at bounding box center [462, 312] width 925 height 624
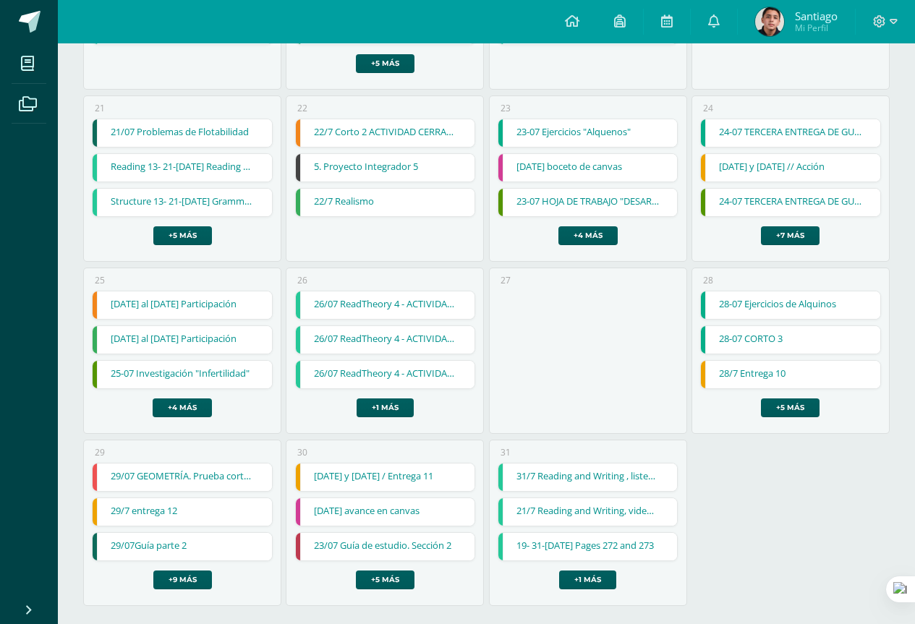
scroll to position [998, 0]
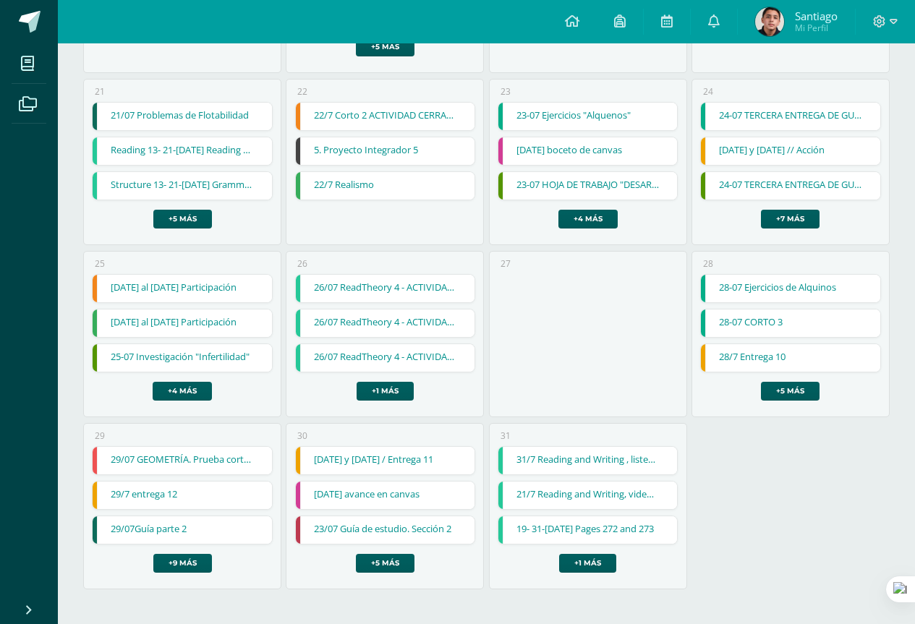
click at [176, 379] on div "14 julio al 25 de julio Participación 14 julio al 25 de julio Participación Cie…" at bounding box center [182, 337] width 181 height 127
click at [176, 382] on link "+4 más" at bounding box center [182, 391] width 59 height 19
click at [742, 119] on link "24-07 TERCERA ENTREGA DE GUÍA DE ESTUDIO" at bounding box center [790, 116] width 179 height 27
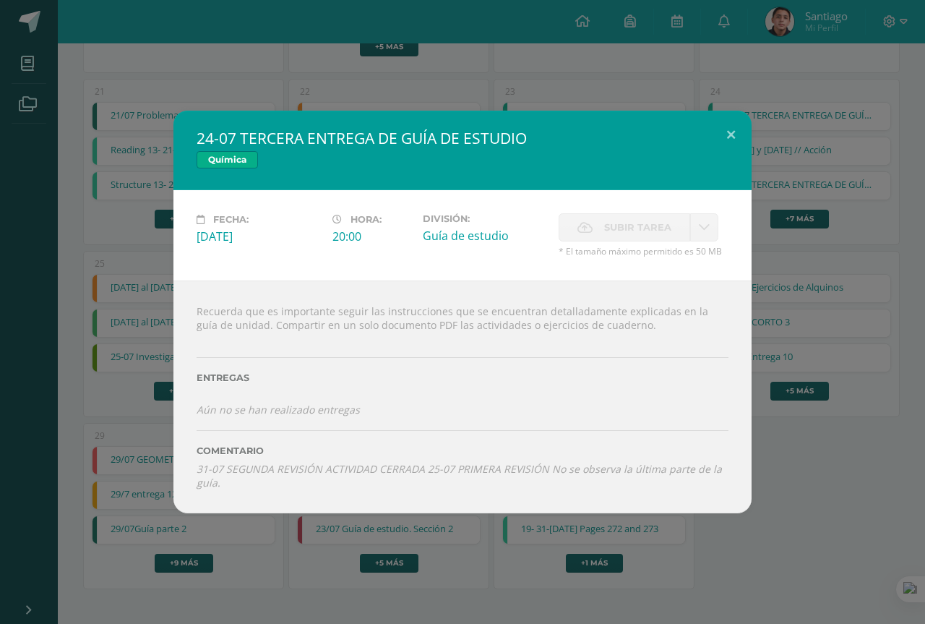
click at [742, 119] on button at bounding box center [731, 135] width 41 height 49
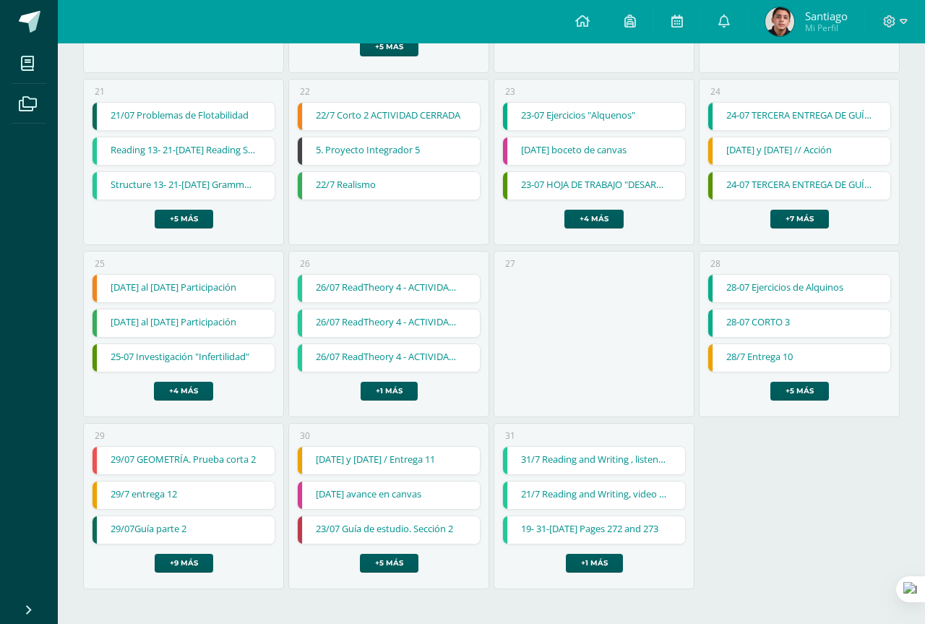
click at [742, 119] on div "24-07 TERCERA ENTREGA DE GUÍA DE ESTUDIO Química Fecha: Jueves 24 de Julio Hora…" at bounding box center [463, 312] width 914 height 403
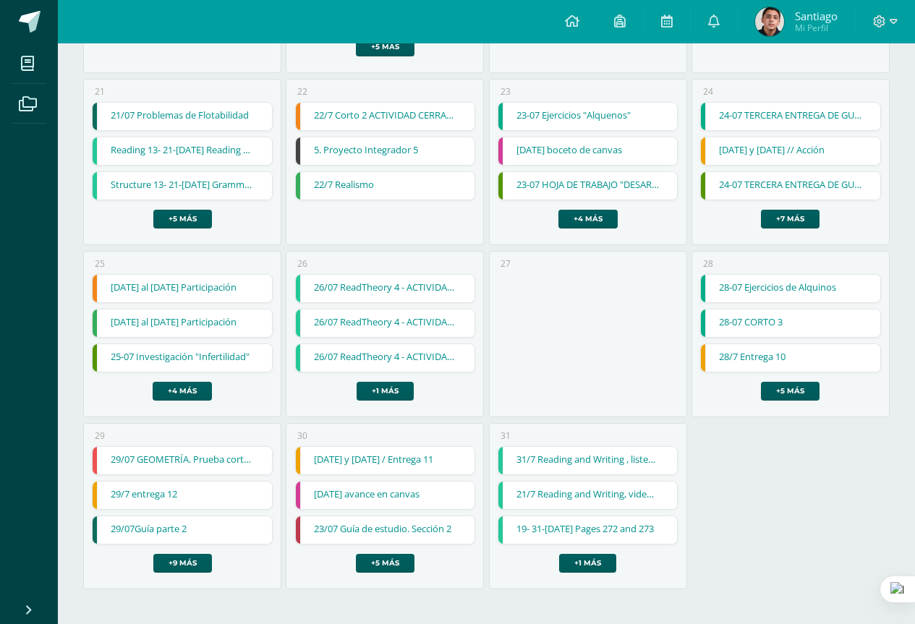
click at [742, 119] on link "24-07 TERCERA ENTREGA DE GUÍA DE ESTUDIO" at bounding box center [790, 116] width 179 height 27
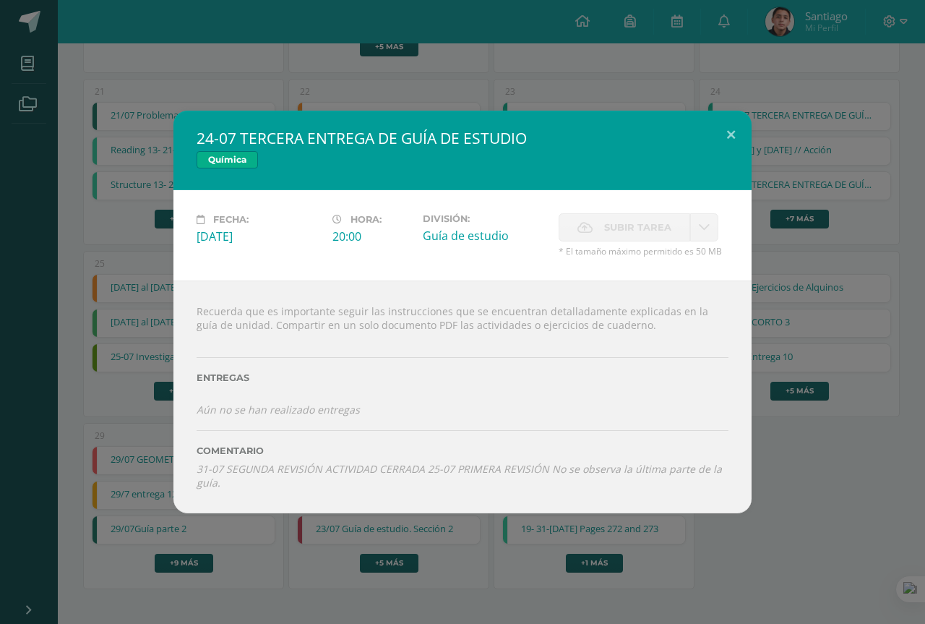
click at [170, 442] on div "24-07 TERCERA ENTREGA DE GUÍA DE ESTUDIO Química Fecha: Jueves 24 de Julio Hora…" at bounding box center [463, 312] width 914 height 403
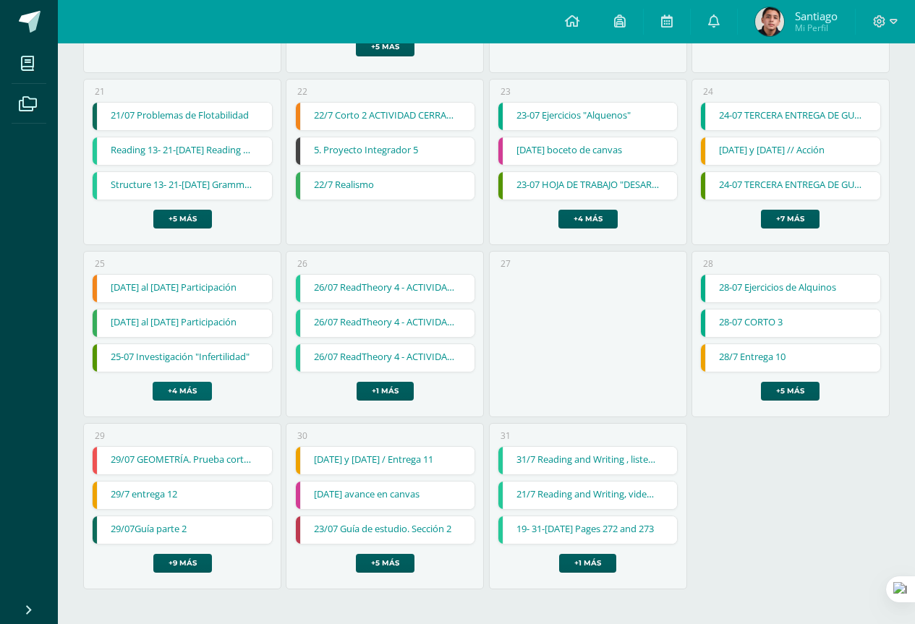
click at [184, 393] on link "+4 más" at bounding box center [182, 391] width 59 height 19
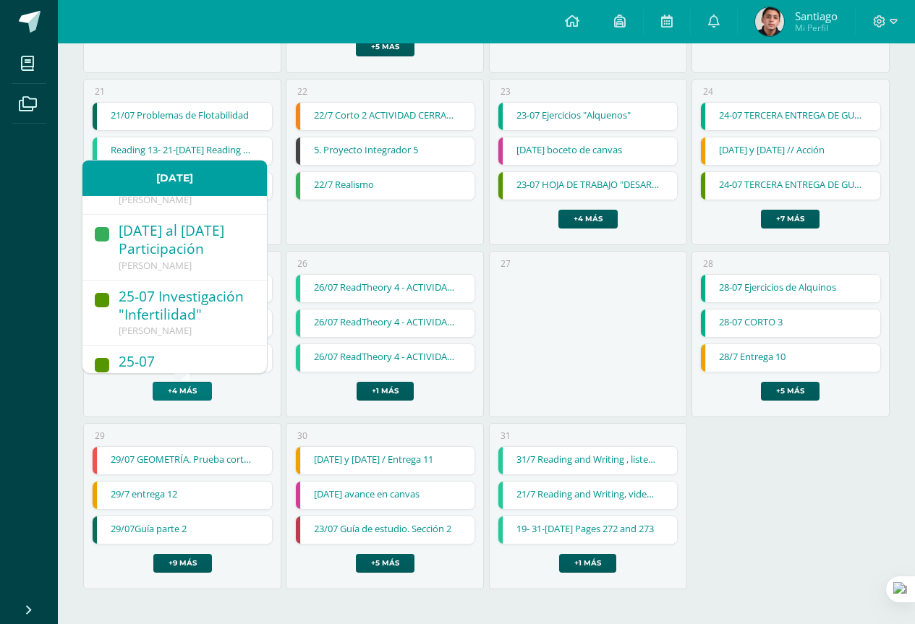
scroll to position [72, 0]
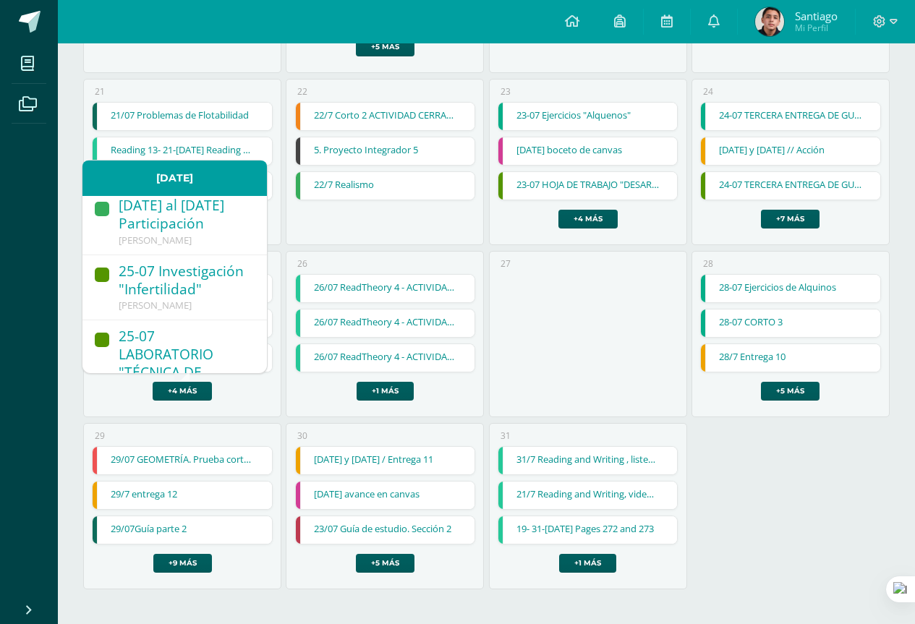
click at [214, 298] on div "25-07 Investigación "Infertilidad"" at bounding box center [186, 281] width 134 height 38
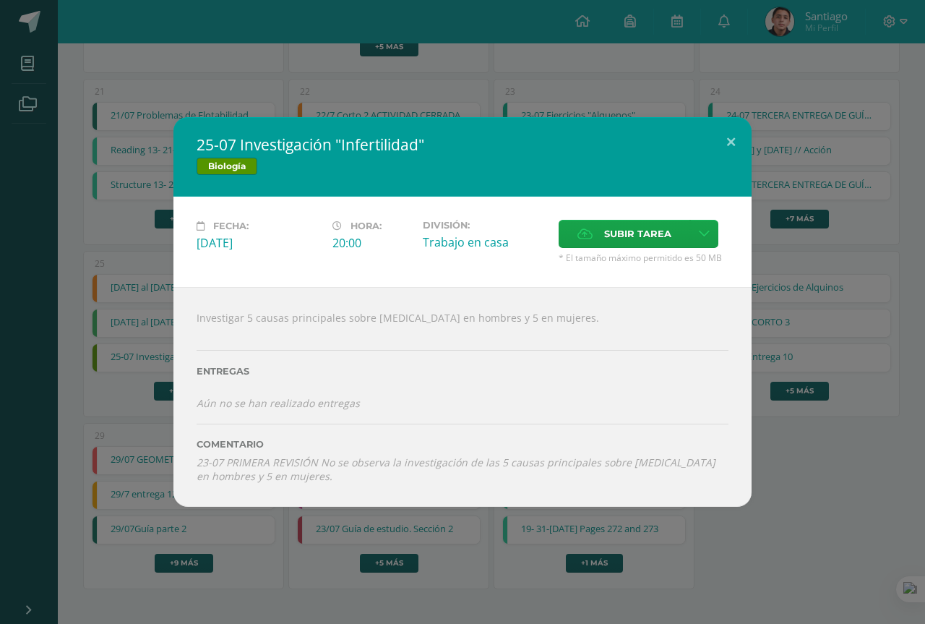
click at [121, 409] on div "25-07 Investigación "Infertilidad" Biología Fecha: Viernes 25 de Julio Hora: 20…" at bounding box center [463, 311] width 914 height 389
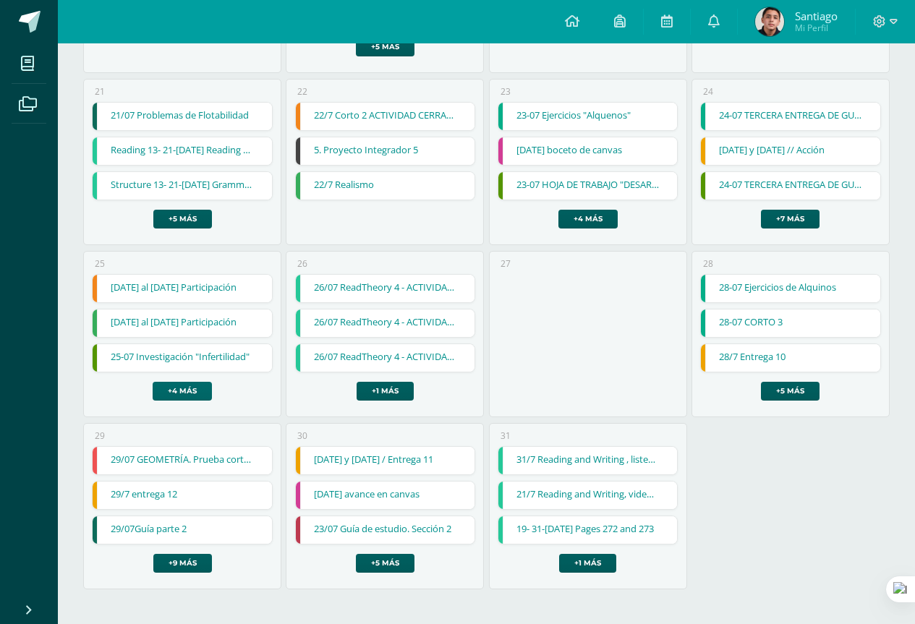
click at [161, 393] on link "+4 más" at bounding box center [182, 391] width 59 height 19
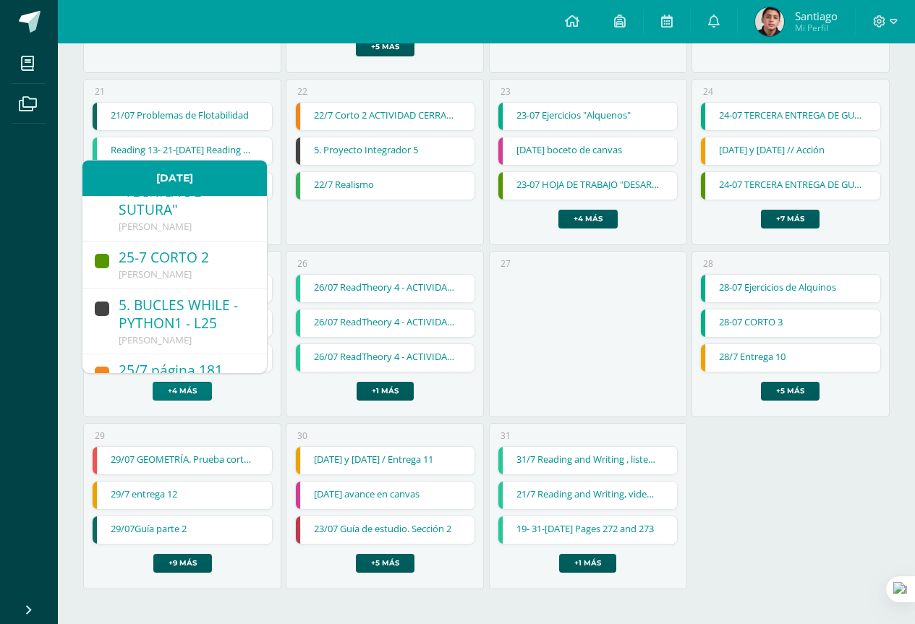
scroll to position [217, 0]
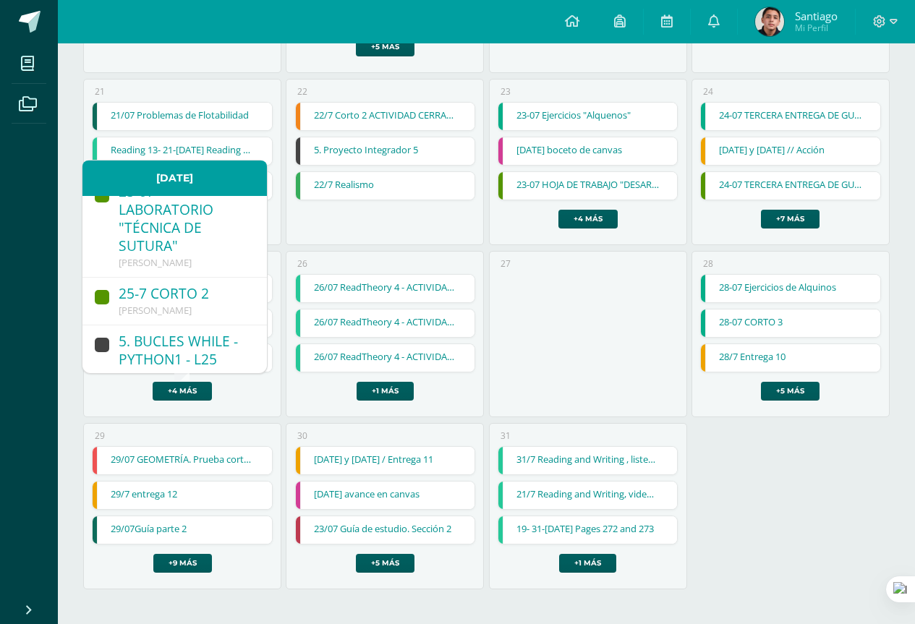
click at [200, 247] on div "25-07 LABORATORIO "TÉCNICA DE SUTURA"" at bounding box center [186, 220] width 134 height 74
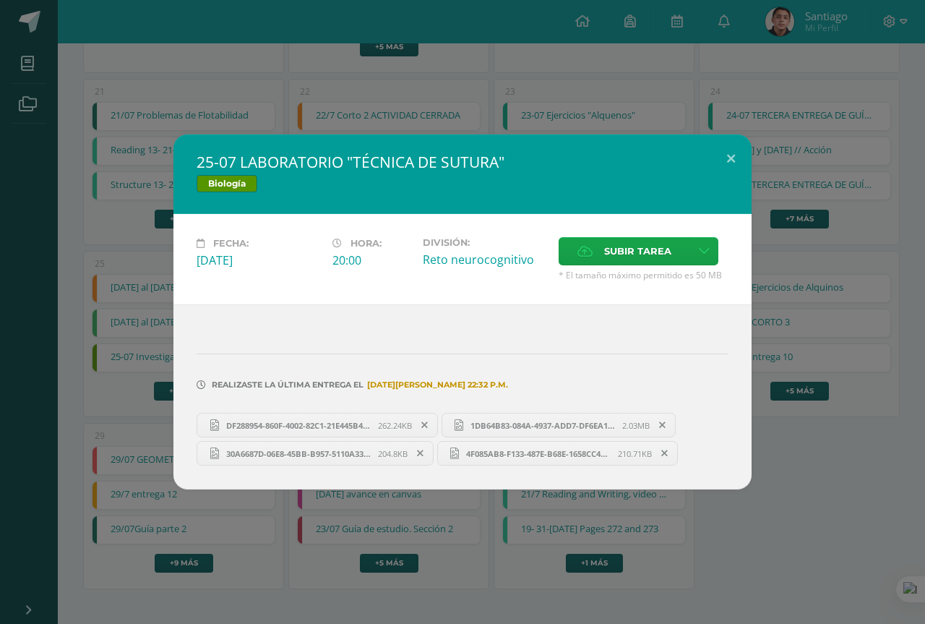
click at [87, 429] on div "25-07 LABORATORIO "TÉCNICA DE SUTURA" Biología Fecha: Viernes 25 de Julio Hora:…" at bounding box center [463, 311] width 914 height 355
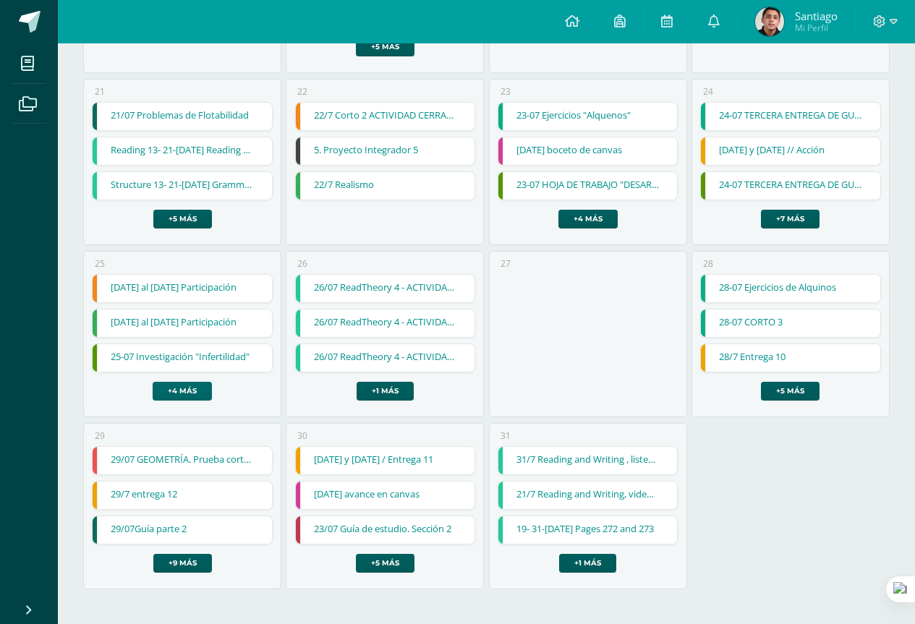
click at [204, 393] on link "+4 más" at bounding box center [182, 391] width 59 height 19
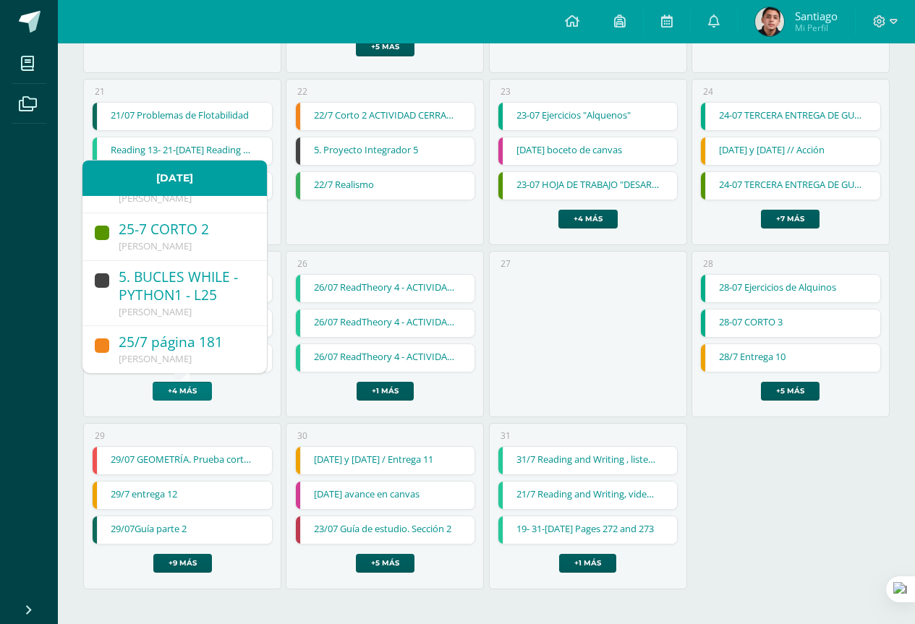
scroll to position [299, 0]
click at [242, 537] on link "29/07Guía parte 2" at bounding box center [182, 529] width 179 height 27
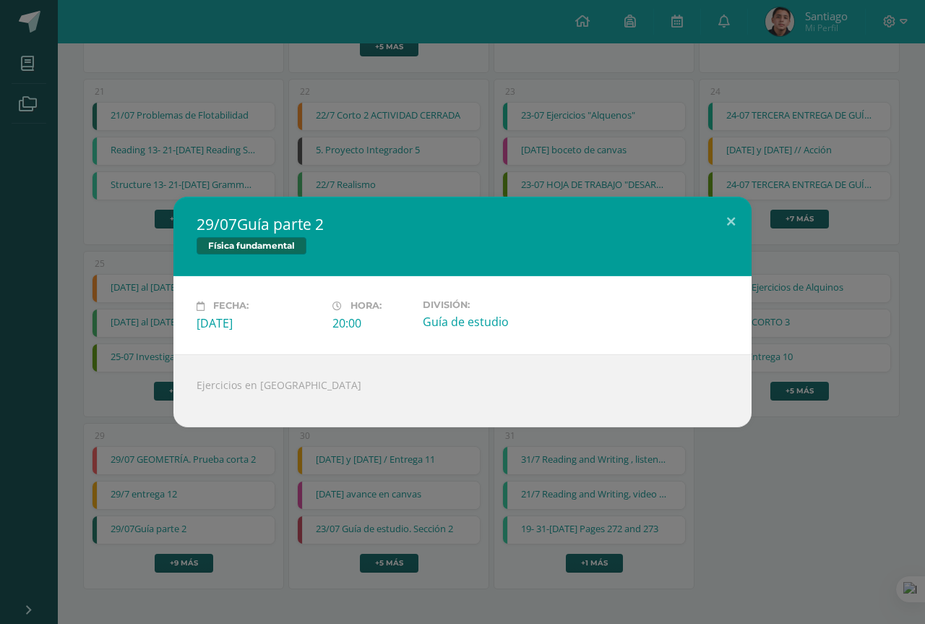
click at [732, 493] on div "29/07Guía parte 2 Física fundamental Fecha: Martes 29 de Julio Hora: 20:00 Divi…" at bounding box center [462, 312] width 925 height 624
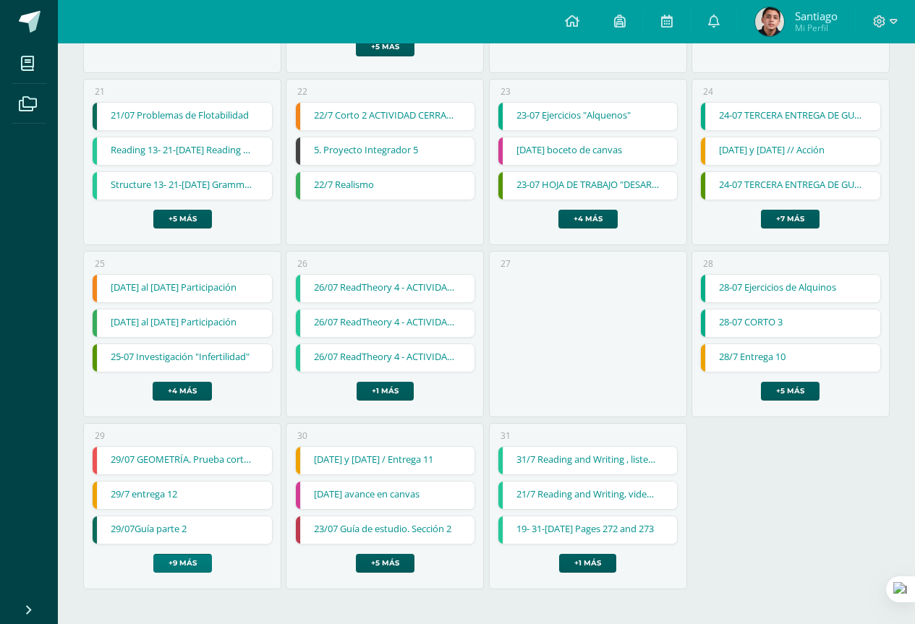
drag, startPoint x: 193, startPoint y: 560, endPoint x: 212, endPoint y: 516, distance: 47.9
click at [194, 560] on link "+9 más" at bounding box center [182, 563] width 59 height 19
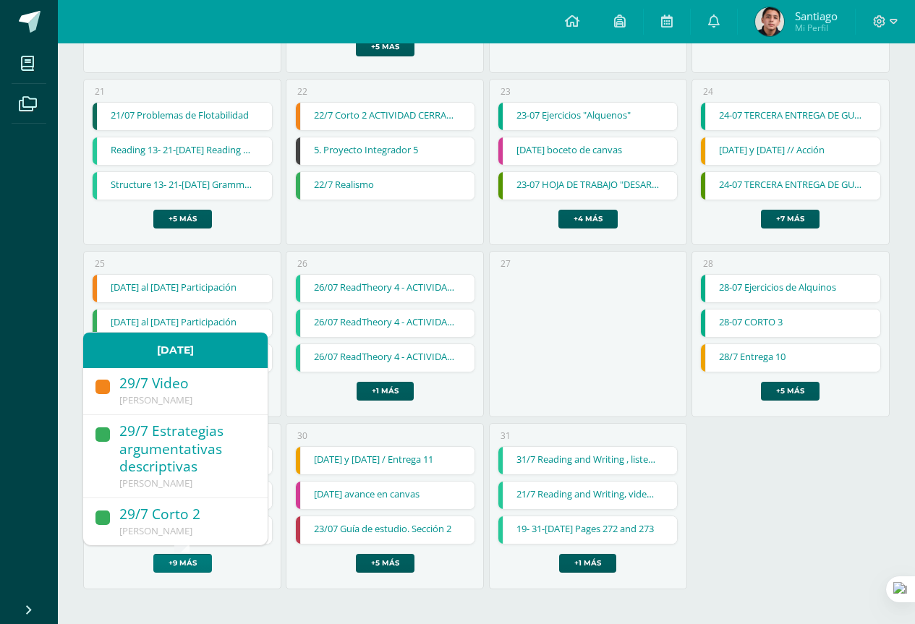
scroll to position [501, 0]
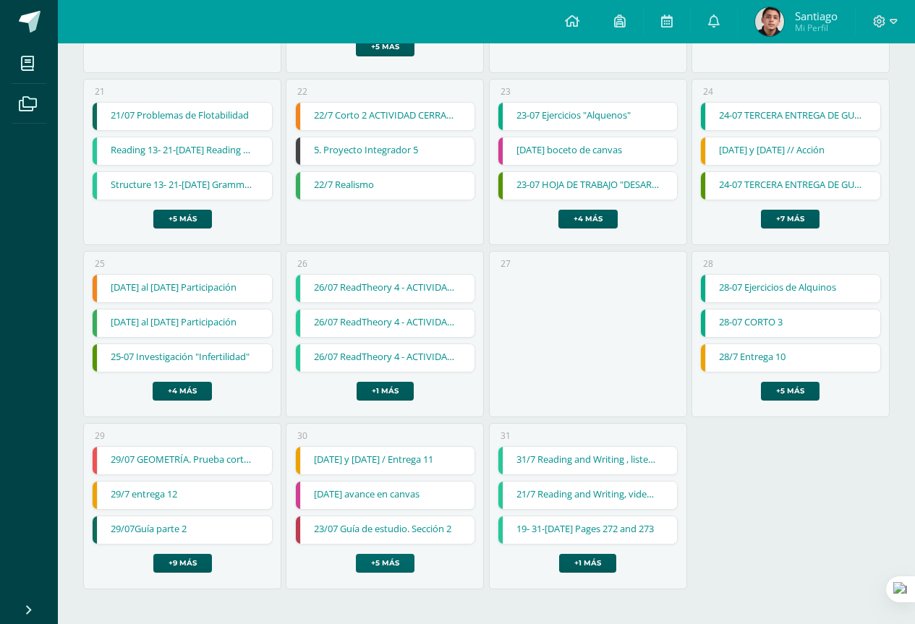
click at [375, 562] on link "+5 más" at bounding box center [385, 563] width 59 height 19
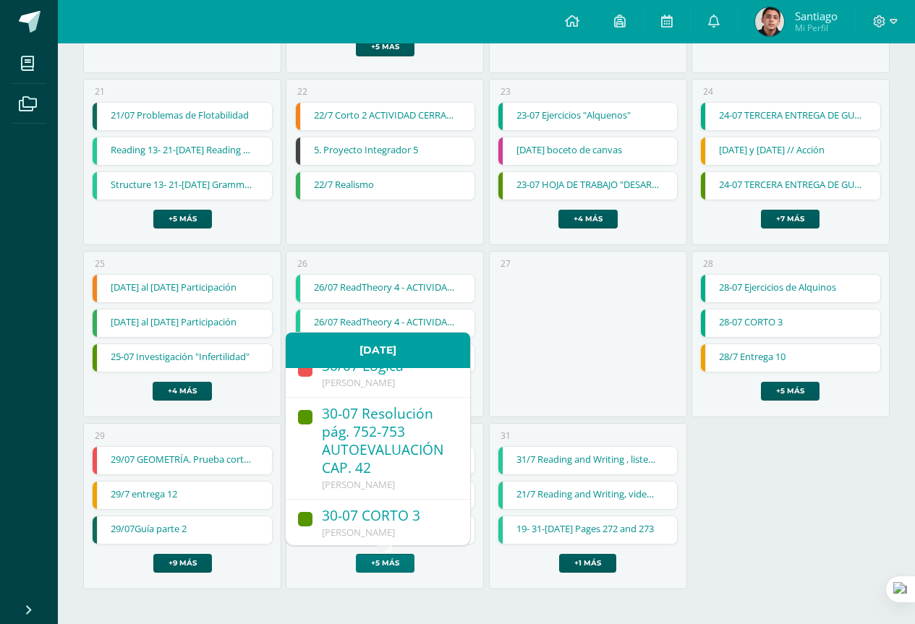
scroll to position [217, 0]
click at [405, 453] on div "30-07 Resolución pág. 752-753 AUTOEVALUACIÓN CAP. 42" at bounding box center [389, 440] width 134 height 74
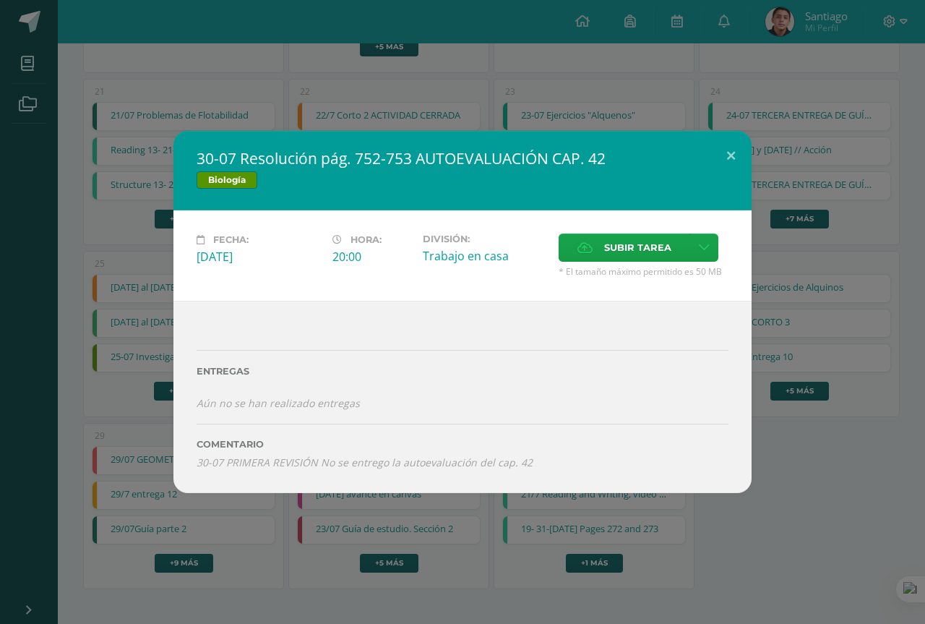
click at [785, 500] on div "30-07 Resolución pág. 752-753 AUTOEVALUACIÓN CAP. 42 Biología Fecha: Miércoles …" at bounding box center [462, 312] width 925 height 624
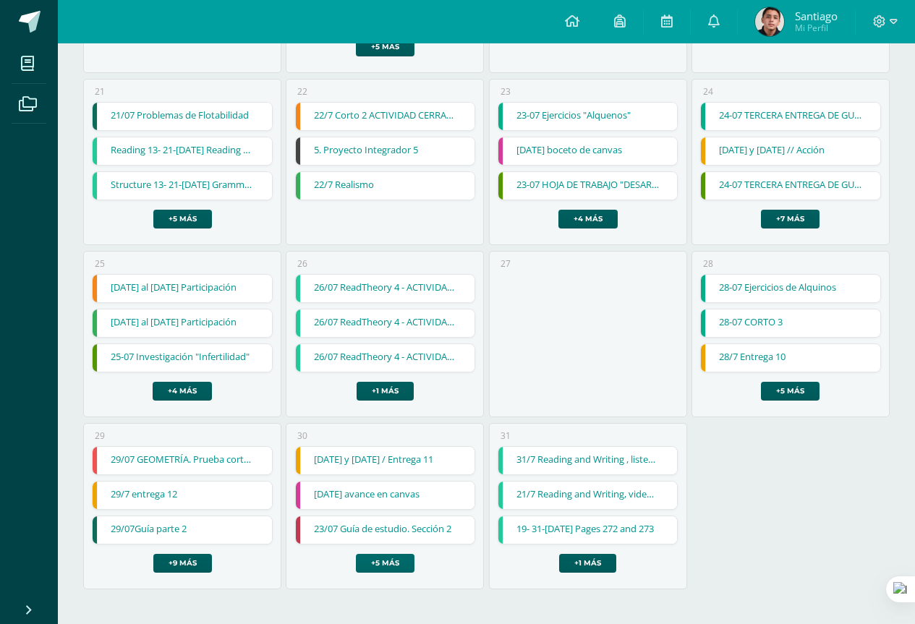
click at [378, 568] on link "+5 más" at bounding box center [385, 563] width 59 height 19
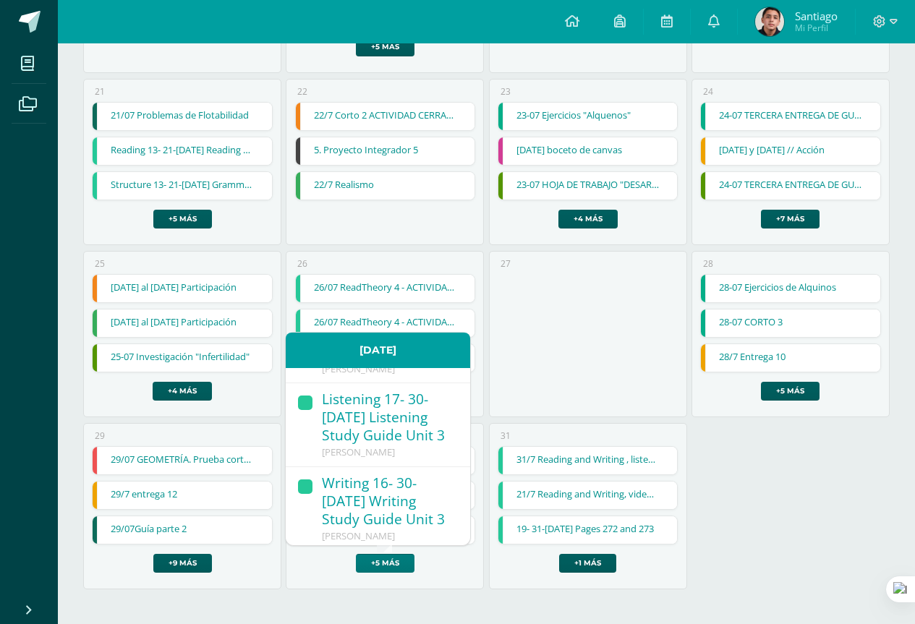
scroll to position [383, 0]
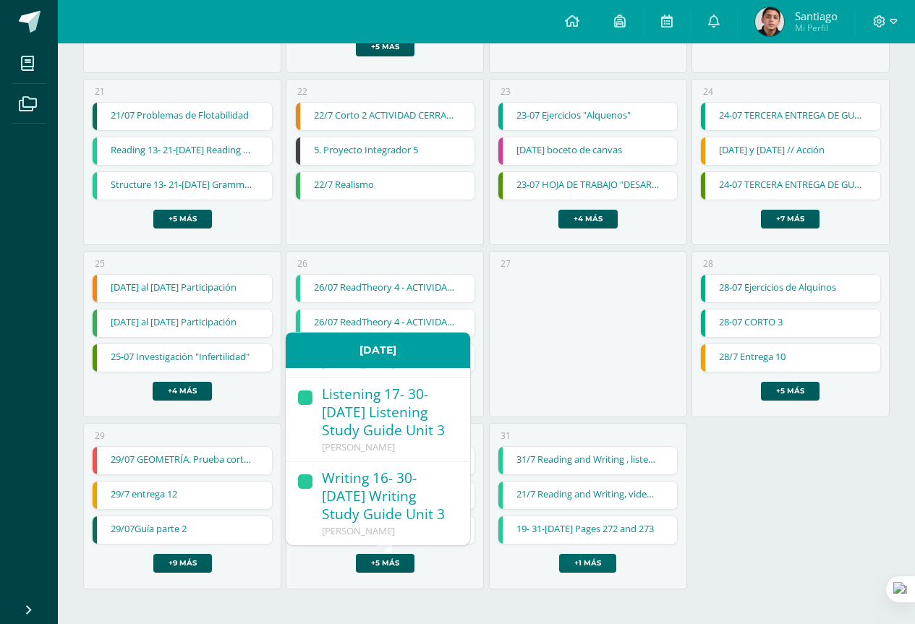
click at [575, 558] on link "+1 más" at bounding box center [587, 563] width 57 height 19
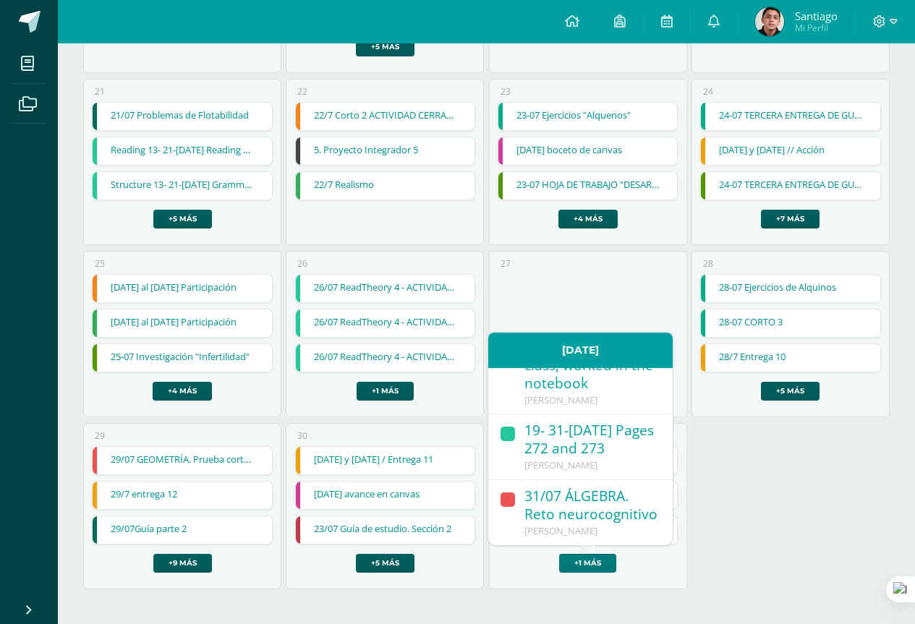
scroll to position [175, 0]
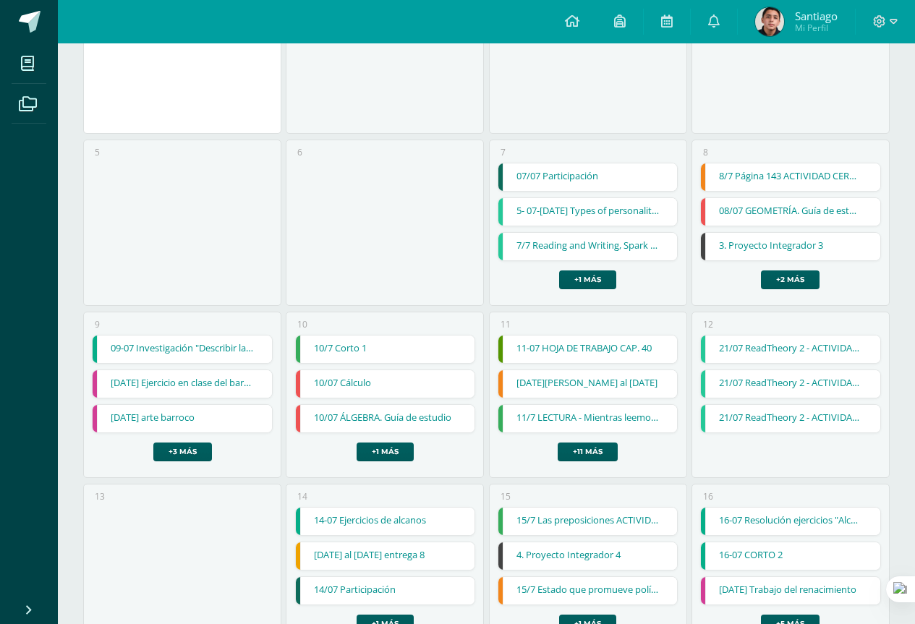
scroll to position [0, 0]
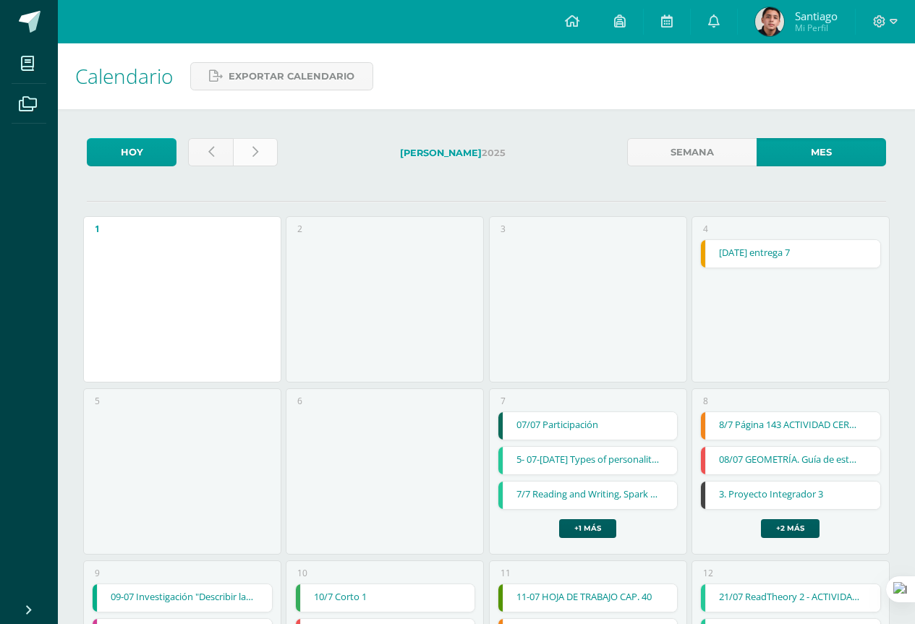
click at [265, 153] on link at bounding box center [255, 152] width 45 height 28
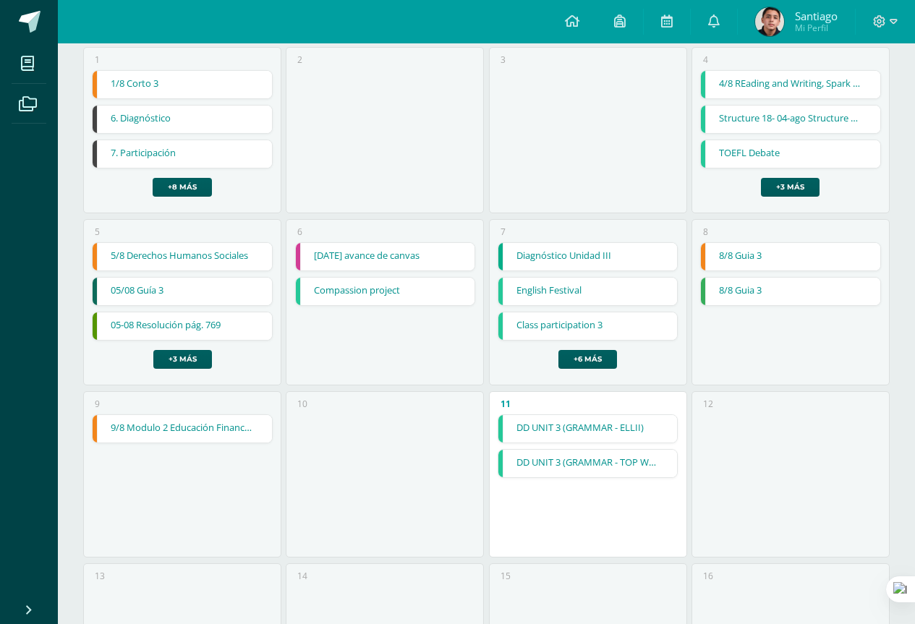
scroll to position [145, 0]
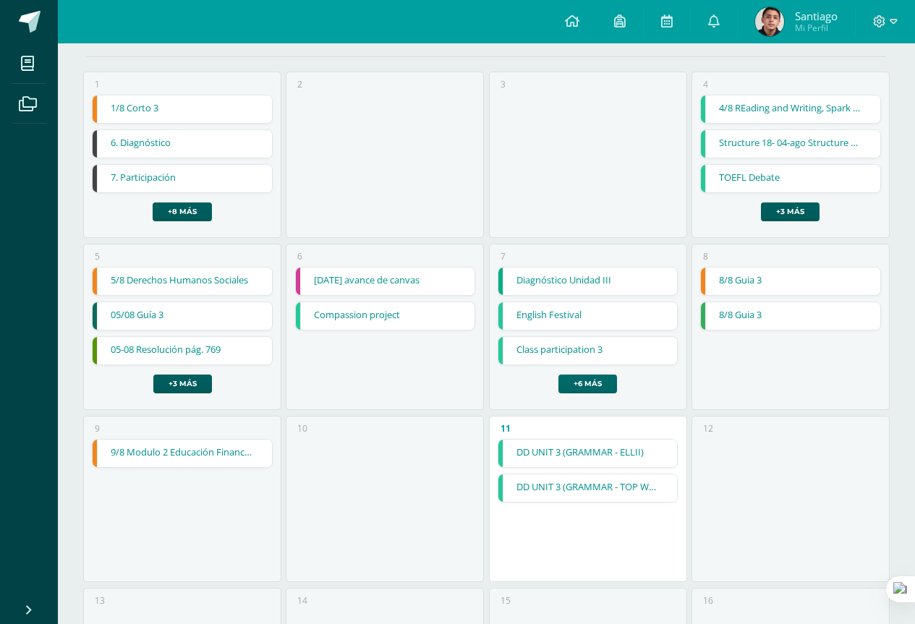
click at [566, 381] on link "+6 más" at bounding box center [587, 384] width 59 height 19
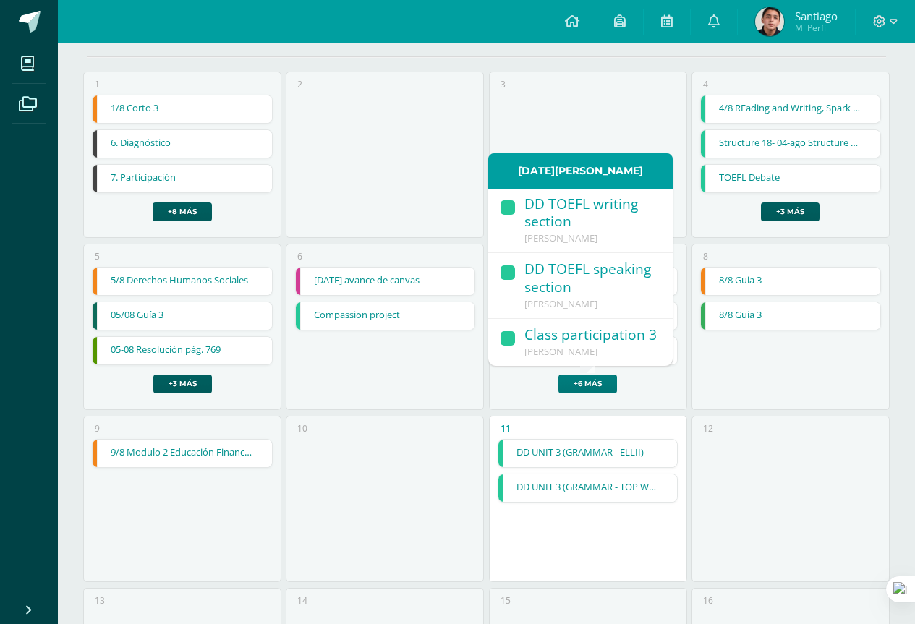
scroll to position [394, 0]
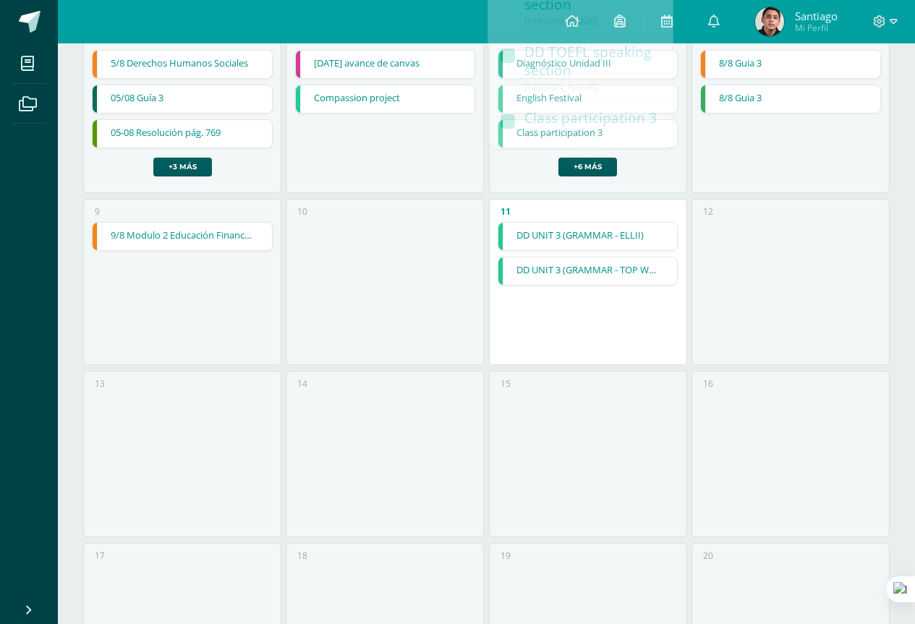
click at [270, 322] on div "9 9/8 Modulo 2 Educación Financiera 9/8 Modulo 2 Educación Financiera Ciencias …" at bounding box center [182, 282] width 198 height 166
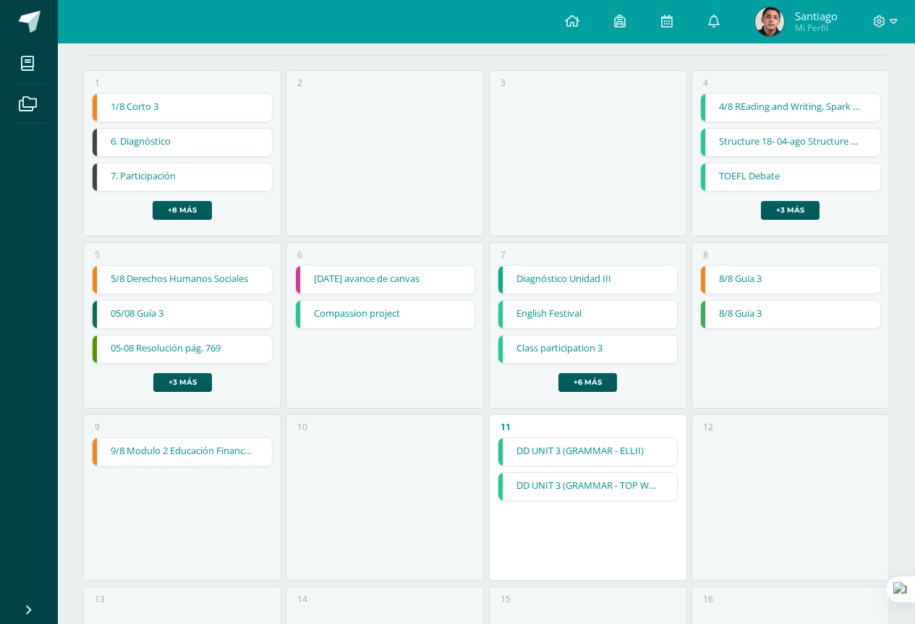
scroll to position [145, 0]
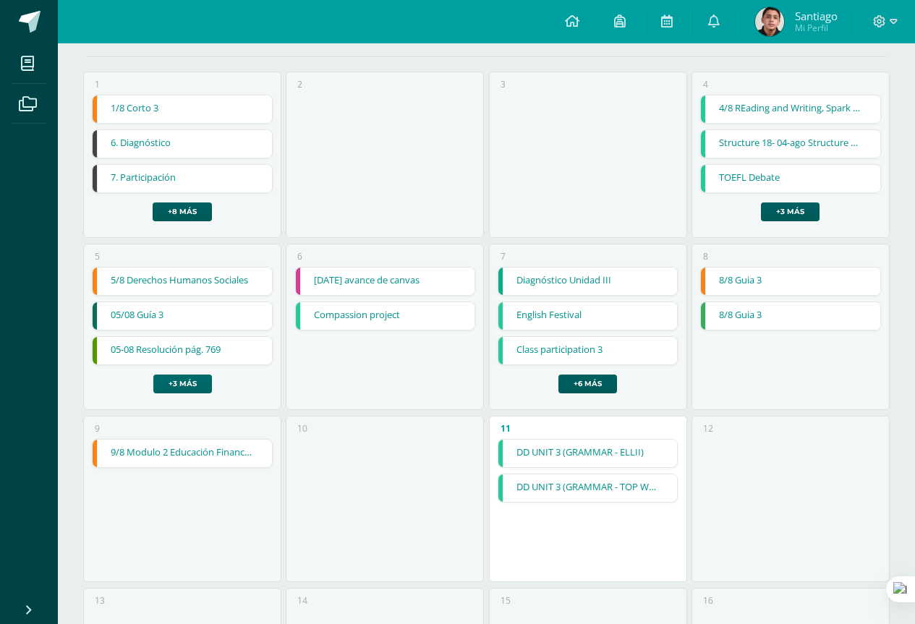
click at [193, 382] on link "+3 más" at bounding box center [182, 384] width 59 height 19
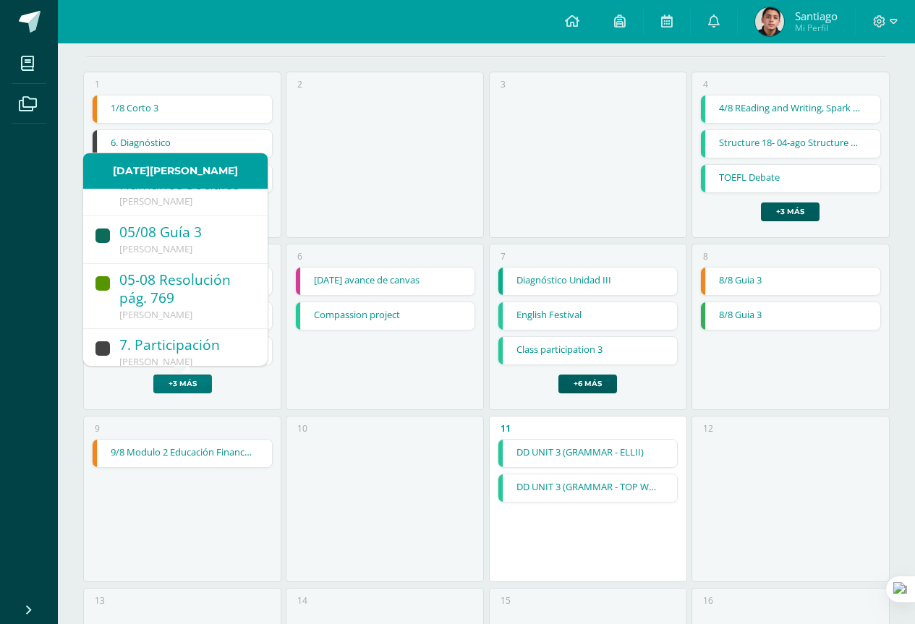
scroll to position [72, 0]
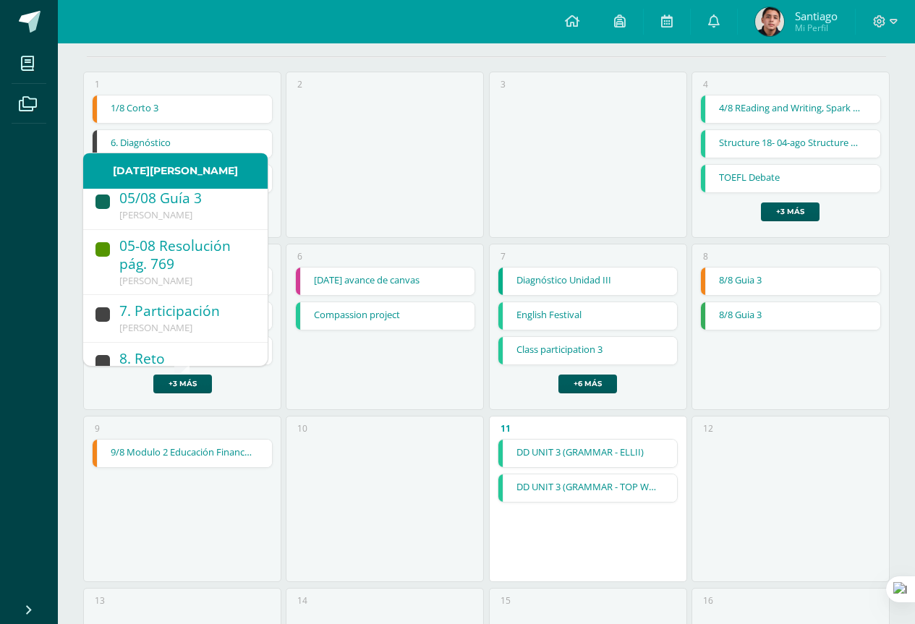
click at [200, 271] on div "05-08 Resolución pág. 769" at bounding box center [186, 256] width 134 height 38
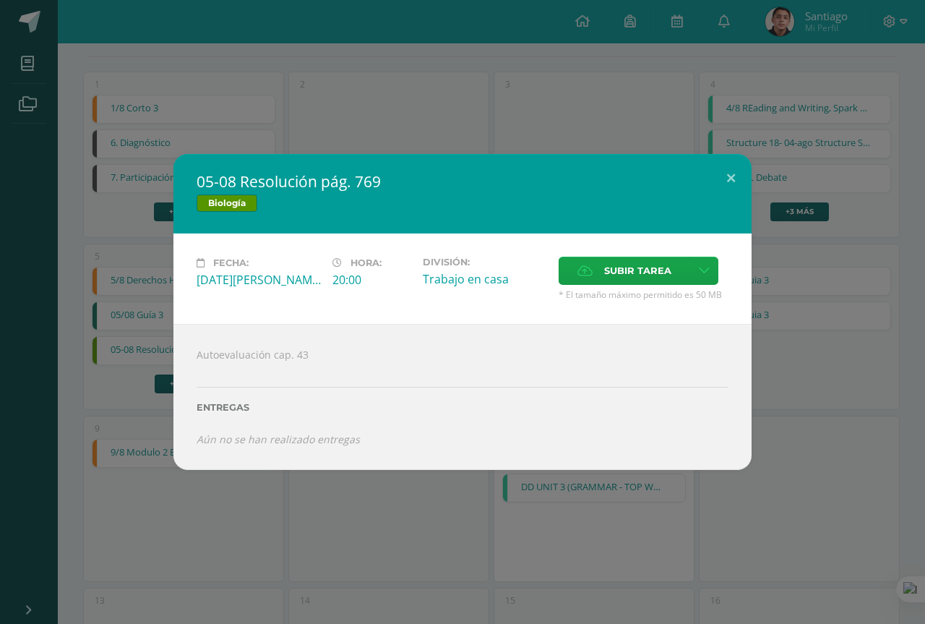
click at [214, 518] on div "05-08 Resolución pág. 769 Biología Fecha: [DATE][PERSON_NAME] Hora: 20:00 Divis…" at bounding box center [462, 312] width 925 height 624
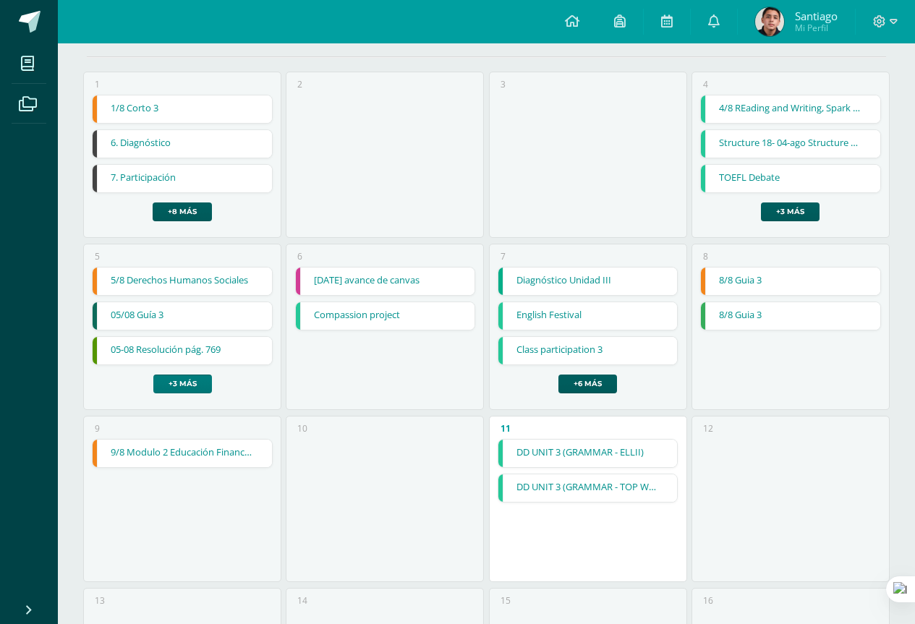
click at [166, 377] on link "+3 más" at bounding box center [182, 384] width 59 height 19
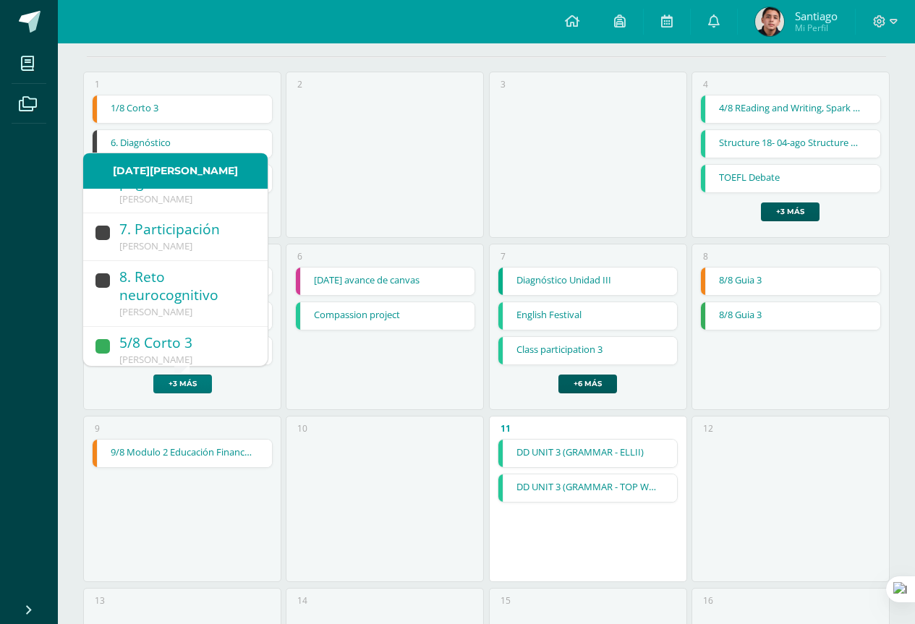
scroll to position [161, 0]
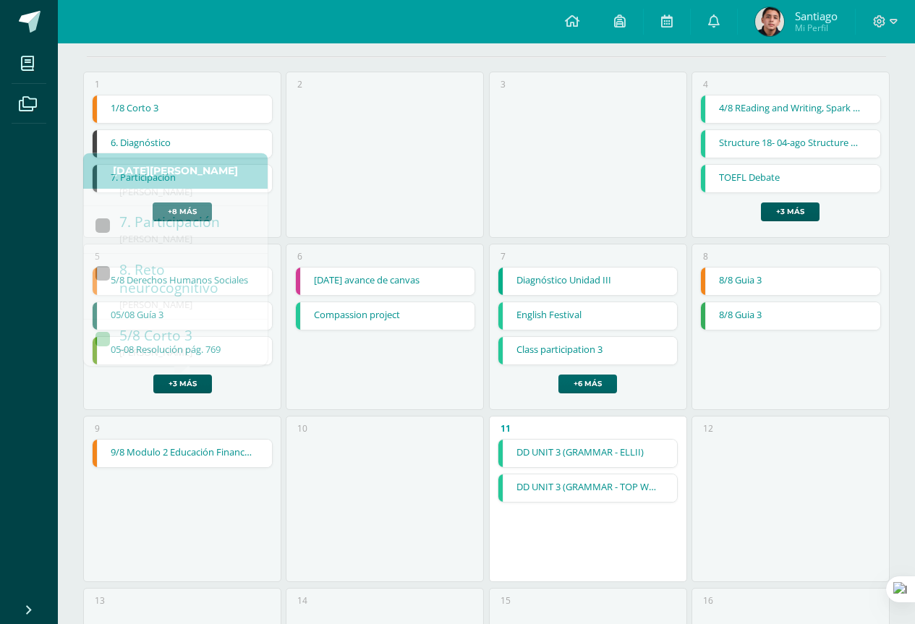
click at [562, 385] on link "+6 más" at bounding box center [587, 384] width 59 height 19
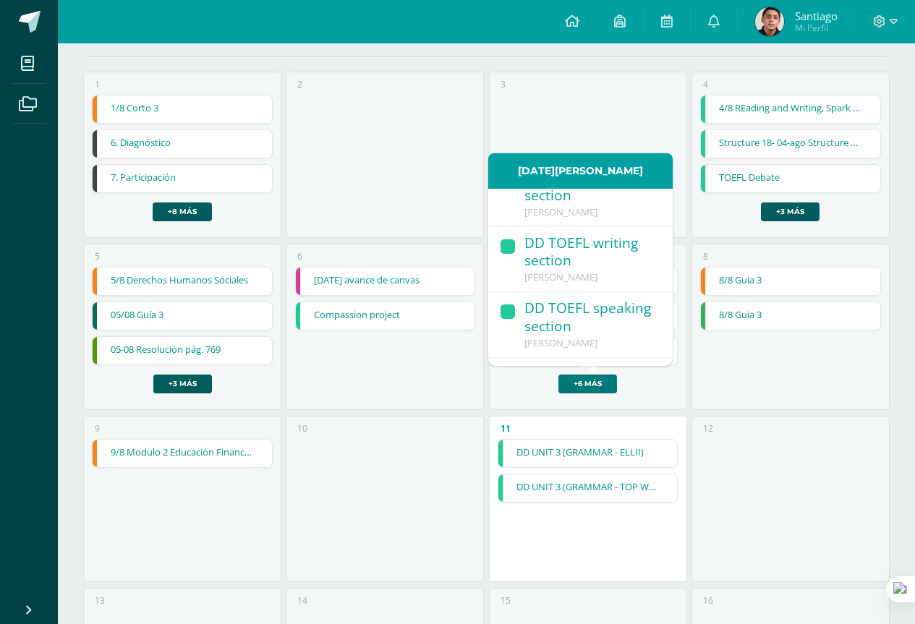
scroll to position [394, 0]
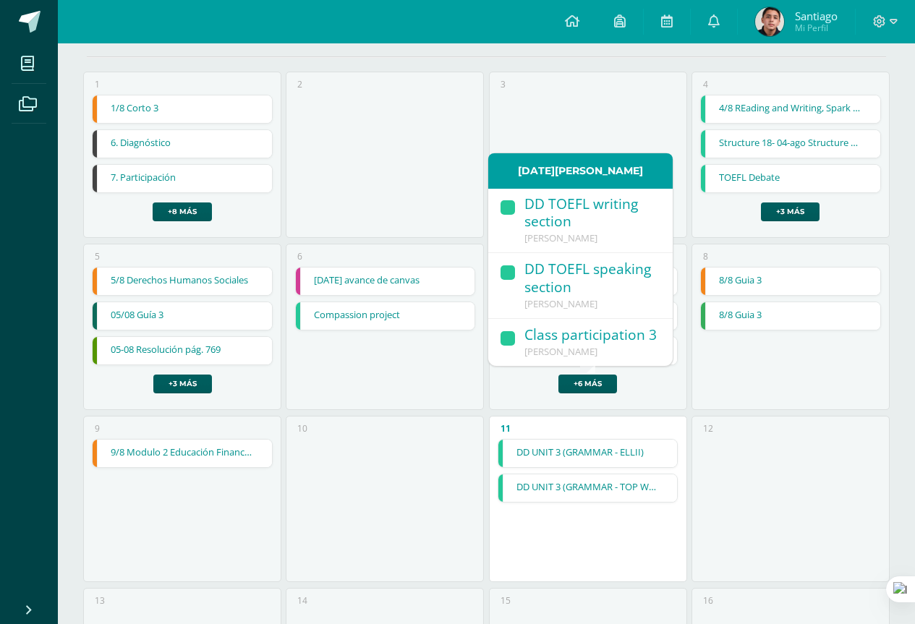
click at [387, 409] on div "6 2025-08-06 avance de canvas 2025-08-06 avance de canvas Expresión Artística C…" at bounding box center [385, 327] width 198 height 166
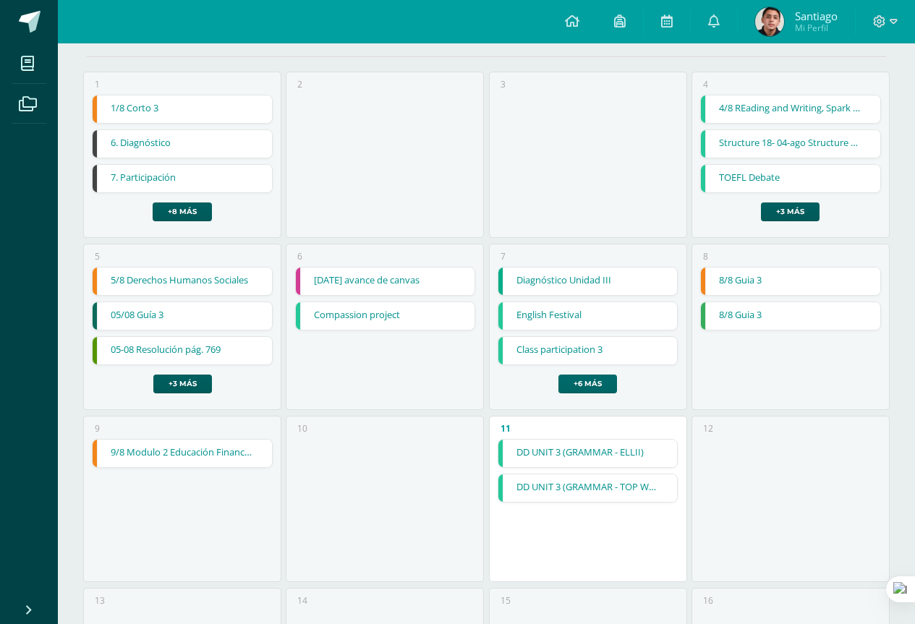
click at [594, 381] on link "+6 más" at bounding box center [587, 384] width 59 height 19
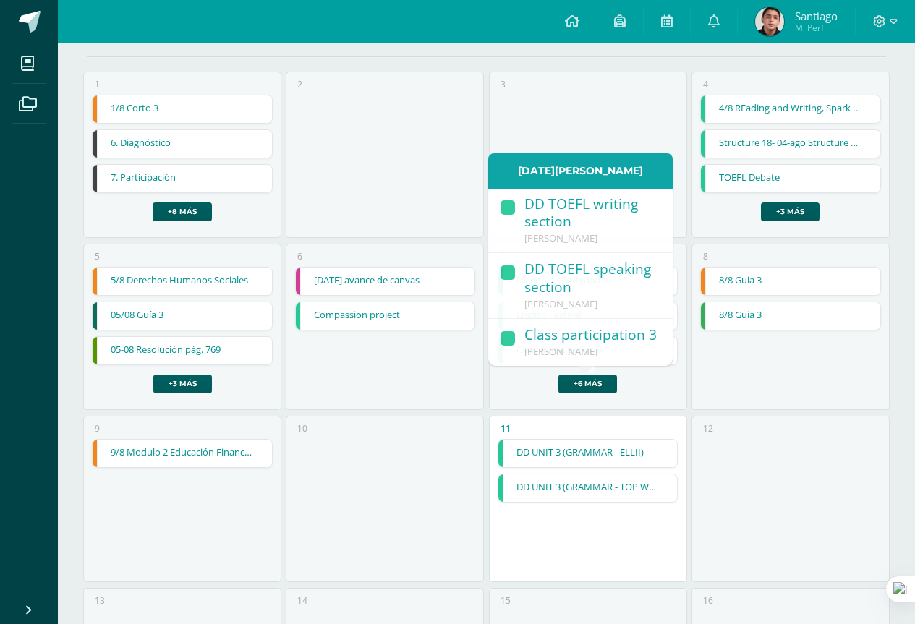
click at [346, 393] on div "6 2025-08-06 avance de canvas 2025-08-06 avance de canvas Expresión Artística C…" at bounding box center [385, 327] width 198 height 166
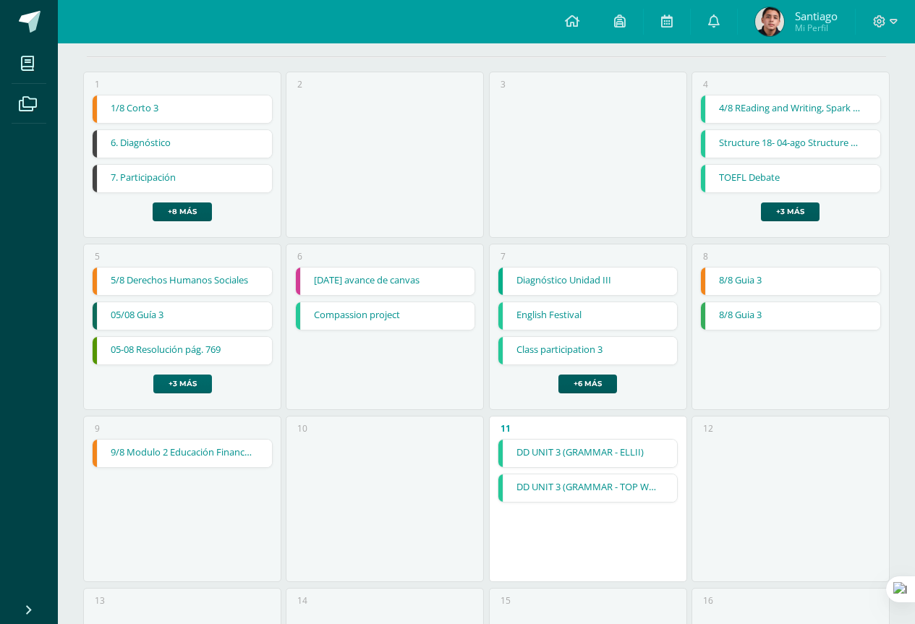
click at [201, 380] on link "+3 más" at bounding box center [182, 384] width 59 height 19
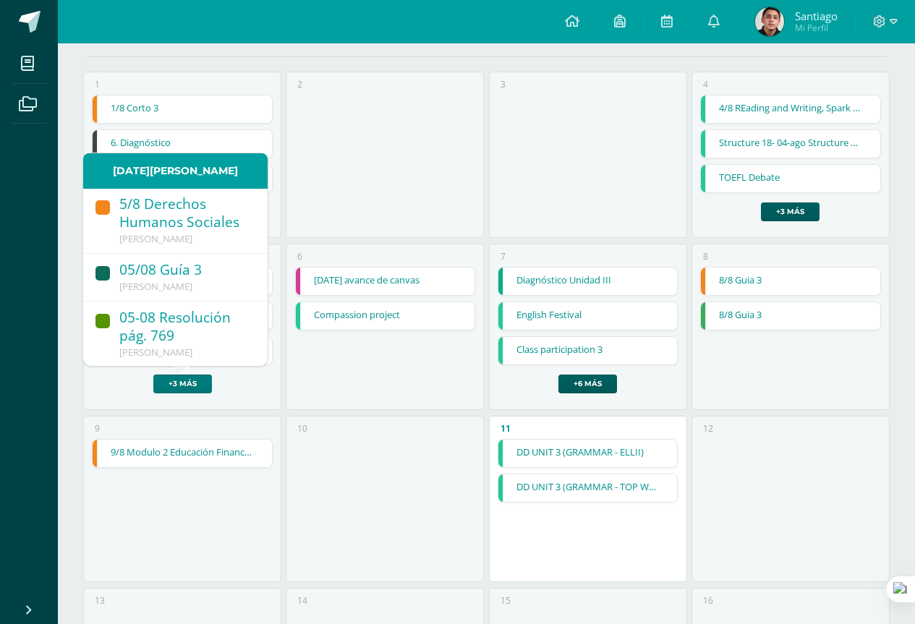
scroll to position [0, 0]
click at [200, 317] on div "05-08 Resolución pág. 769" at bounding box center [186, 328] width 134 height 38
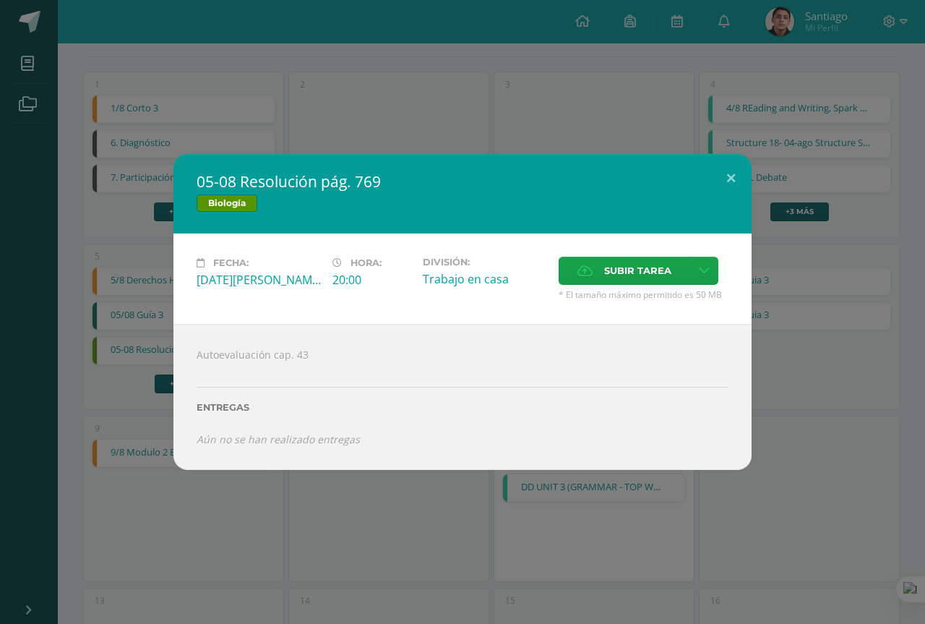
click at [447, 548] on div "05-08 Resolución pág. 769 Biología Fecha: Martes 05 de Agosto Hora: 20:00 Divis…" at bounding box center [462, 312] width 925 height 624
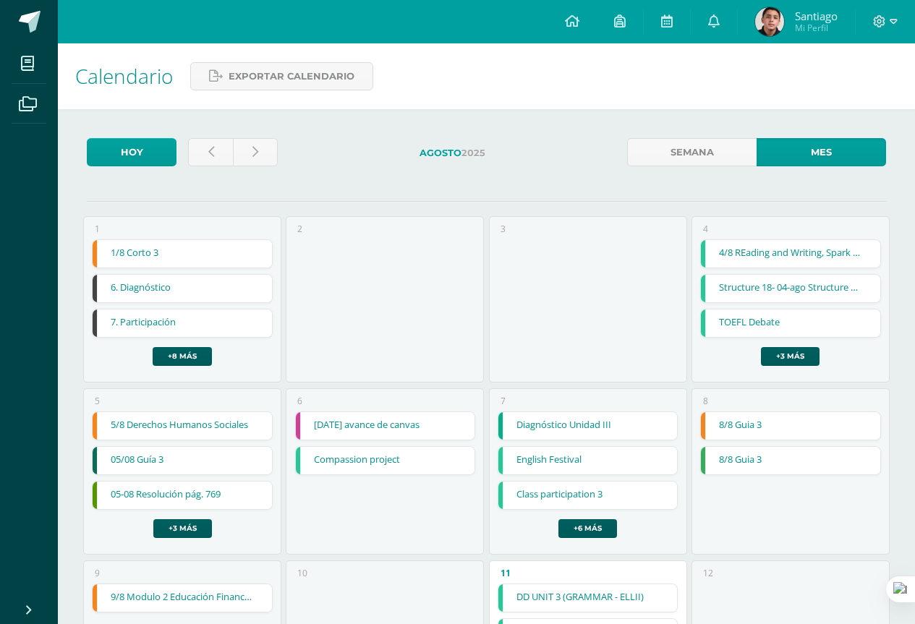
scroll to position [137, 0]
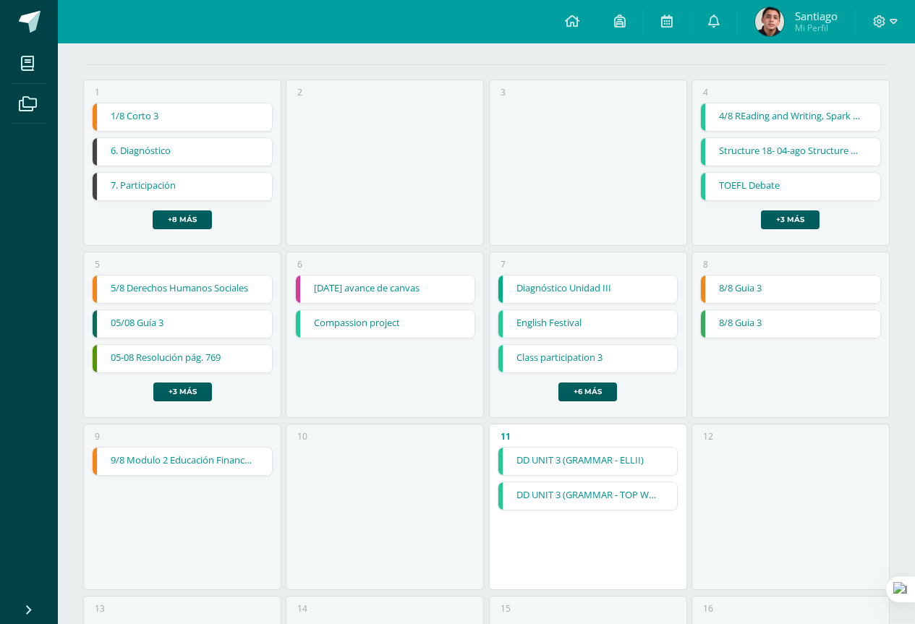
click at [186, 358] on link "05-08 Resolución pág. 769" at bounding box center [182, 358] width 179 height 27
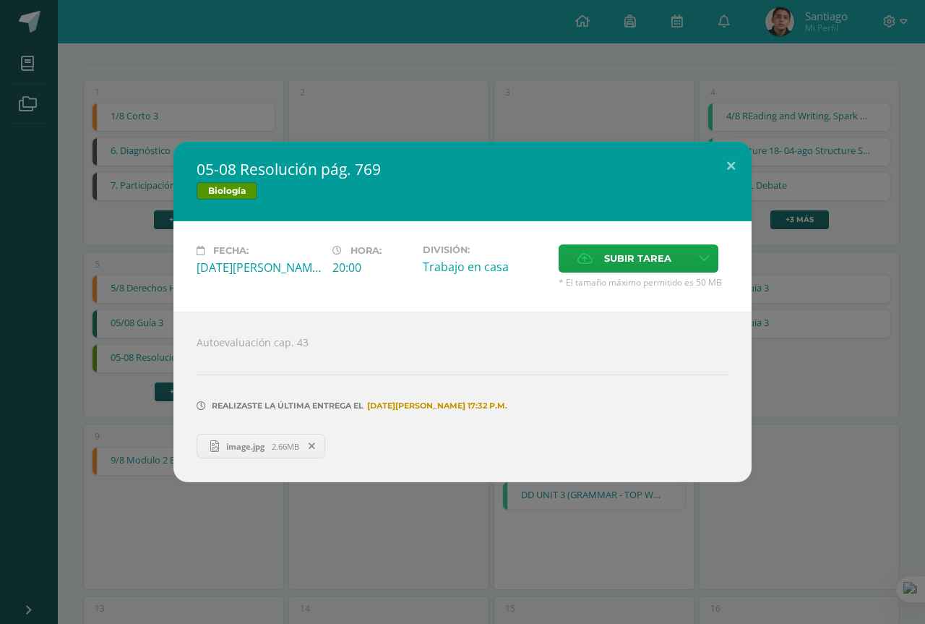
click at [423, 130] on div "05-08 Resolución pág. 769 Biología Fecha: [DATE][PERSON_NAME] Hora: 20:00 Divis…" at bounding box center [462, 312] width 925 height 624
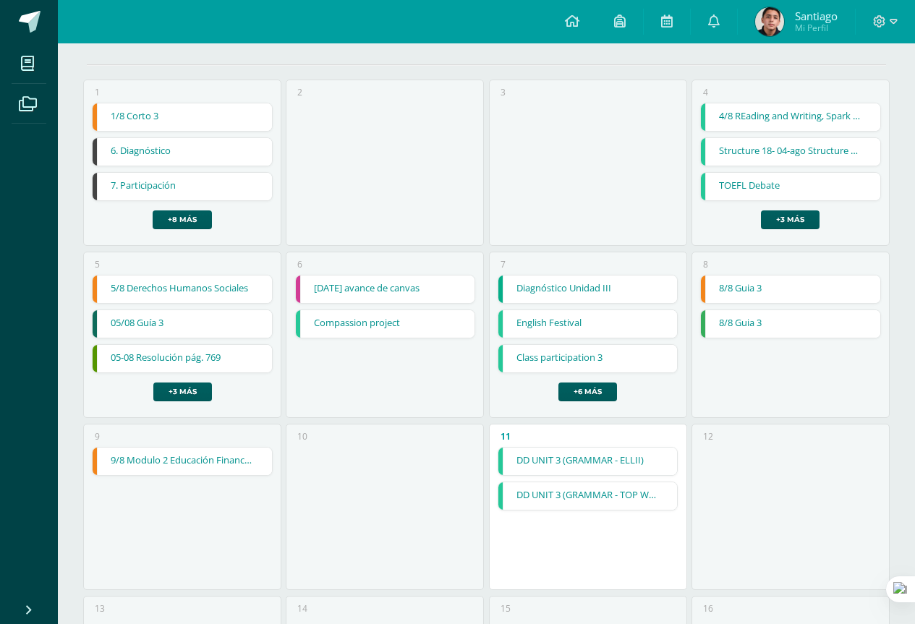
click at [182, 378] on div "5/8 Derechos Humanos Sociales 5/8 Derechos Humanos Sociales Ciencias Sociales C…" at bounding box center [182, 338] width 181 height 127
click at [181, 390] on link "+3 más" at bounding box center [182, 391] width 59 height 19
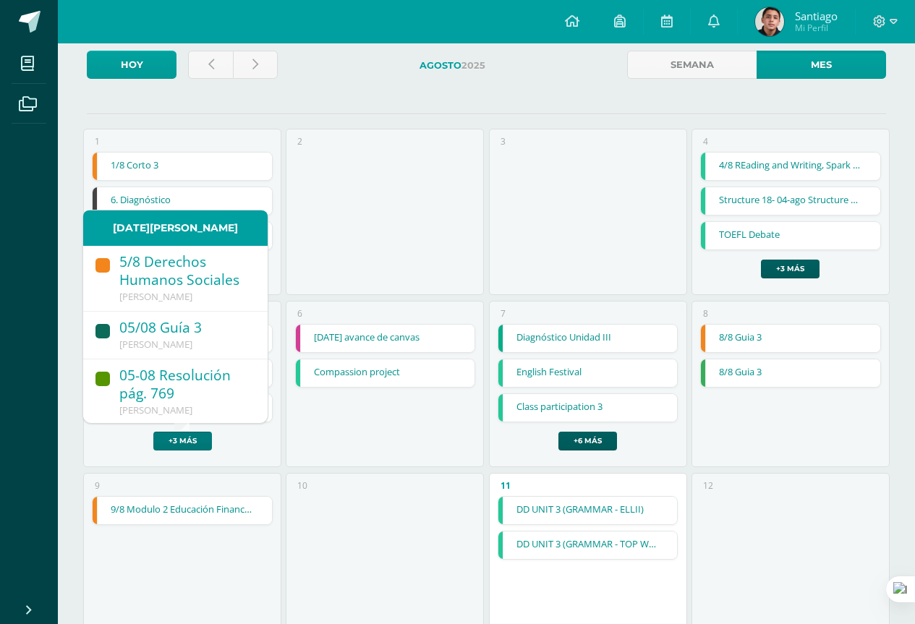
scroll to position [64, 0]
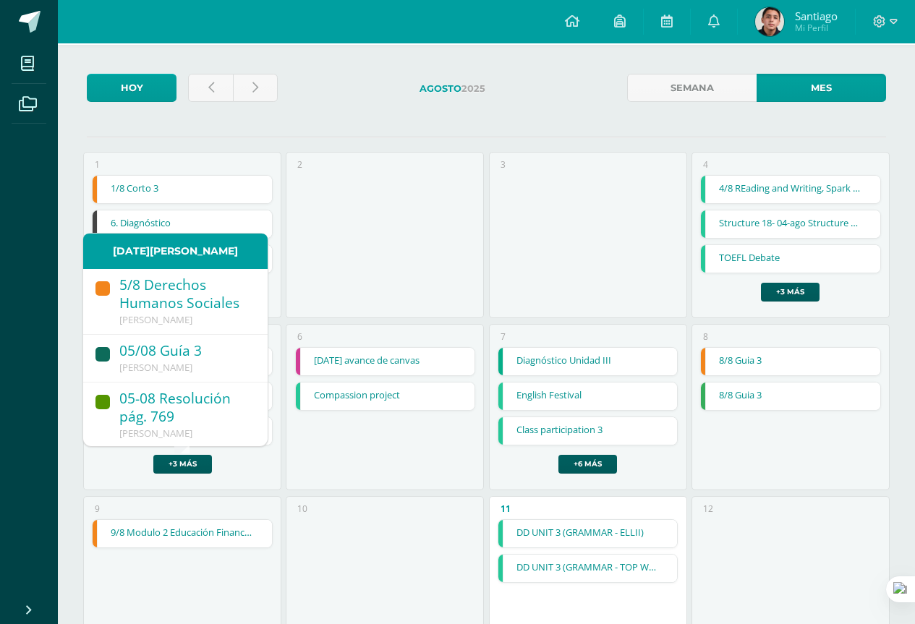
click at [192, 362] on span "[PERSON_NAME]" at bounding box center [155, 367] width 73 height 13
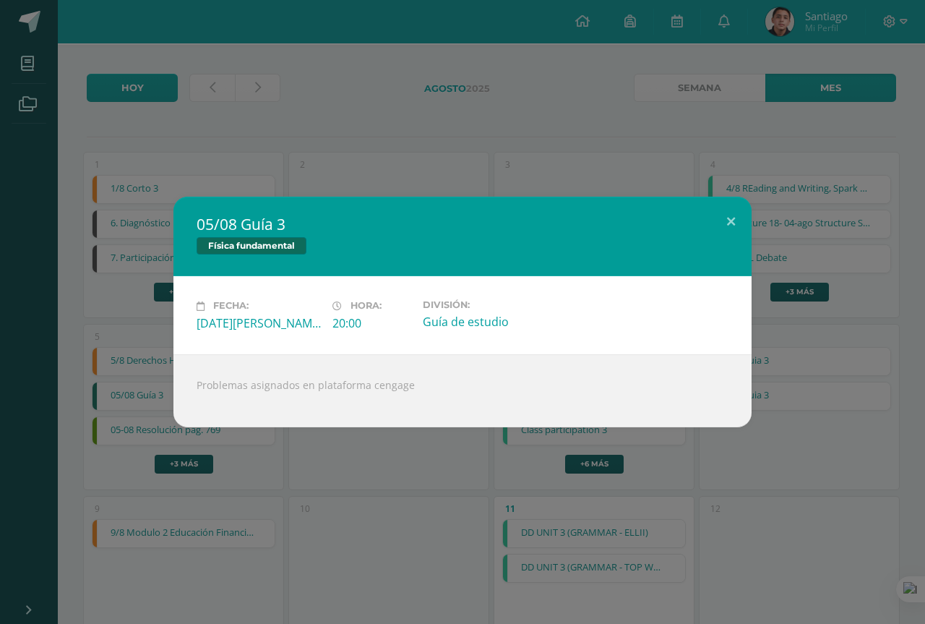
drag, startPoint x: 334, startPoint y: 478, endPoint x: 267, endPoint y: 467, distance: 68.1
click at [333, 478] on div "05/08 Guía 3 Física fundamental Fecha: [DATE][PERSON_NAME] Hora: 20:00 División…" at bounding box center [462, 312] width 925 height 624
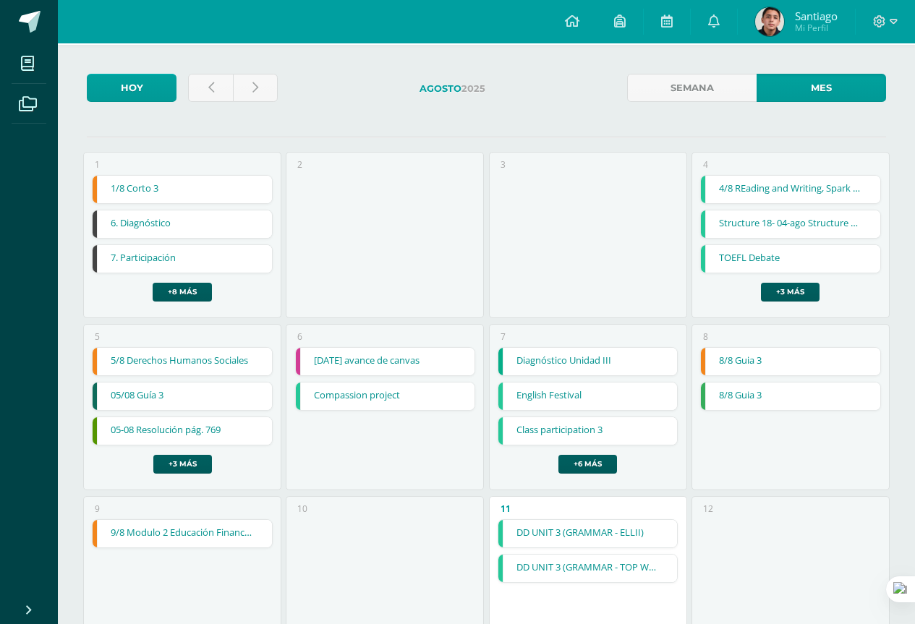
click at [175, 359] on link "5/8 Derechos Humanos Sociales" at bounding box center [182, 361] width 179 height 27
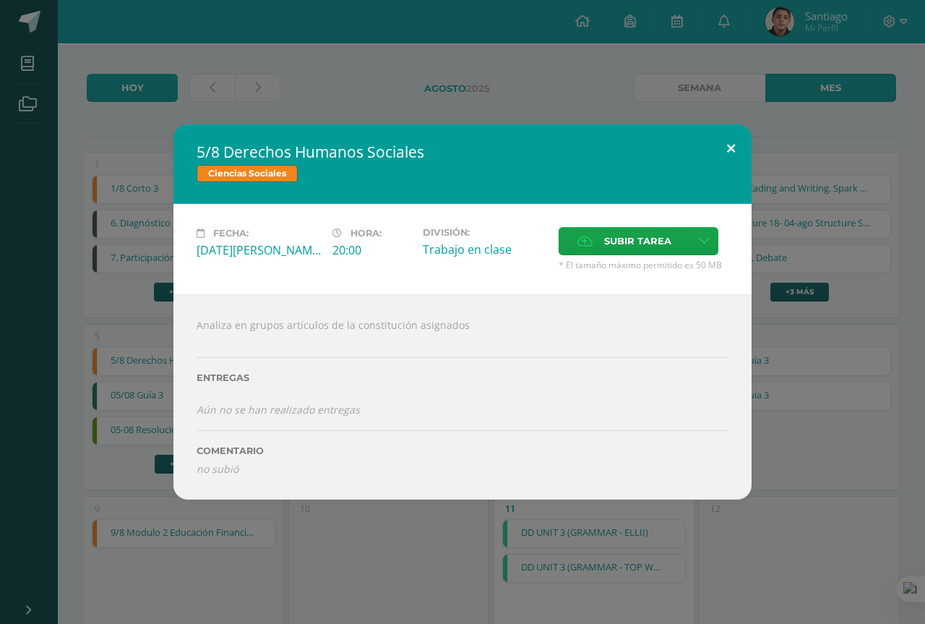
click at [732, 164] on button at bounding box center [731, 148] width 41 height 49
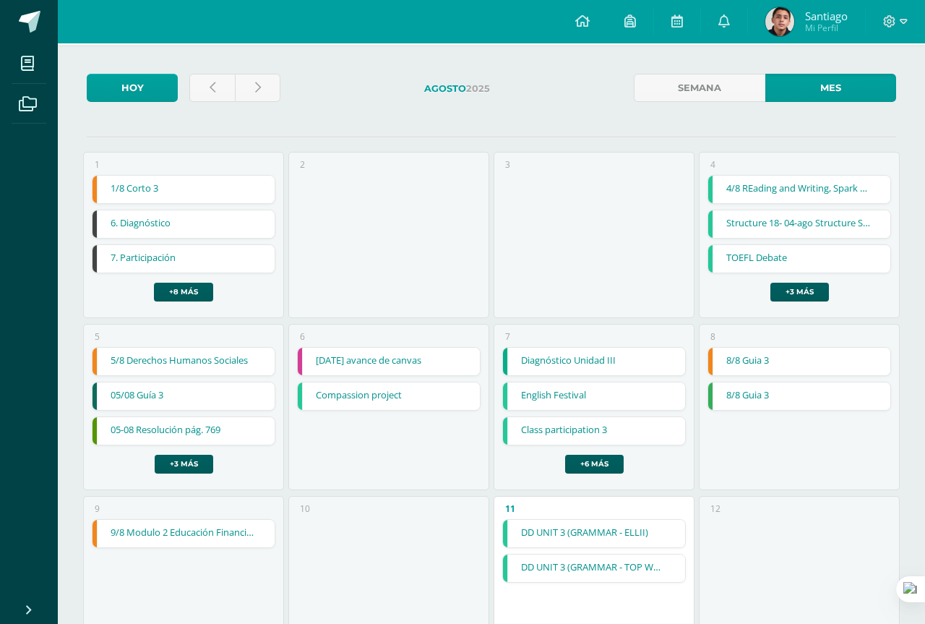
click at [727, 22] on div "5/8 Derechos Humanos Sociales Ciencias Sociales Fecha: [DATE][PERSON_NAME] Hora…" at bounding box center [462, 312] width 925 height 624
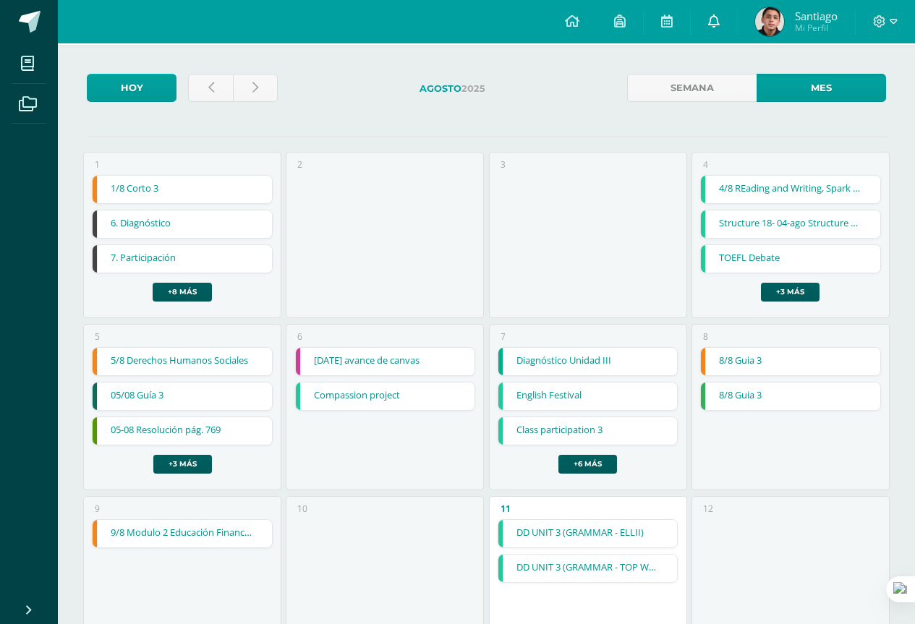
click at [720, 21] on link at bounding box center [713, 21] width 46 height 43
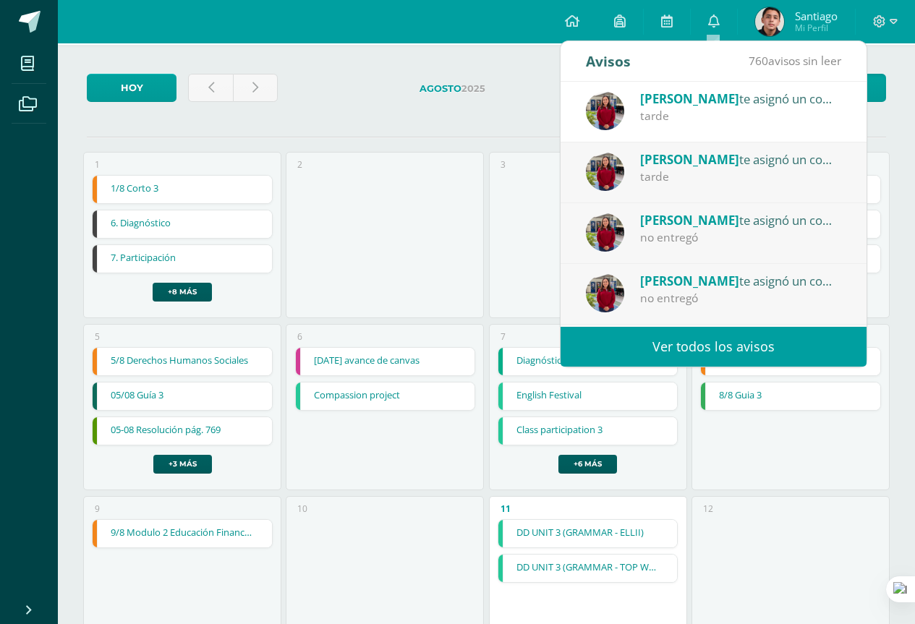
click at [733, 121] on div "tarde" at bounding box center [740, 116] width 201 height 17
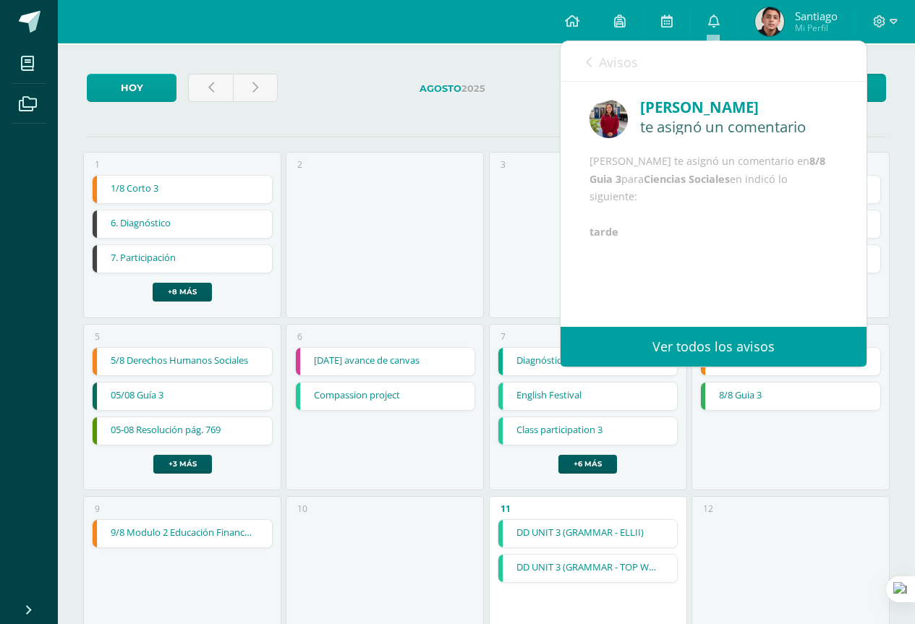
click at [612, 77] on link "Avisos" at bounding box center [612, 61] width 52 height 41
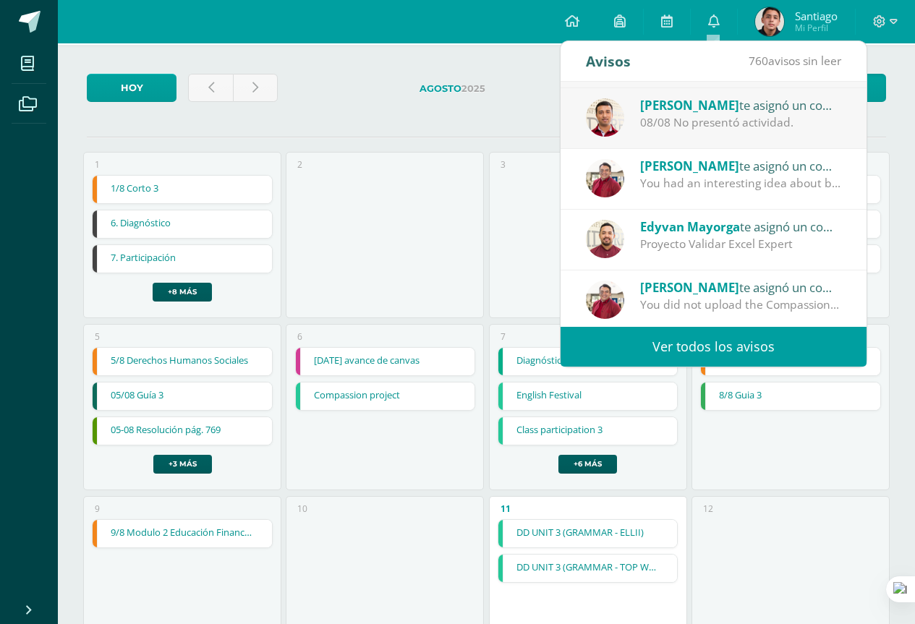
scroll to position [241, 0]
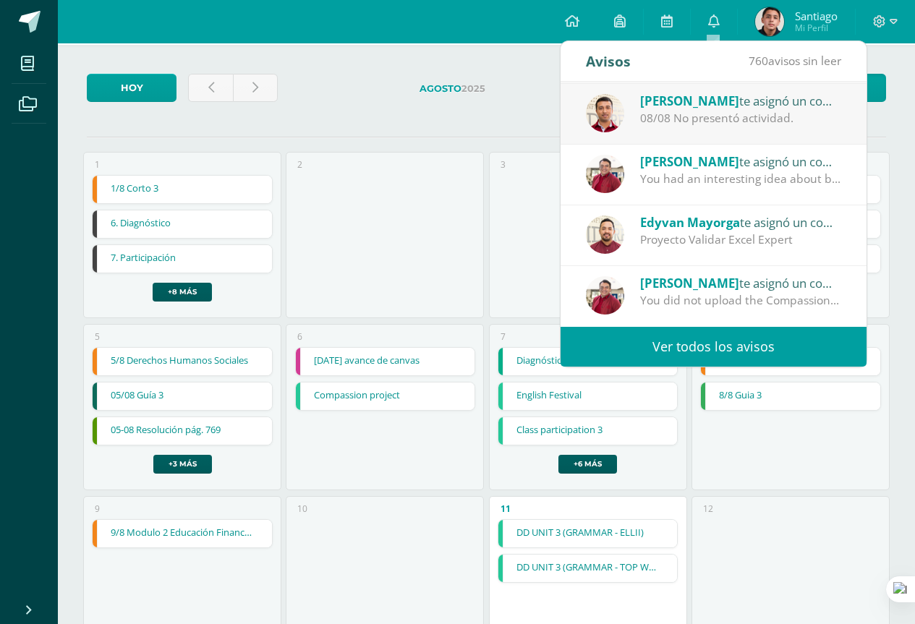
click at [677, 166] on span "[PERSON_NAME]" at bounding box center [689, 161] width 99 height 17
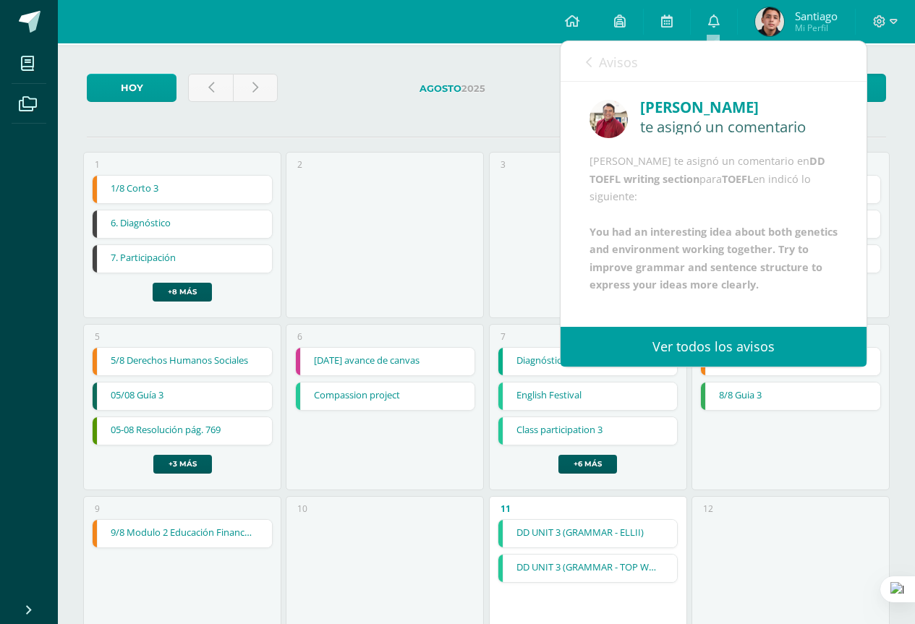
scroll to position [0, 0]
click at [618, 64] on span "Avisos" at bounding box center [618, 62] width 39 height 17
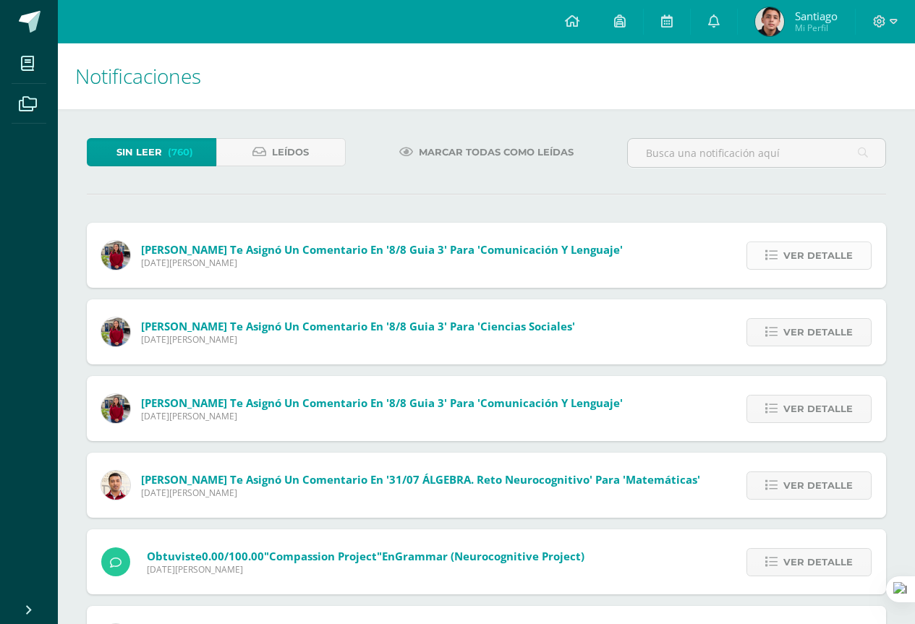
click at [784, 263] on link "Ver detalle" at bounding box center [808, 255] width 125 height 28
